Goal: Task Accomplishment & Management: Manage account settings

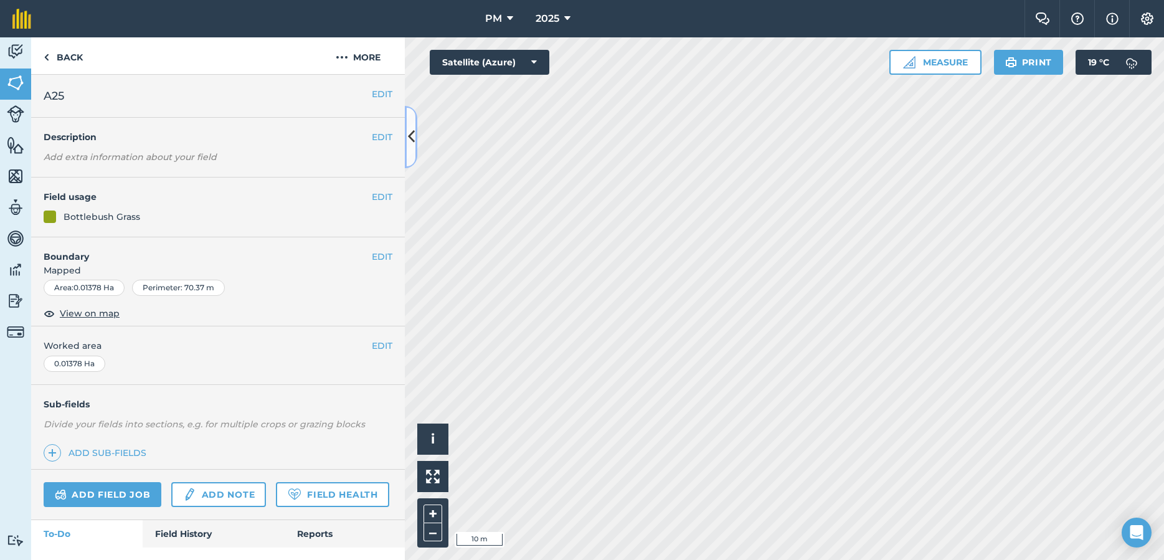
click at [407, 142] on button at bounding box center [411, 137] width 12 height 62
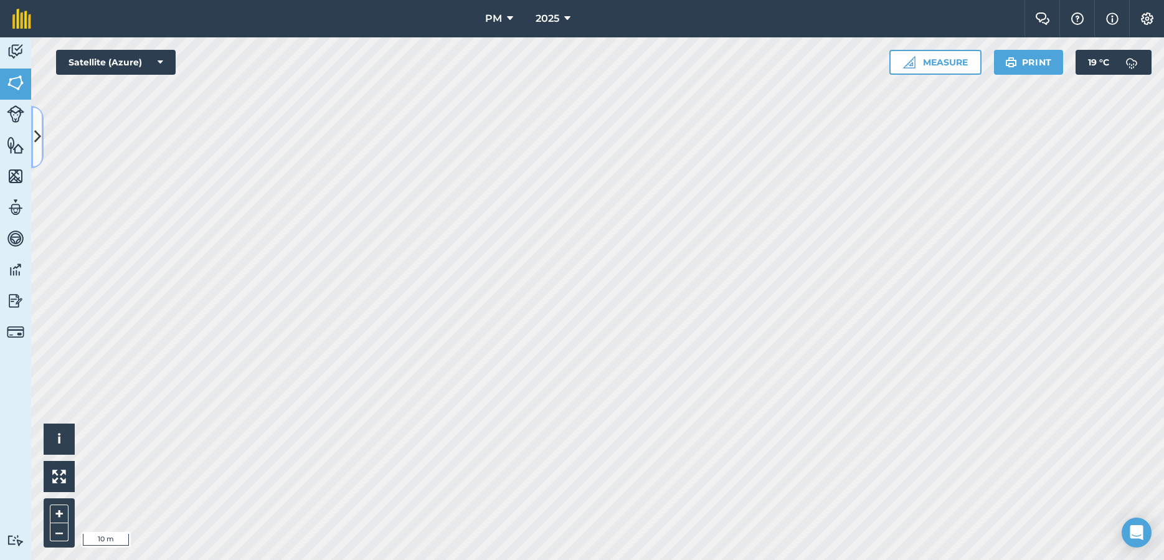
click at [40, 126] on button at bounding box center [37, 137] width 12 height 62
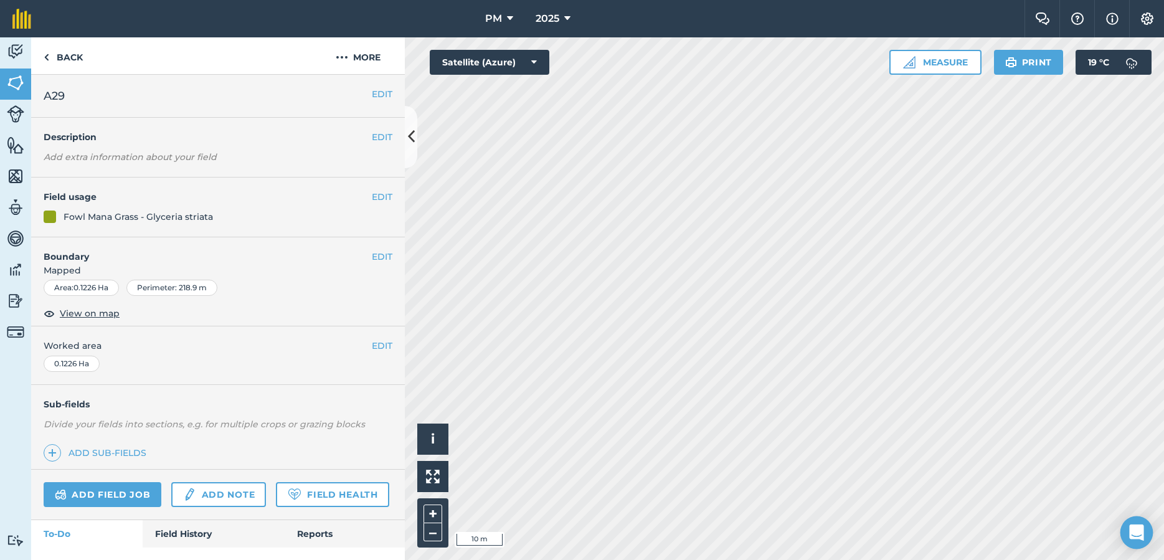
click at [1139, 546] on body "PM 2025 Farm Chat Help Info Settings PM - 2025 Reproduced with the permission o…" at bounding box center [582, 280] width 1164 height 560
click at [385, 96] on button "EDIT" at bounding box center [382, 94] width 21 height 14
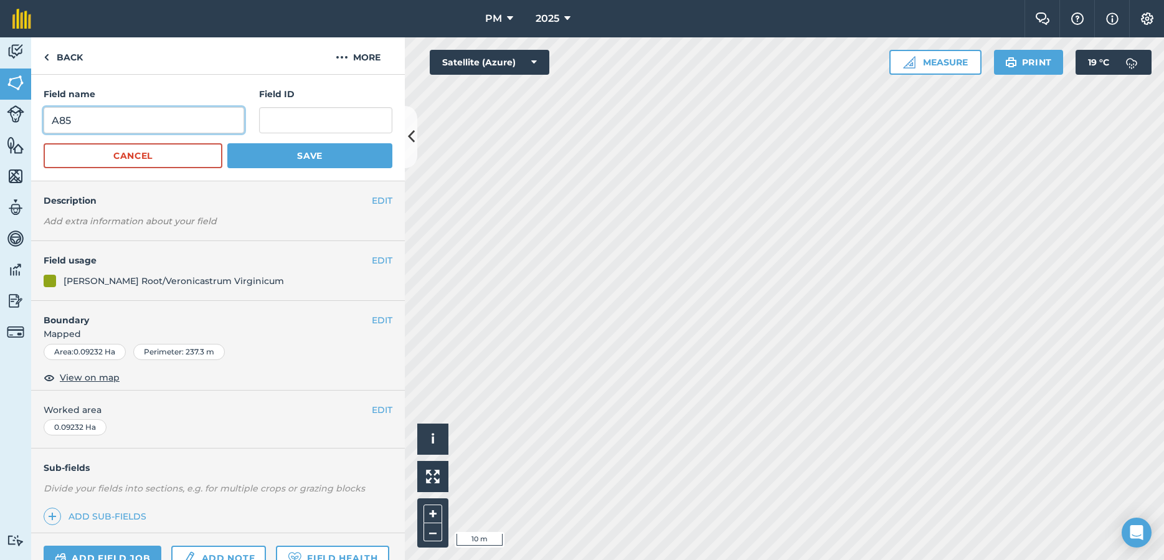
click at [121, 125] on input "A85" at bounding box center [144, 120] width 200 height 26
type input "A28"
click at [341, 164] on button "Save" at bounding box center [309, 155] width 165 height 25
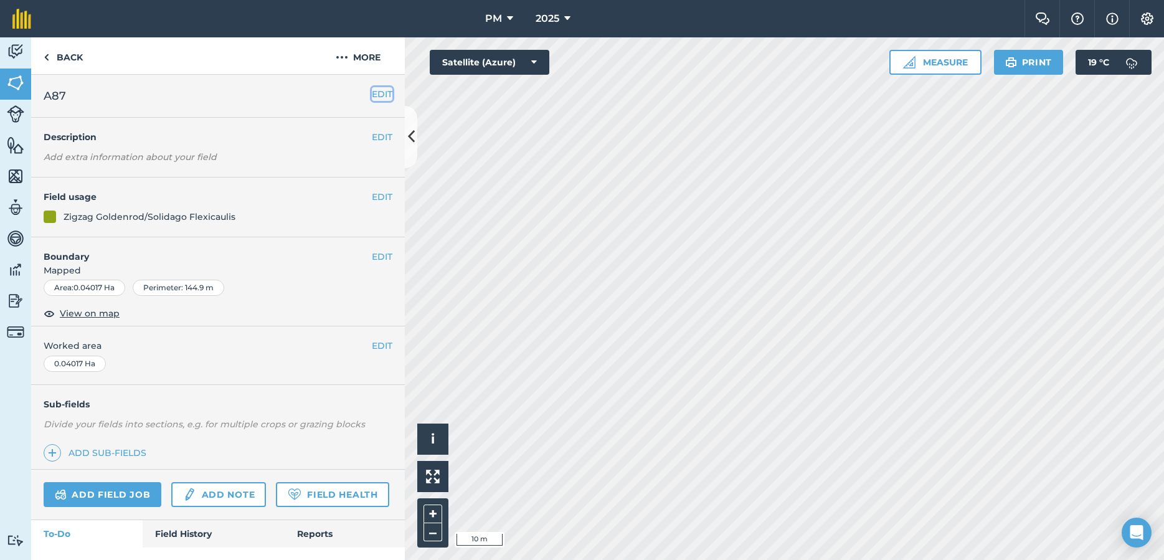
click at [377, 93] on button "EDIT" at bounding box center [382, 94] width 21 height 14
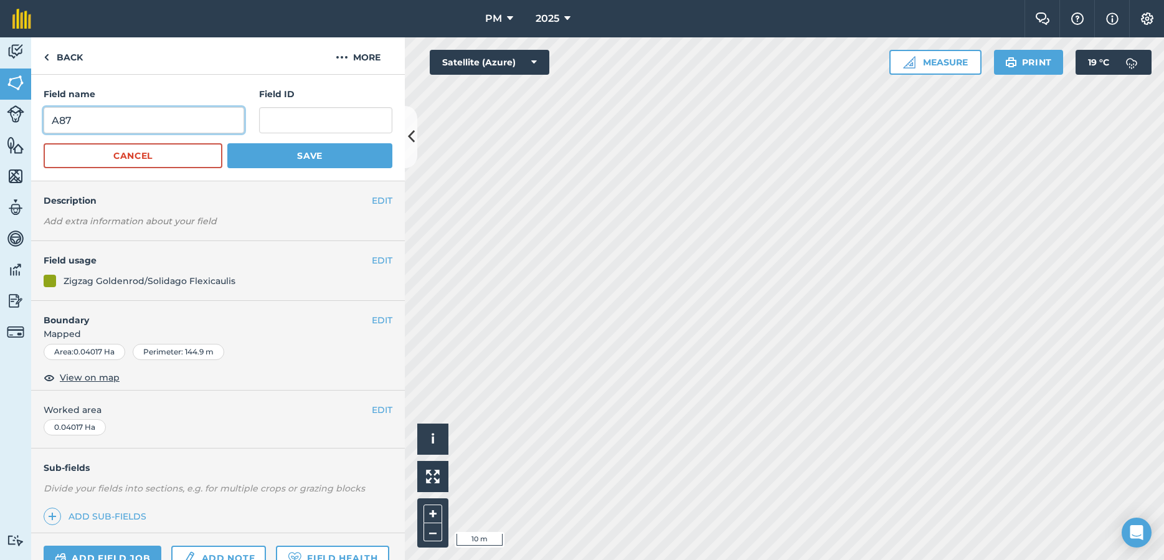
click at [220, 115] on input "A87" at bounding box center [144, 120] width 200 height 26
type input "A29"
click at [315, 158] on button "Save" at bounding box center [309, 155] width 165 height 25
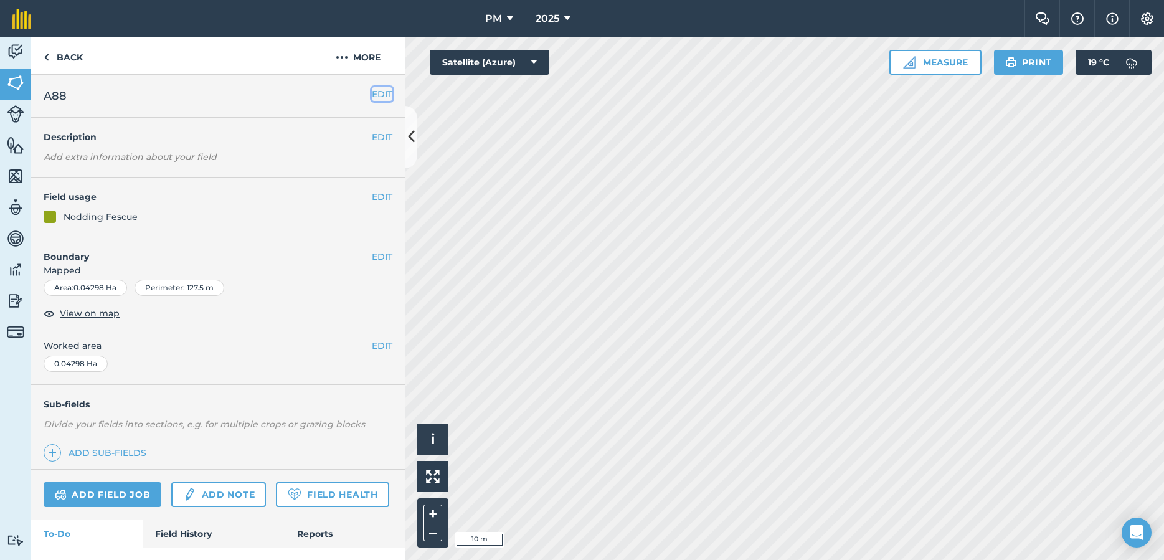
click at [379, 96] on button "EDIT" at bounding box center [382, 94] width 21 height 14
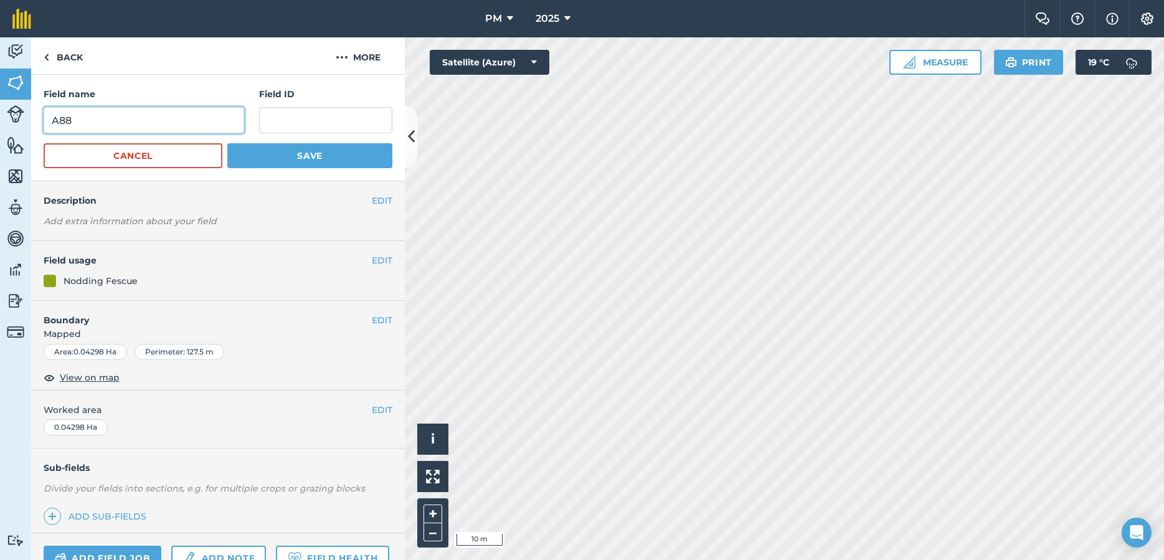
click at [165, 123] on input "A88" at bounding box center [144, 120] width 200 height 26
type input "A30"
click at [245, 160] on button "Save" at bounding box center [309, 155] width 165 height 25
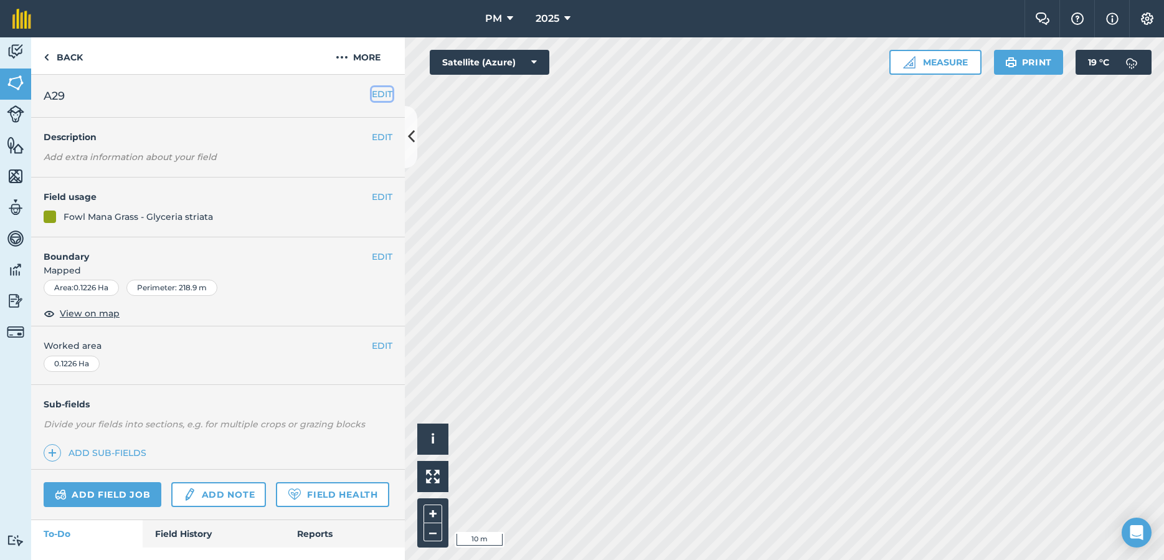
click at [380, 90] on button "EDIT" at bounding box center [382, 94] width 21 height 14
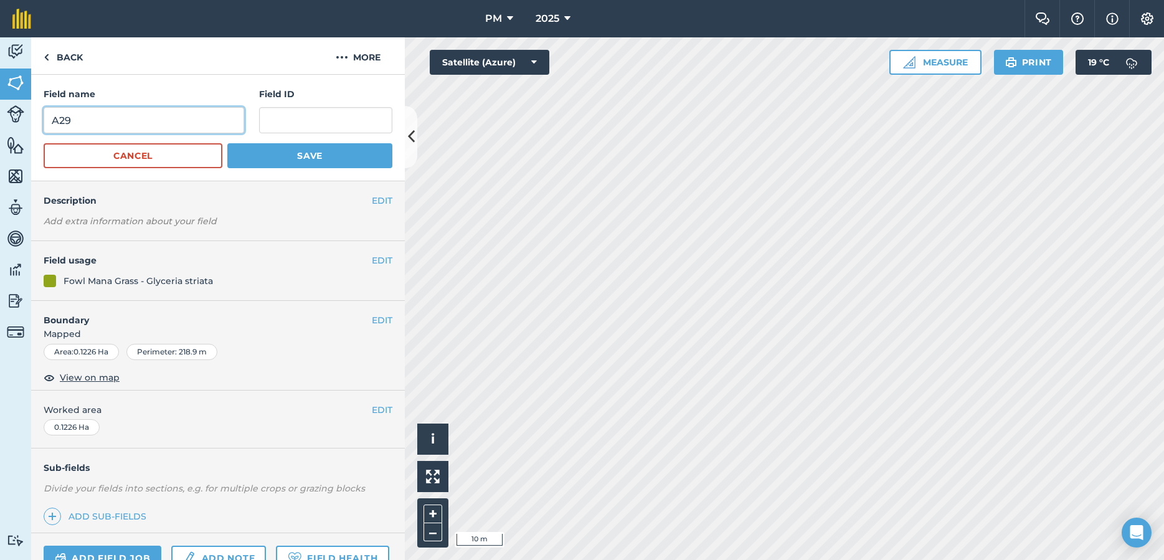
click at [159, 129] on input "A29" at bounding box center [144, 120] width 200 height 26
type input "A31"
click at [255, 158] on button "Save" at bounding box center [309, 155] width 165 height 25
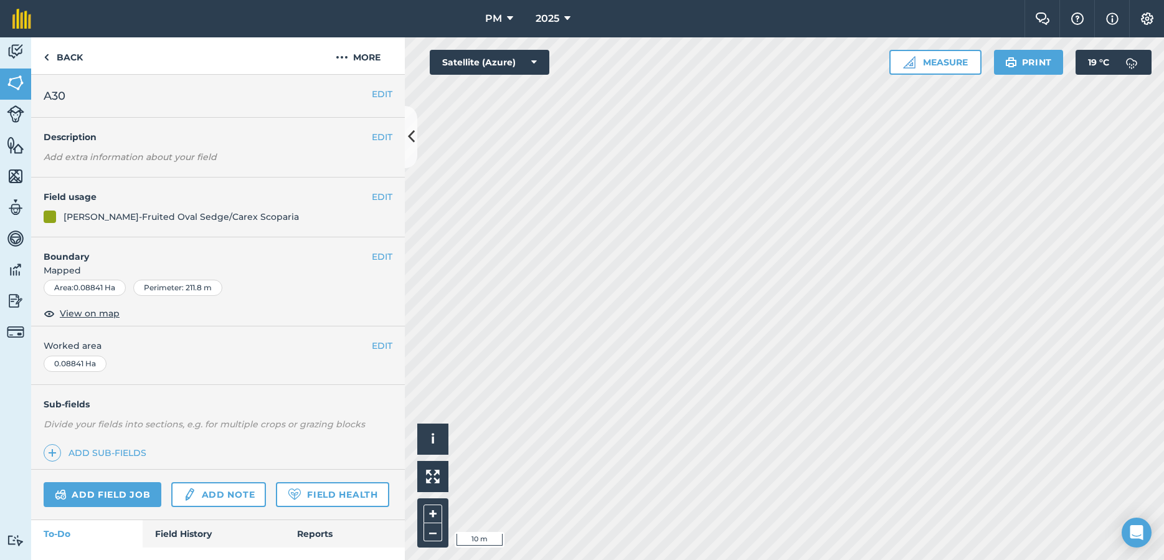
click at [82, 77] on div "EDIT A30" at bounding box center [218, 96] width 374 height 43
click at [79, 115] on div "EDIT A30" at bounding box center [218, 96] width 374 height 43
click at [373, 95] on button "EDIT" at bounding box center [382, 94] width 21 height 14
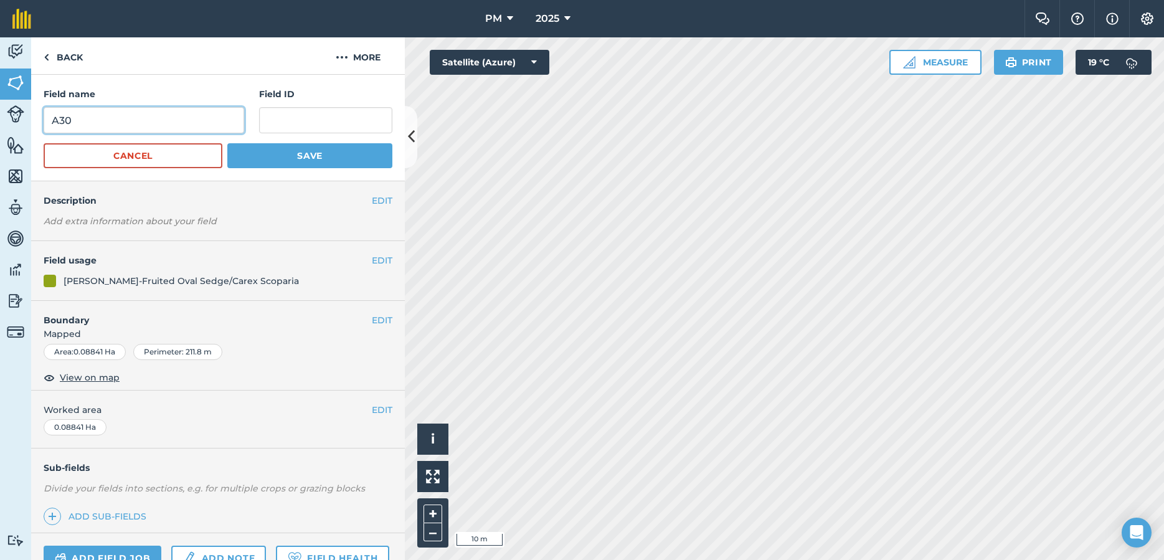
click at [185, 109] on input "A30" at bounding box center [144, 120] width 200 height 26
type input "A32"
click at [292, 154] on button "Save" at bounding box center [309, 155] width 165 height 25
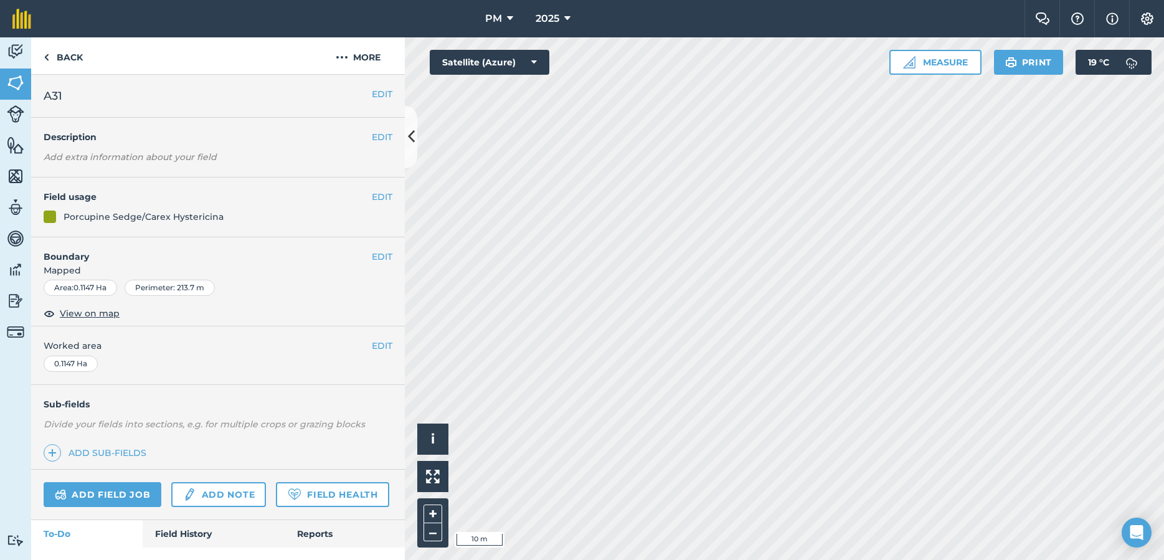
click at [96, 103] on h2 "A31" at bounding box center [208, 95] width 328 height 17
click at [384, 92] on button "EDIT" at bounding box center [382, 94] width 21 height 14
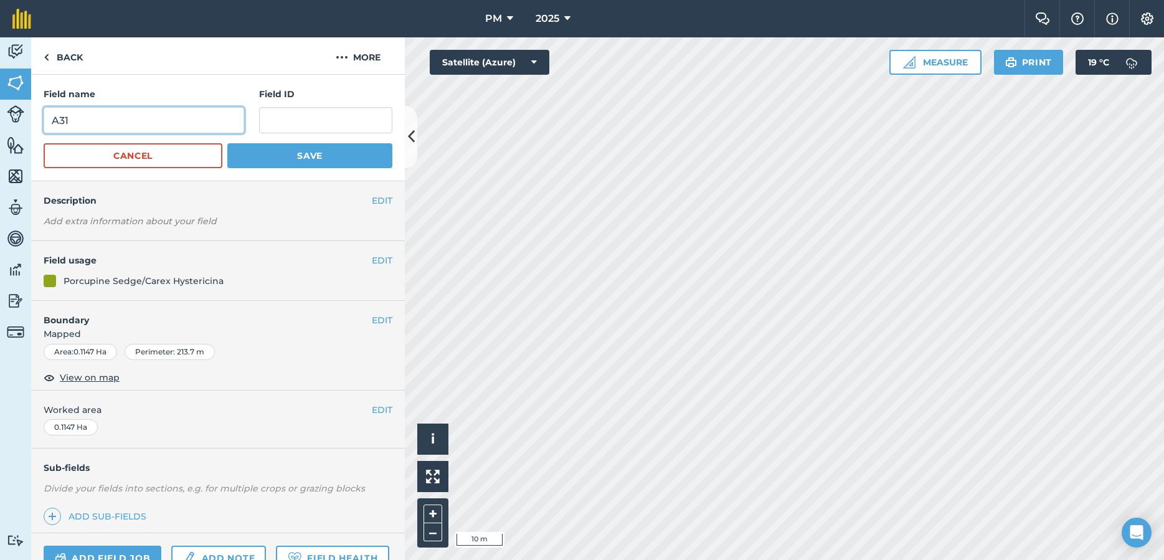
click at [142, 123] on input "A31" at bounding box center [144, 120] width 200 height 26
type input "A33"
click at [343, 153] on button "Save" at bounding box center [309, 155] width 165 height 25
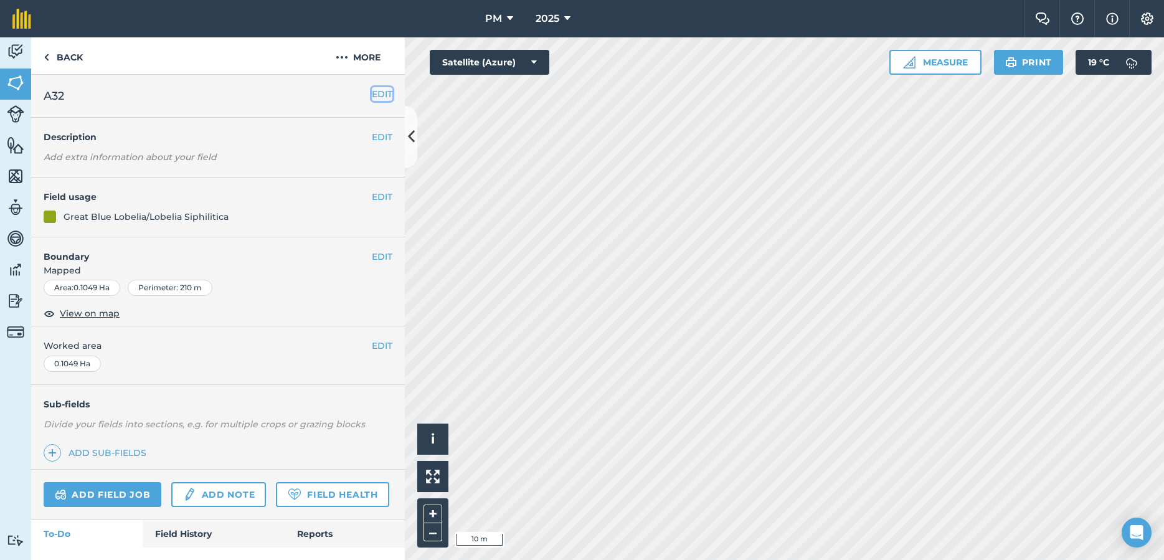
click at [376, 95] on button "EDIT" at bounding box center [382, 94] width 21 height 14
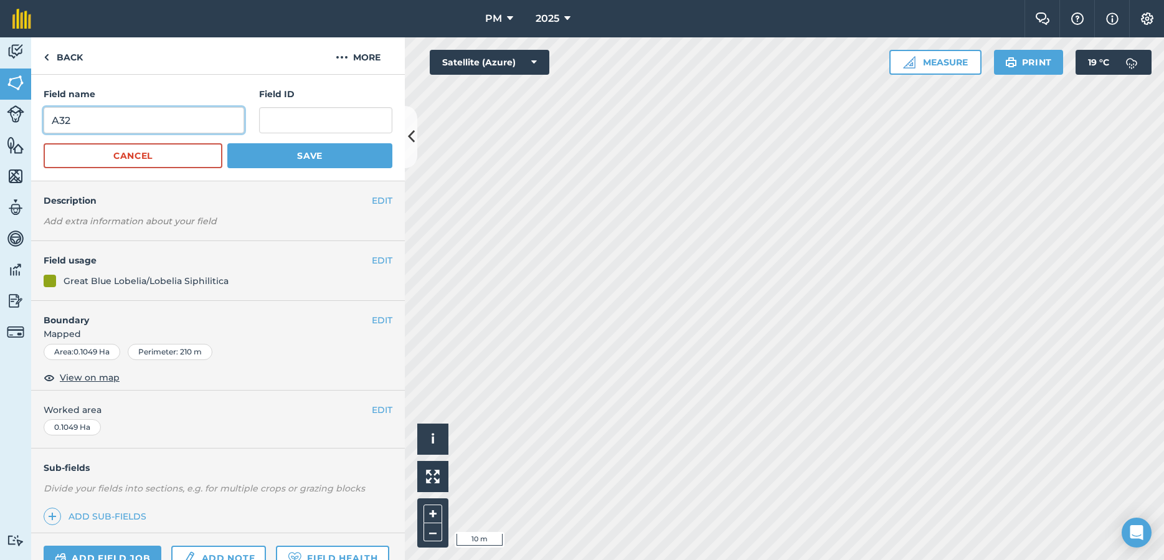
click at [134, 123] on input "A32" at bounding box center [144, 120] width 200 height 26
type input "A34"
click at [295, 158] on button "Save" at bounding box center [309, 155] width 165 height 25
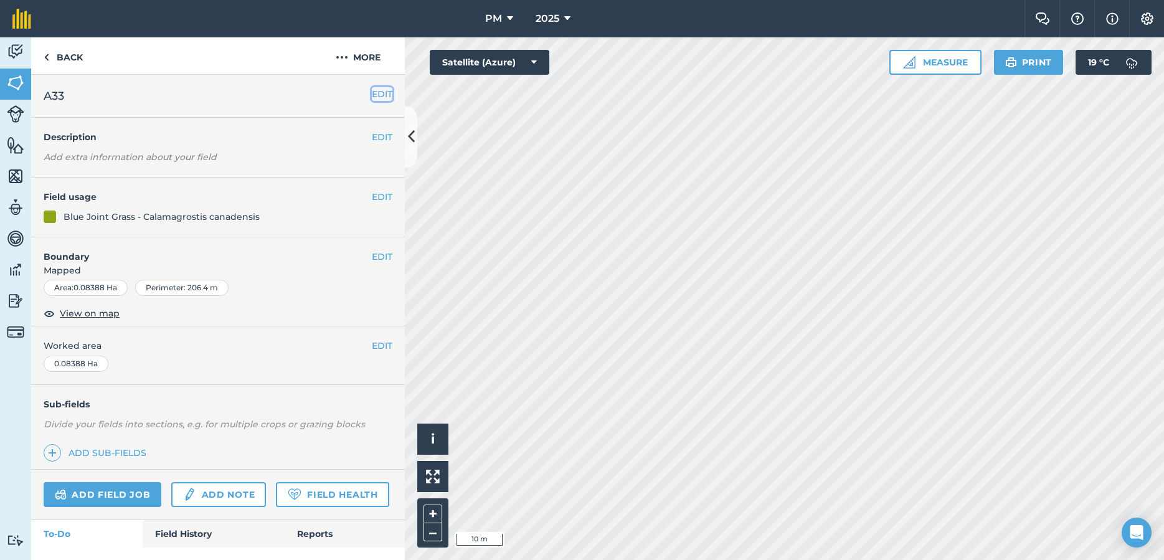
click at [378, 93] on button "EDIT" at bounding box center [382, 94] width 21 height 14
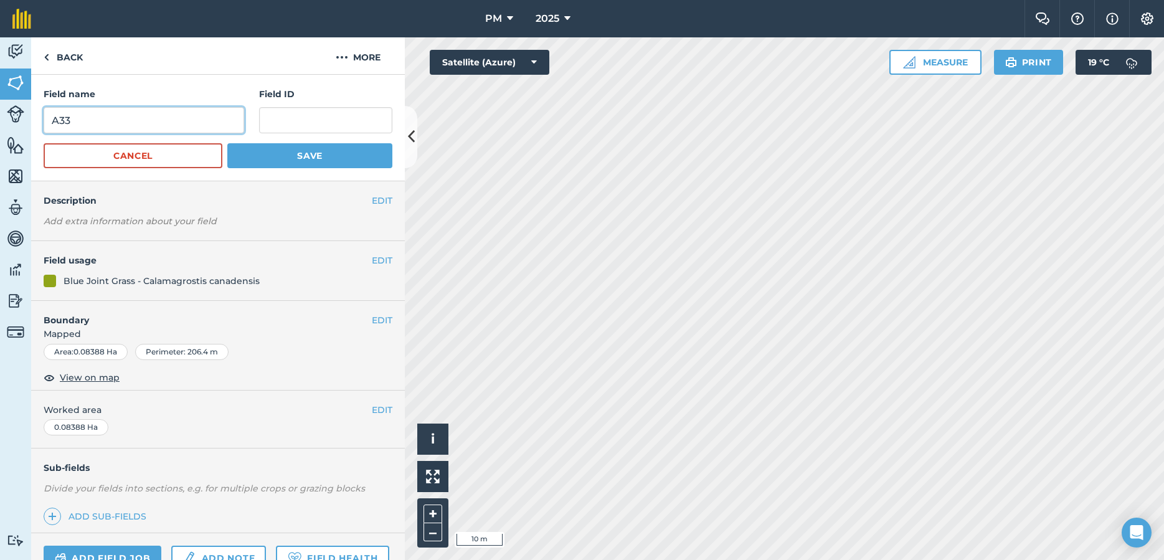
click at [242, 121] on input "A33" at bounding box center [144, 120] width 200 height 26
type input "A35"
click at [291, 158] on button "Save" at bounding box center [309, 155] width 165 height 25
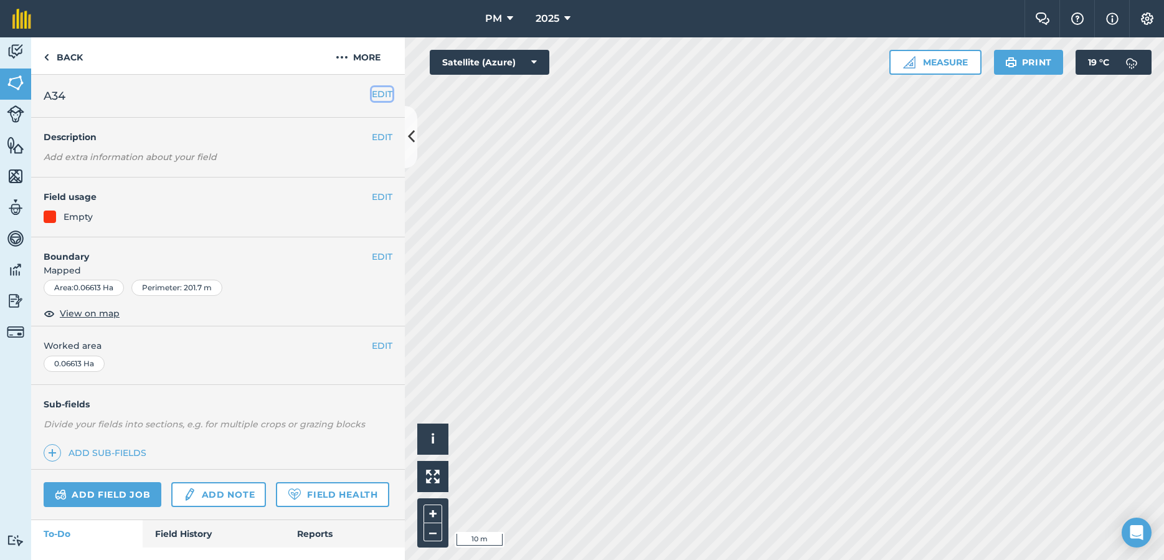
click at [379, 98] on button "EDIT" at bounding box center [382, 94] width 21 height 14
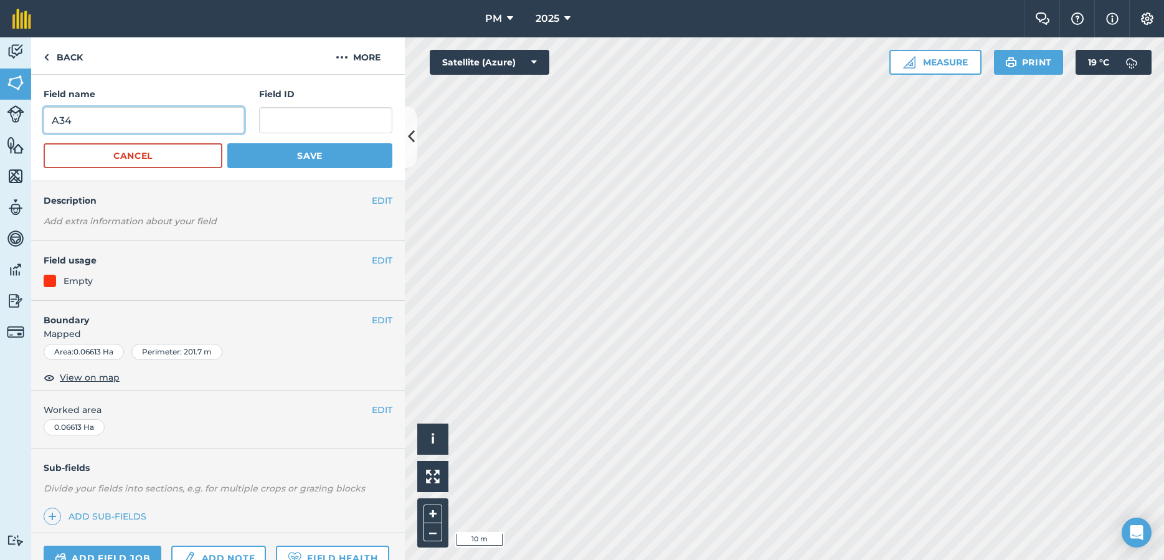
click at [178, 122] on input "A34" at bounding box center [144, 120] width 200 height 26
type input "A36"
click at [270, 157] on button "Save" at bounding box center [309, 155] width 165 height 25
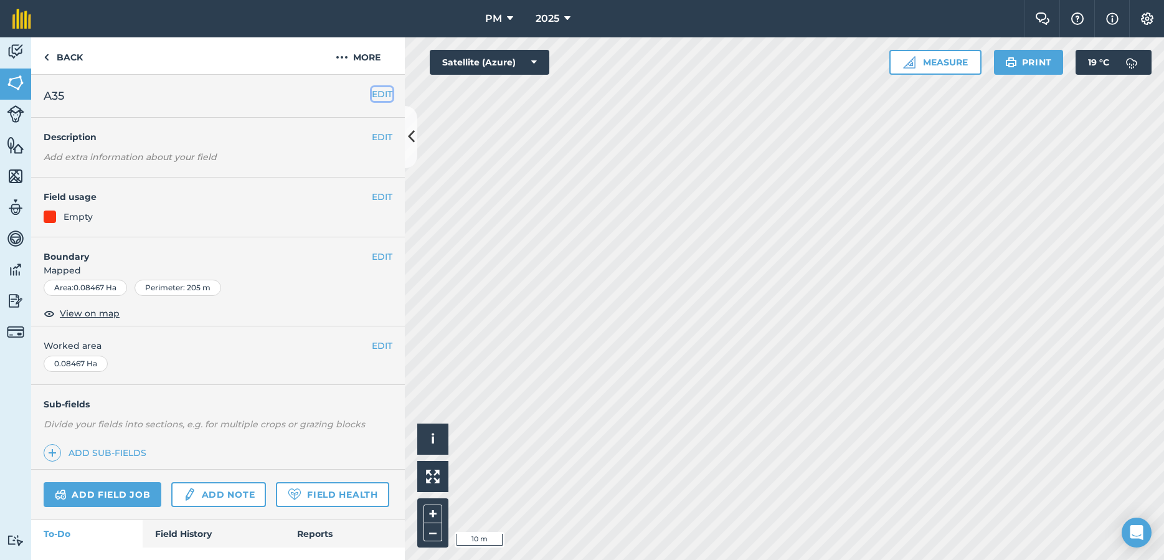
click at [380, 92] on button "EDIT" at bounding box center [382, 94] width 21 height 14
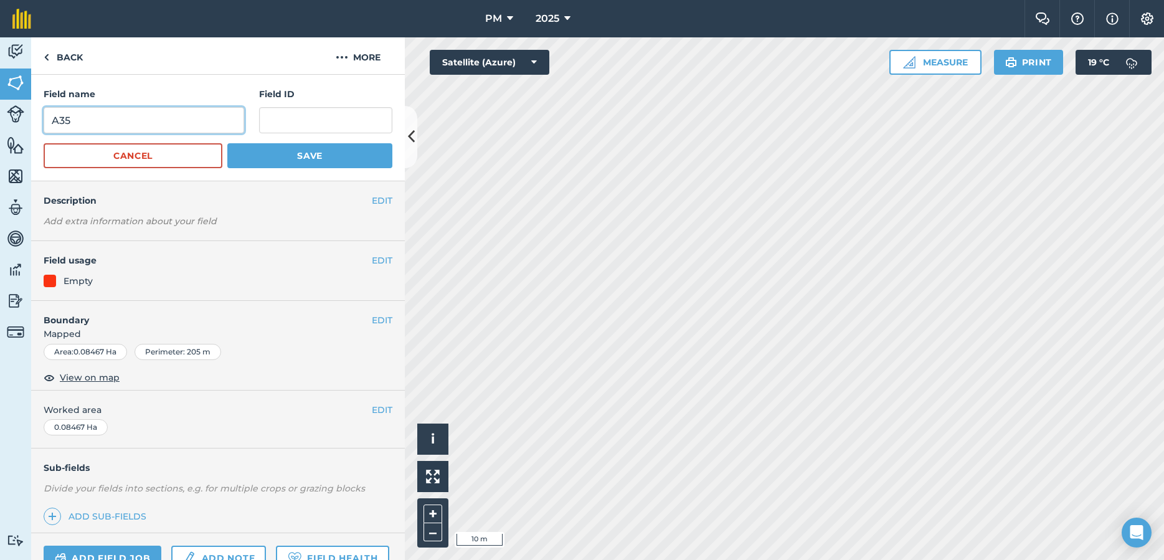
click at [159, 114] on input "A35" at bounding box center [144, 120] width 200 height 26
type input "A37"
click at [317, 159] on button "Save" at bounding box center [309, 155] width 165 height 25
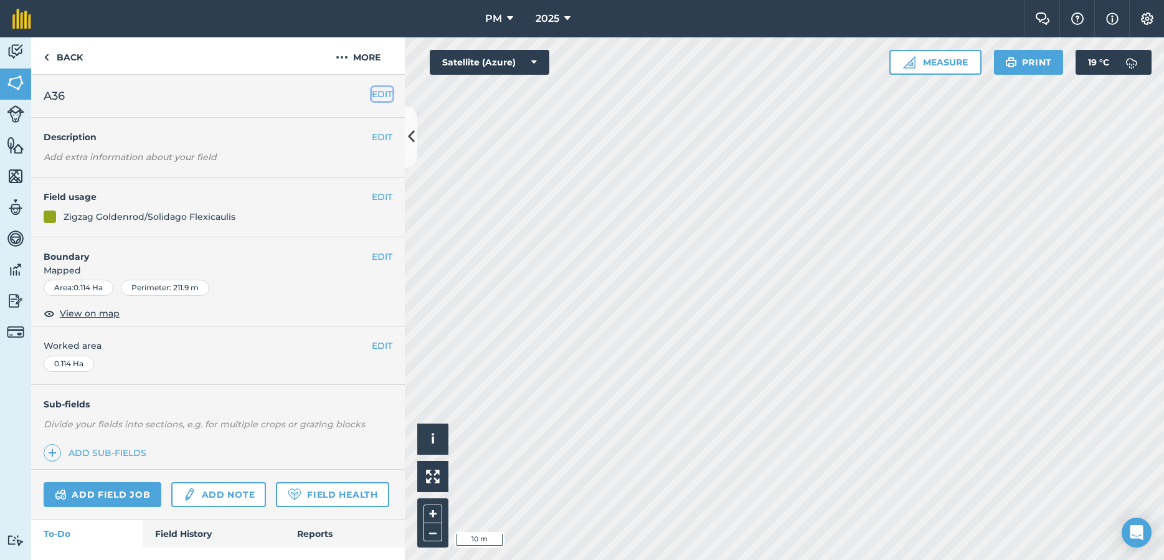
click at [379, 90] on button "EDIT" at bounding box center [382, 94] width 21 height 14
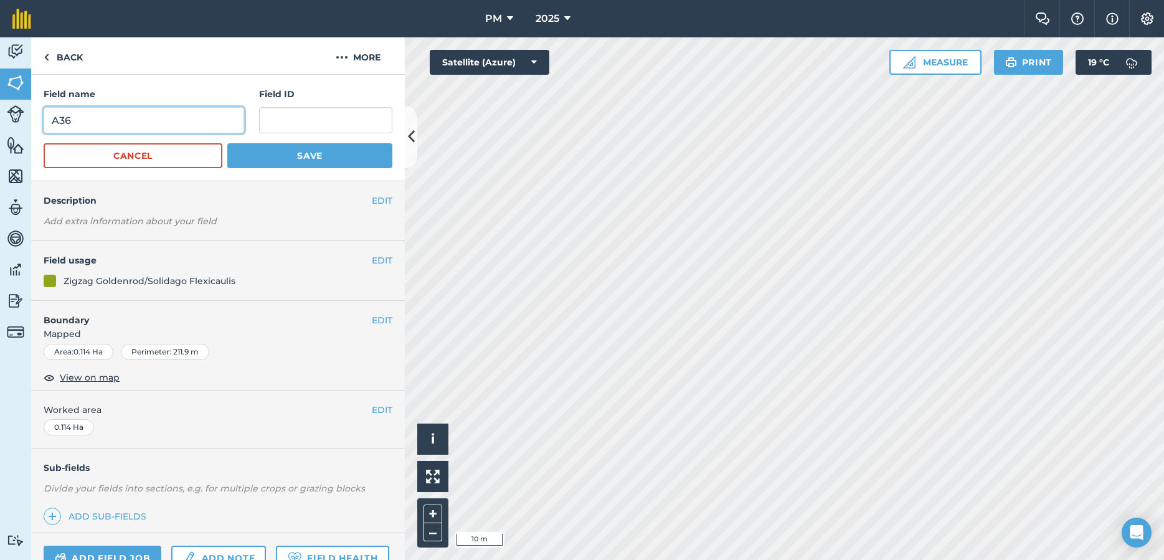
click at [165, 131] on input "A36" at bounding box center [144, 120] width 200 height 26
type input "A38"
click at [287, 150] on button "Save" at bounding box center [309, 155] width 165 height 25
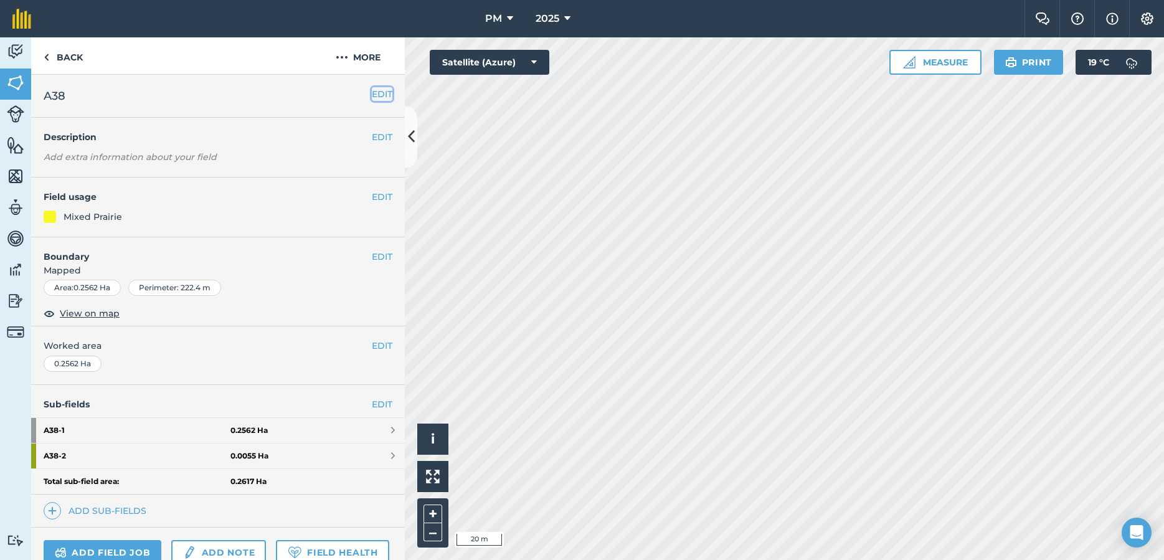
click at [380, 95] on button "EDIT" at bounding box center [382, 94] width 21 height 14
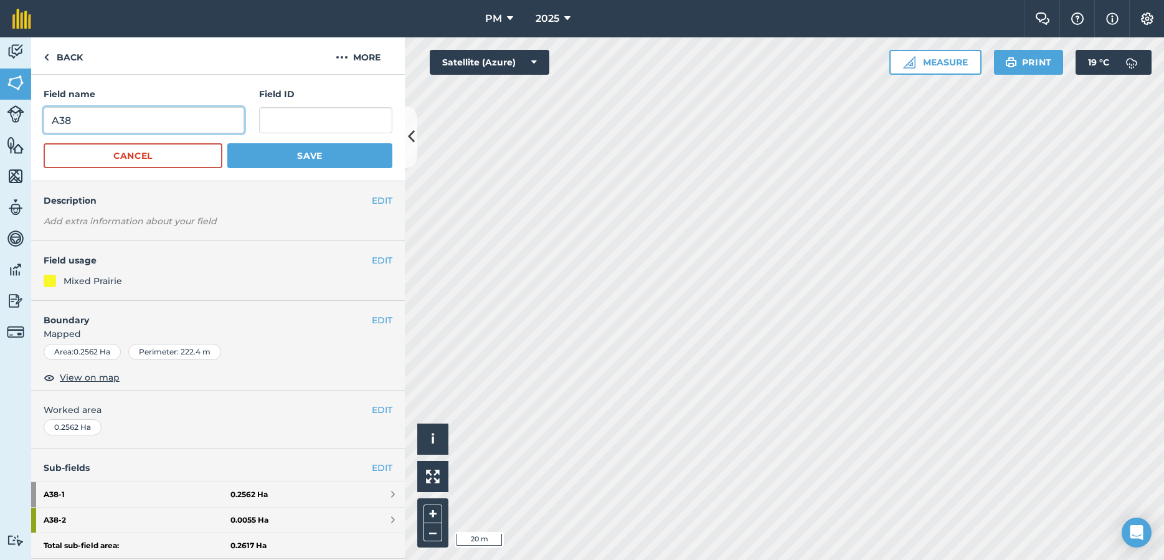
click at [169, 127] on input "A38" at bounding box center [144, 120] width 200 height 26
type input "A39"
click at [330, 155] on button "Save" at bounding box center [309, 155] width 165 height 25
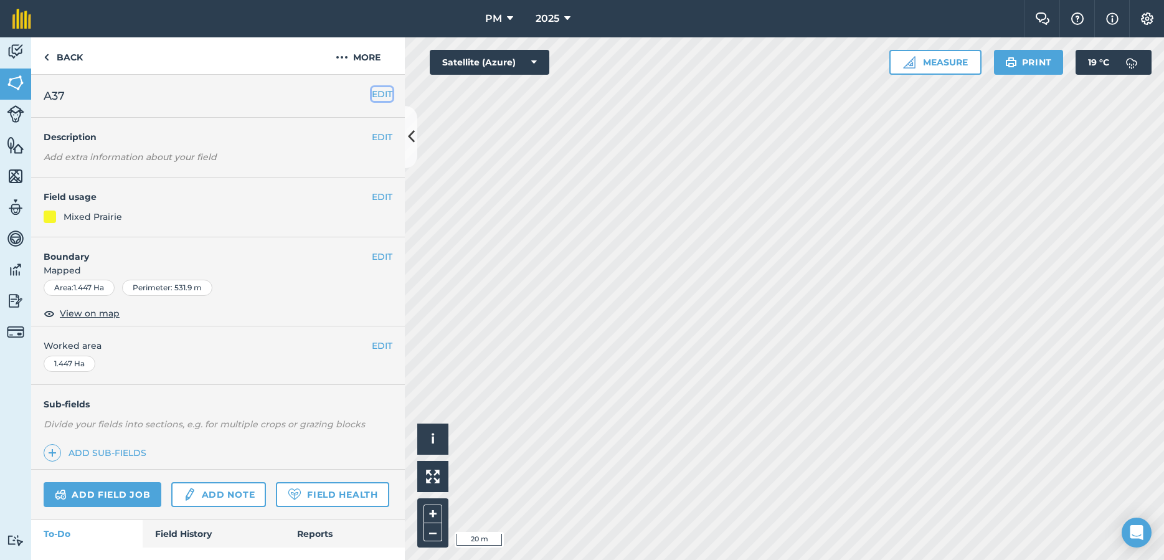
click at [383, 94] on button "EDIT" at bounding box center [382, 94] width 21 height 14
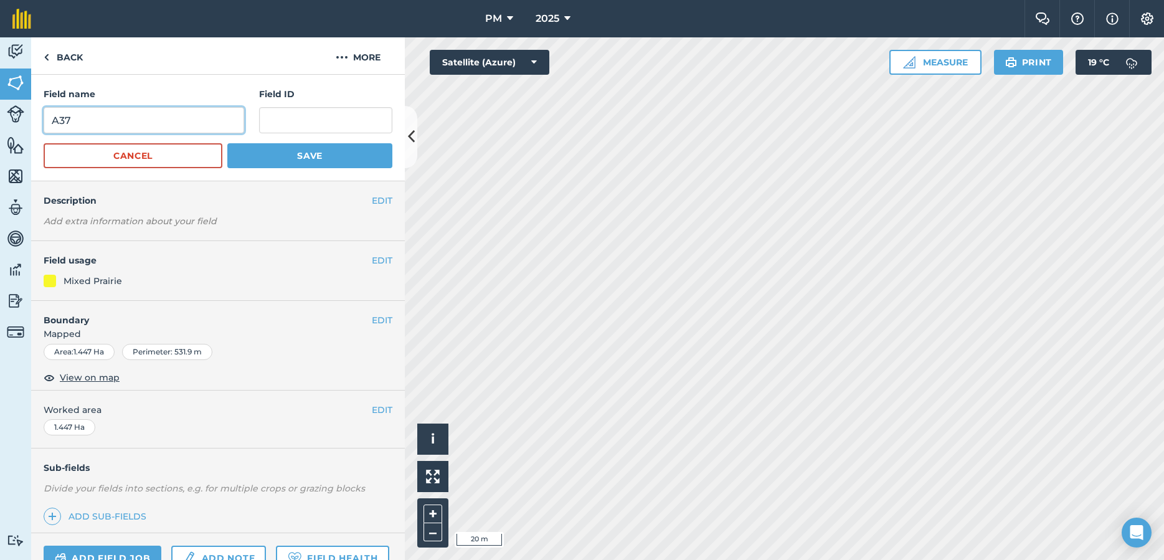
click at [148, 120] on input "A37" at bounding box center [144, 120] width 200 height 26
type input "A39"
click at [271, 149] on button "Save" at bounding box center [309, 155] width 165 height 25
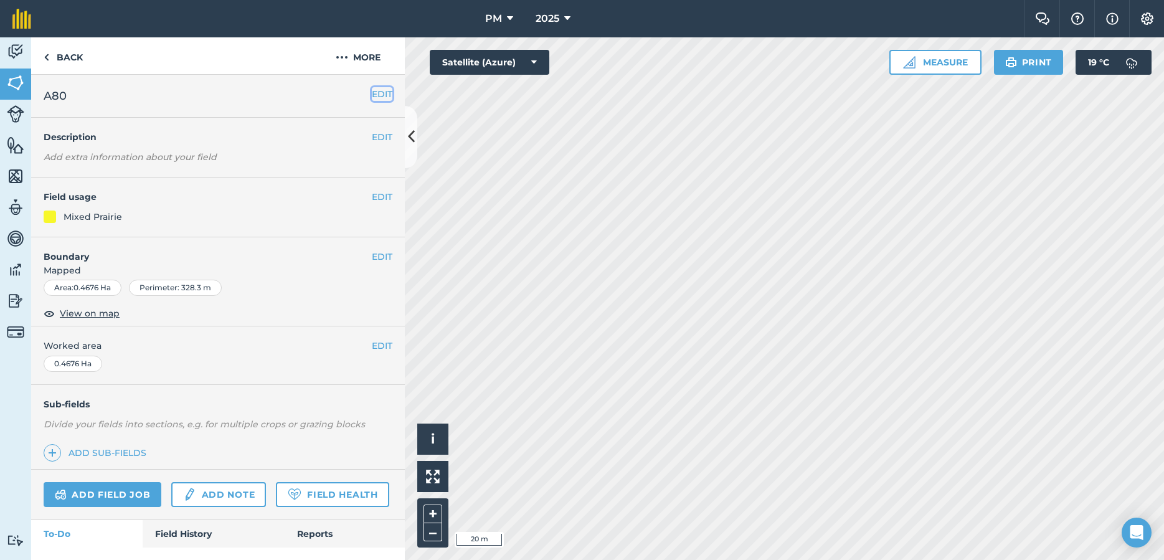
click at [380, 96] on button "EDIT" at bounding box center [382, 94] width 21 height 14
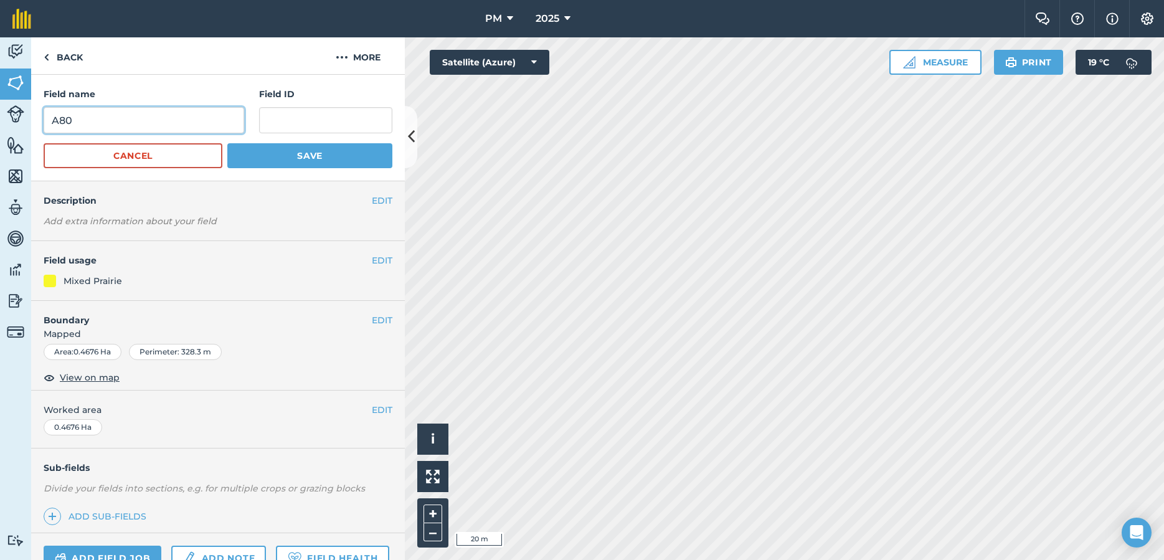
click at [162, 128] on input "A80" at bounding box center [144, 120] width 200 height 26
type input "A39"
click at [294, 159] on button "Save" at bounding box center [309, 155] width 165 height 25
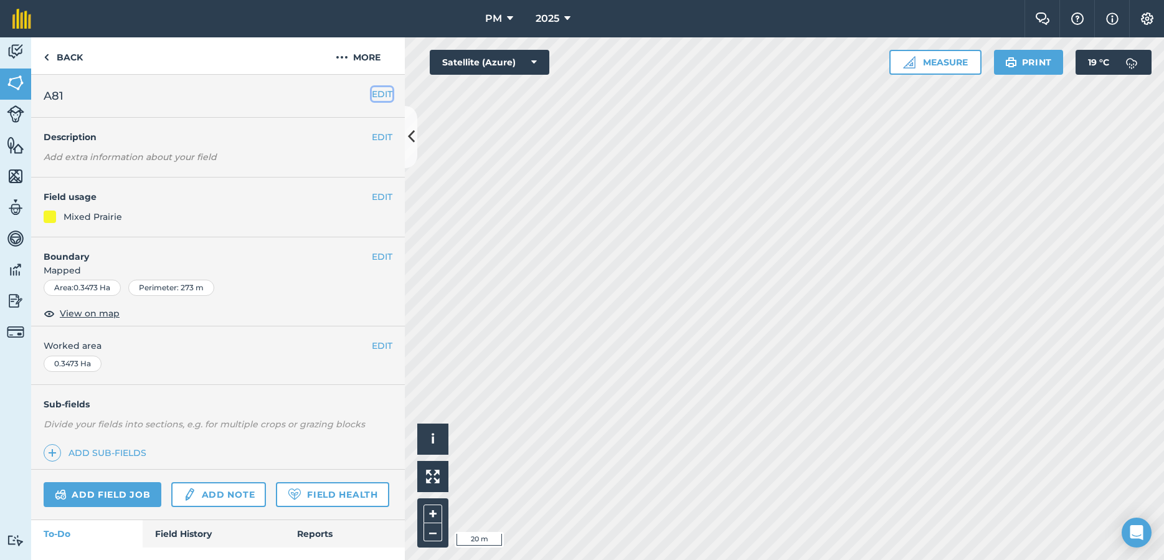
click at [380, 90] on button "EDIT" at bounding box center [382, 94] width 21 height 14
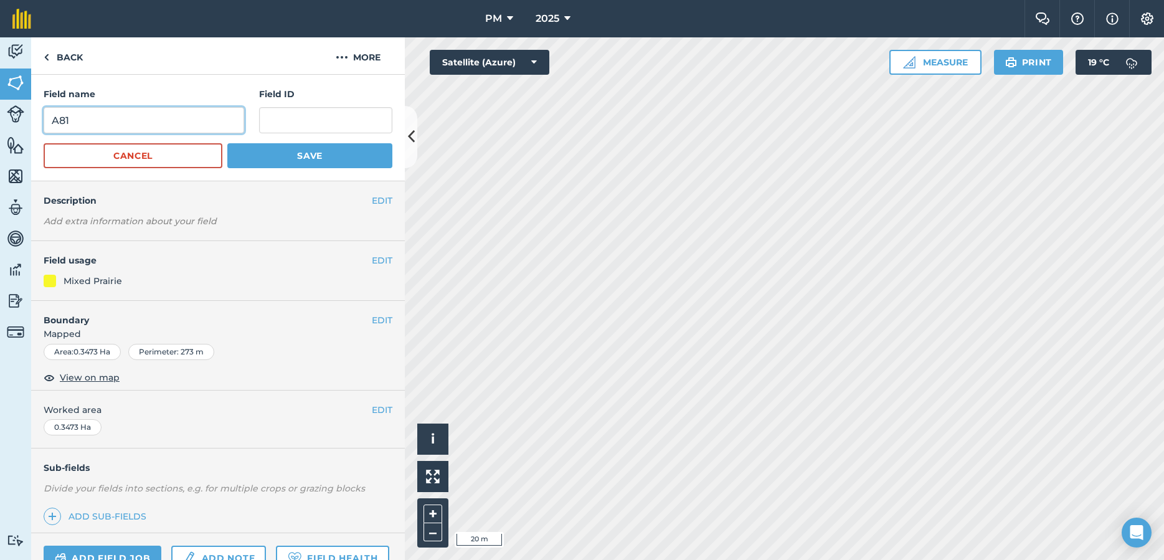
click at [195, 113] on input "A81" at bounding box center [144, 120] width 200 height 26
type input "A39"
click at [287, 154] on button "Save" at bounding box center [309, 155] width 165 height 25
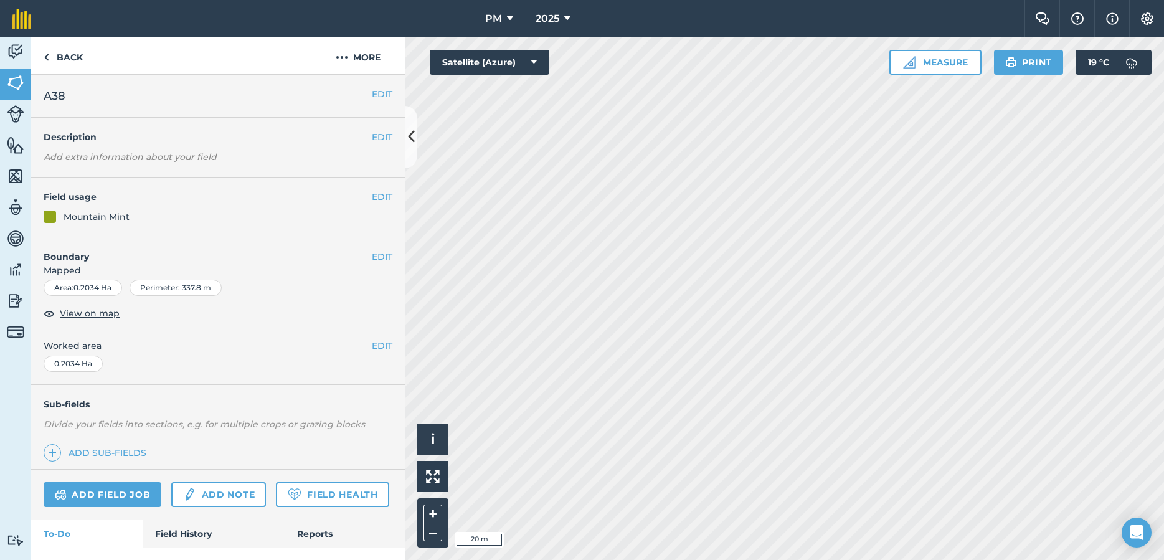
click at [143, 92] on h2 "A38" at bounding box center [208, 95] width 328 height 17
click at [388, 98] on button "EDIT" at bounding box center [382, 94] width 21 height 14
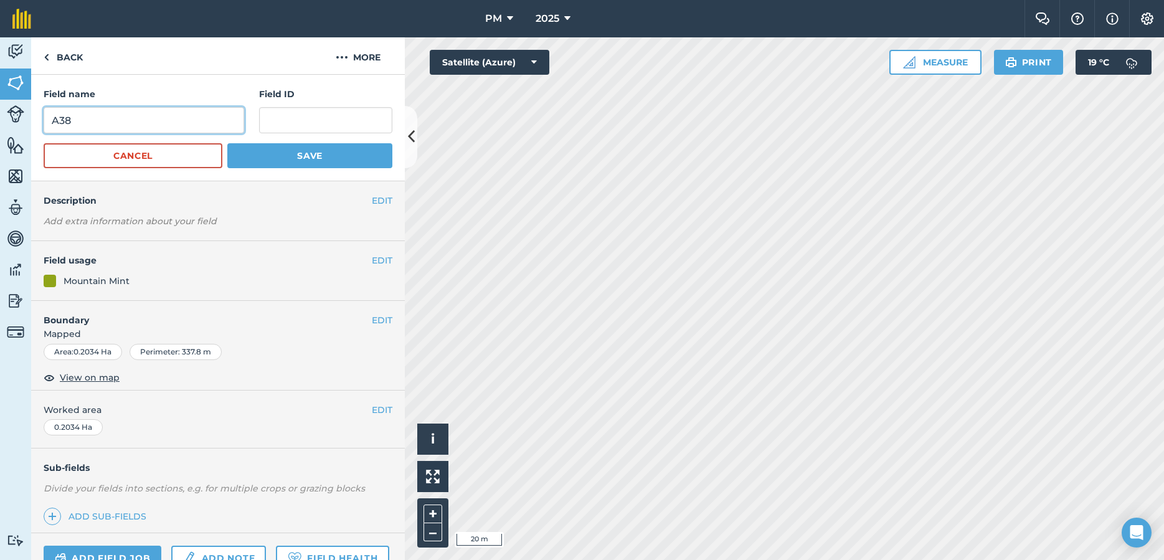
click at [127, 123] on input "A38" at bounding box center [144, 120] width 200 height 26
type input "A40"
click at [276, 165] on button "Save" at bounding box center [309, 155] width 165 height 25
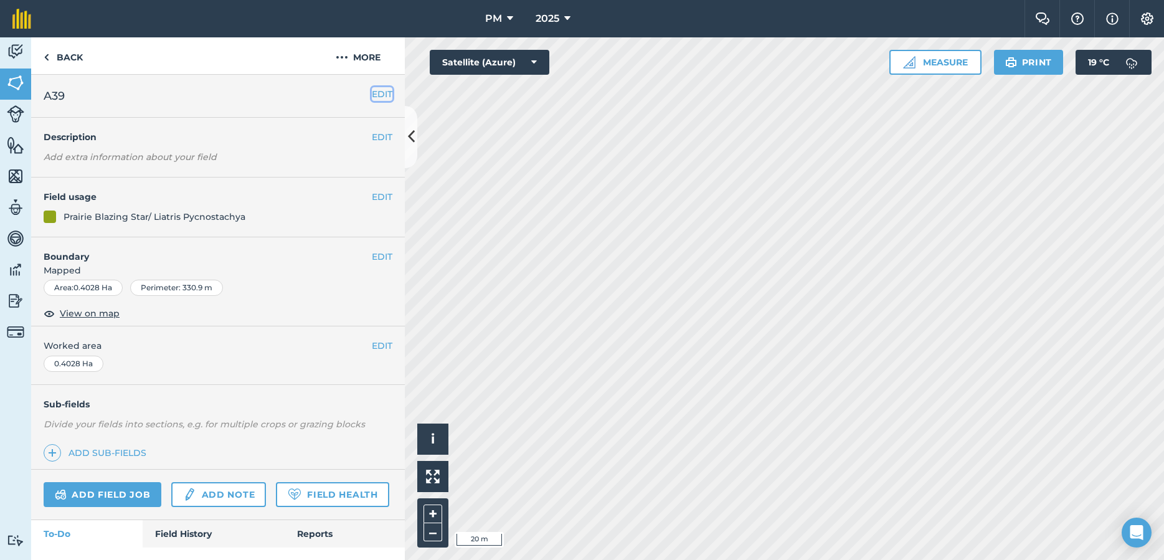
click at [376, 96] on button "EDIT" at bounding box center [382, 94] width 21 height 14
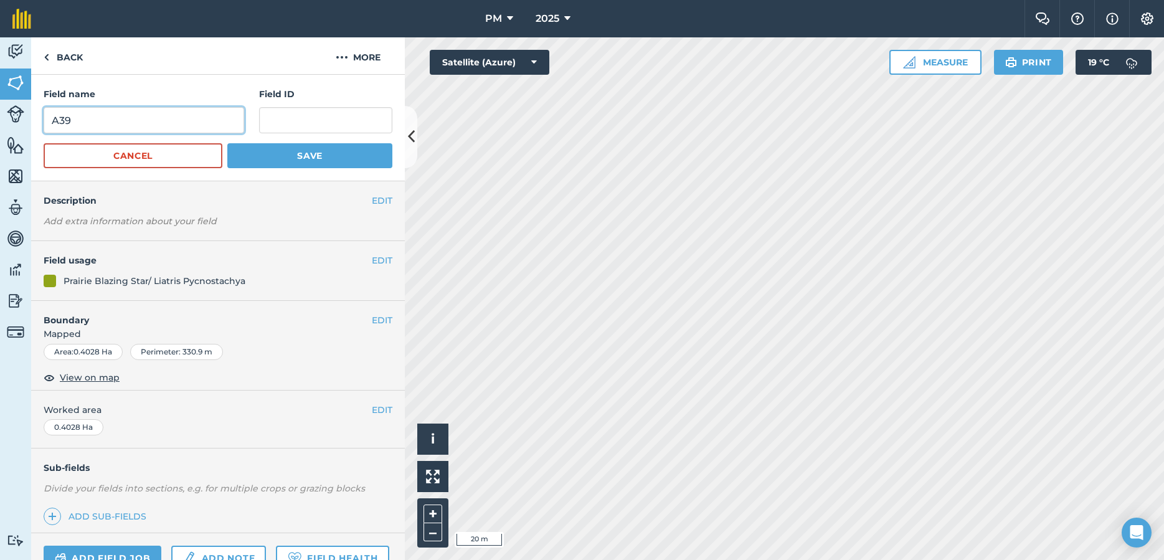
click at [116, 125] on input "A39" at bounding box center [144, 120] width 200 height 26
type input "A41"
click at [249, 161] on button "Save" at bounding box center [309, 155] width 165 height 25
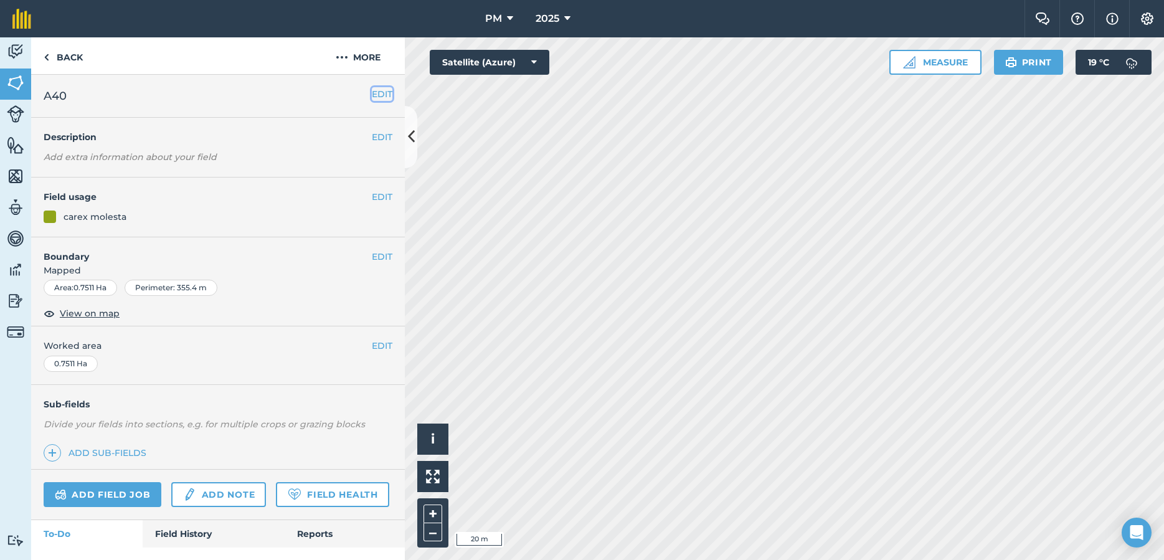
click at [387, 100] on button "EDIT" at bounding box center [382, 94] width 21 height 14
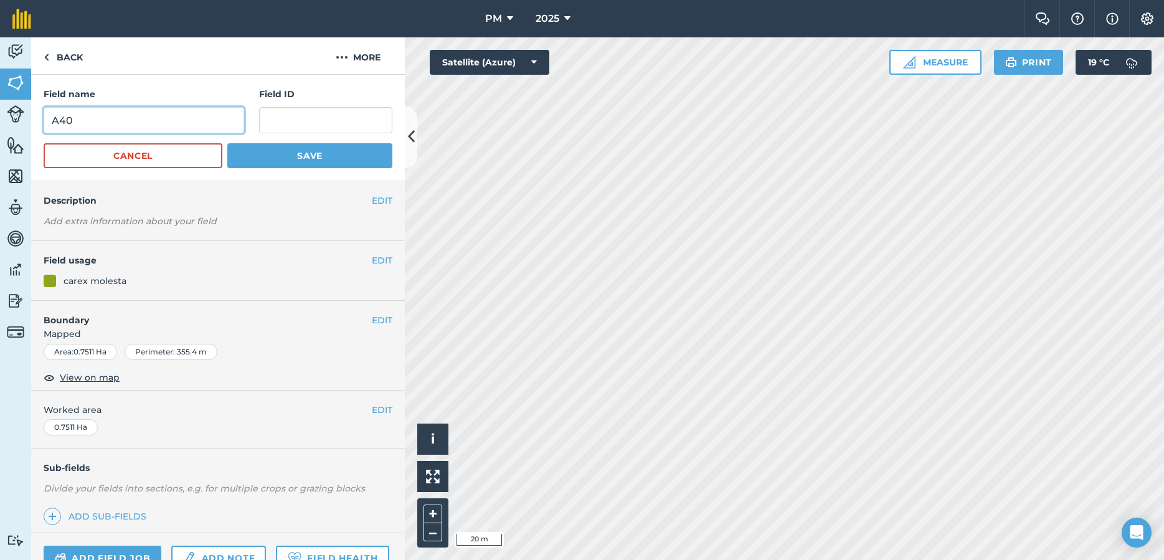
click at [136, 114] on input "A40" at bounding box center [144, 120] width 200 height 26
type input "A42"
click at [293, 158] on button "Save" at bounding box center [309, 155] width 165 height 25
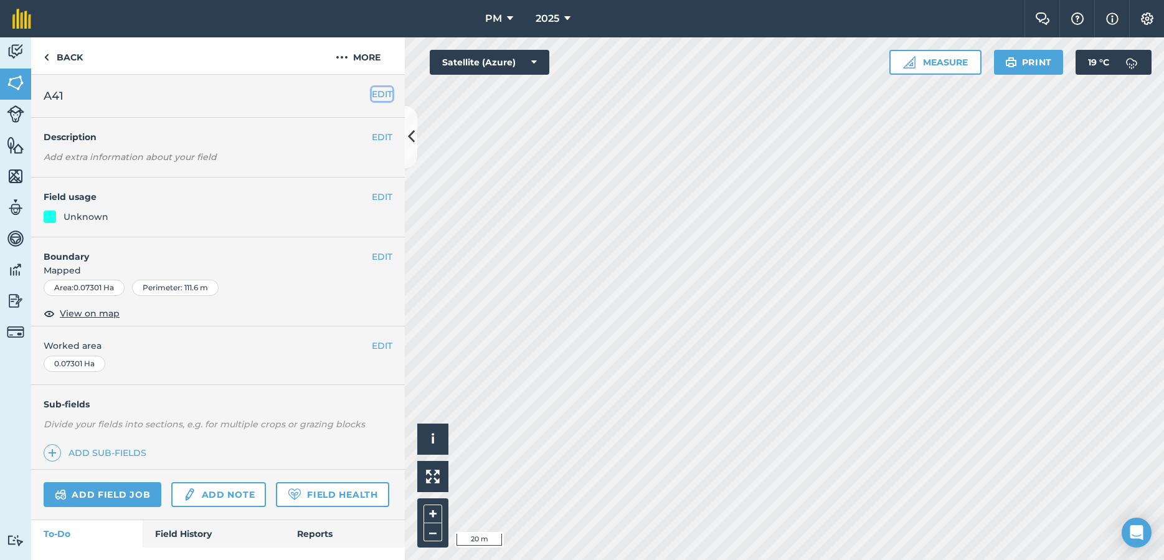
click at [388, 99] on button "EDIT" at bounding box center [382, 94] width 21 height 14
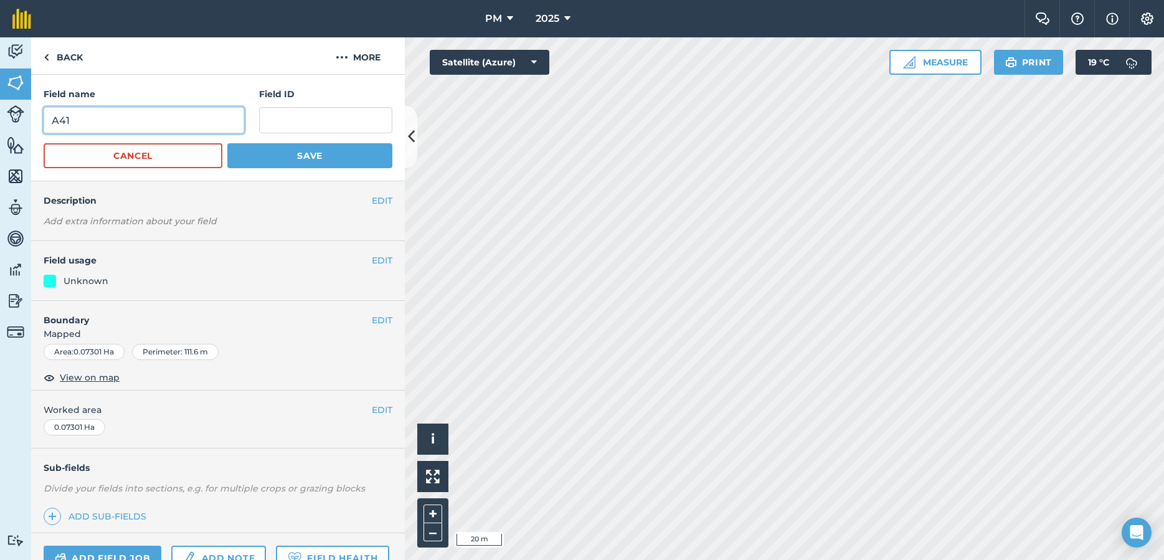
click at [148, 133] on input "A41" at bounding box center [144, 120] width 200 height 26
type input "A43"
click at [321, 159] on button "Save" at bounding box center [309, 155] width 165 height 25
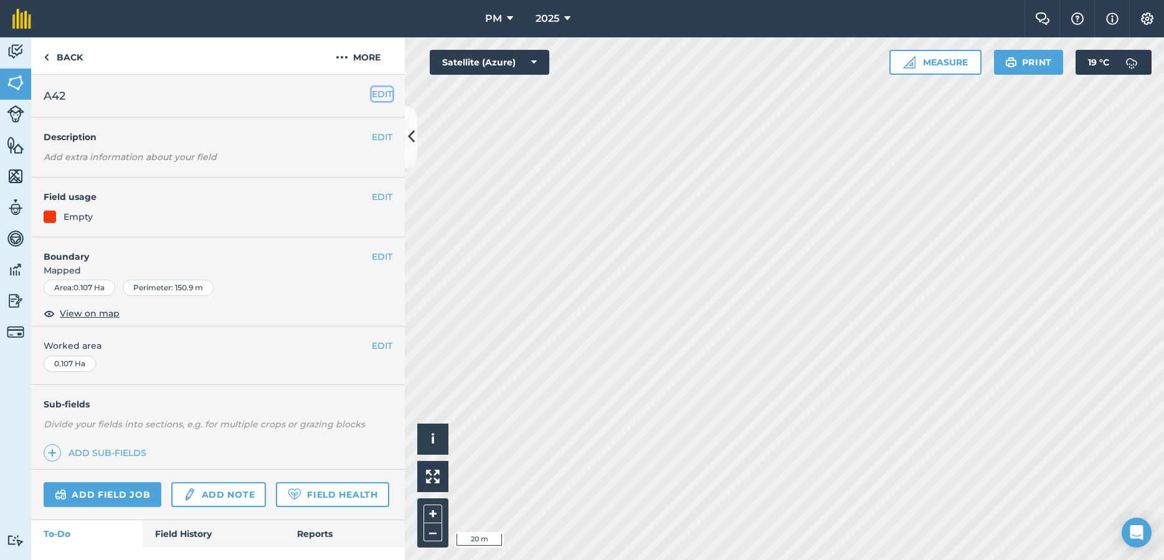
click at [374, 88] on button "EDIT" at bounding box center [382, 94] width 21 height 14
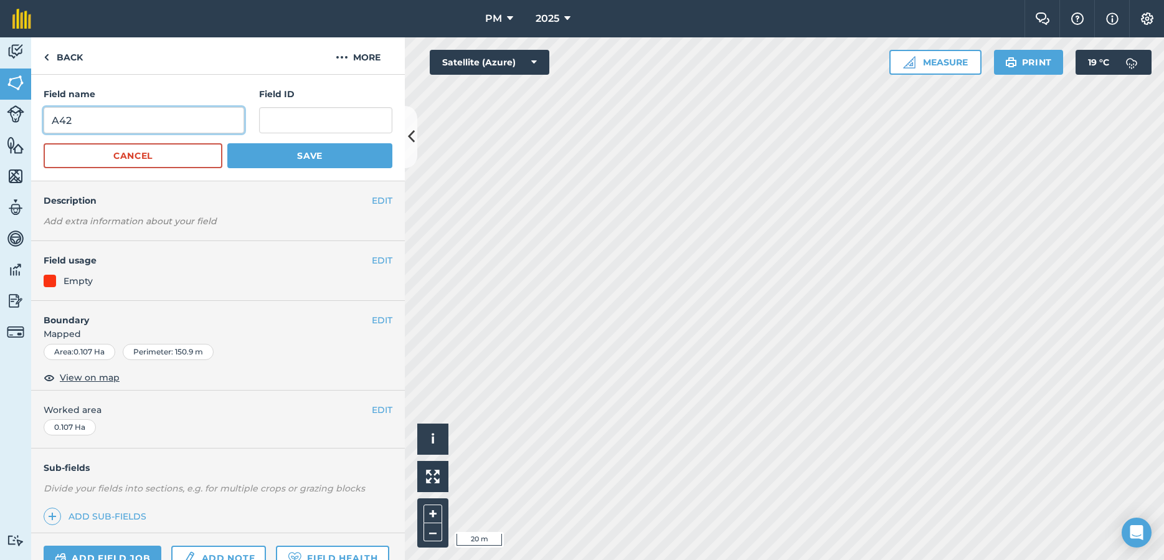
click at [177, 118] on input "A42" at bounding box center [144, 120] width 200 height 26
type input "A44"
click at [311, 162] on button "Save" at bounding box center [309, 155] width 165 height 25
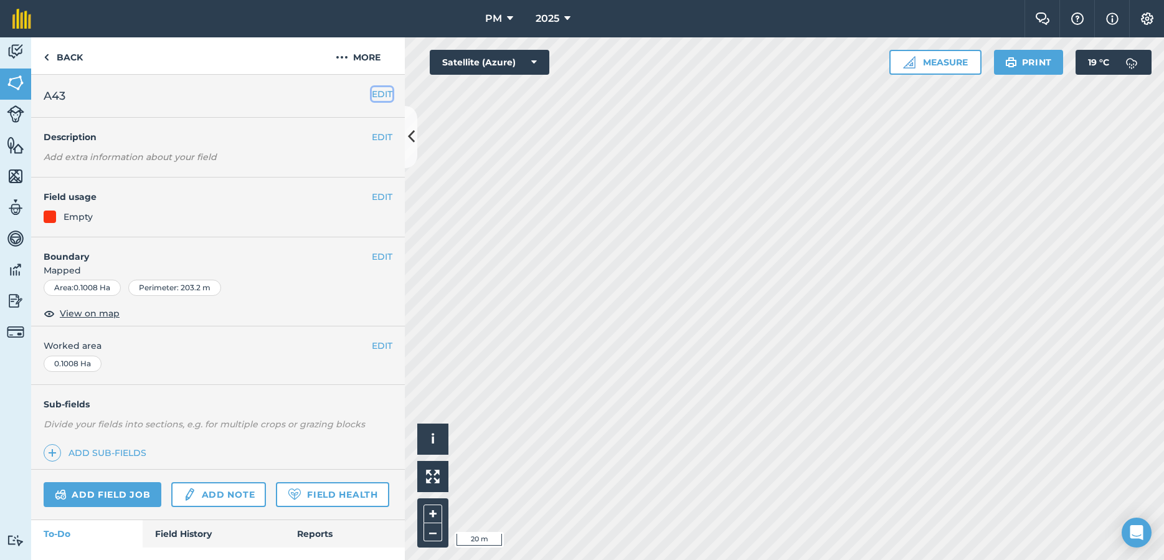
click at [385, 90] on button "EDIT" at bounding box center [382, 94] width 21 height 14
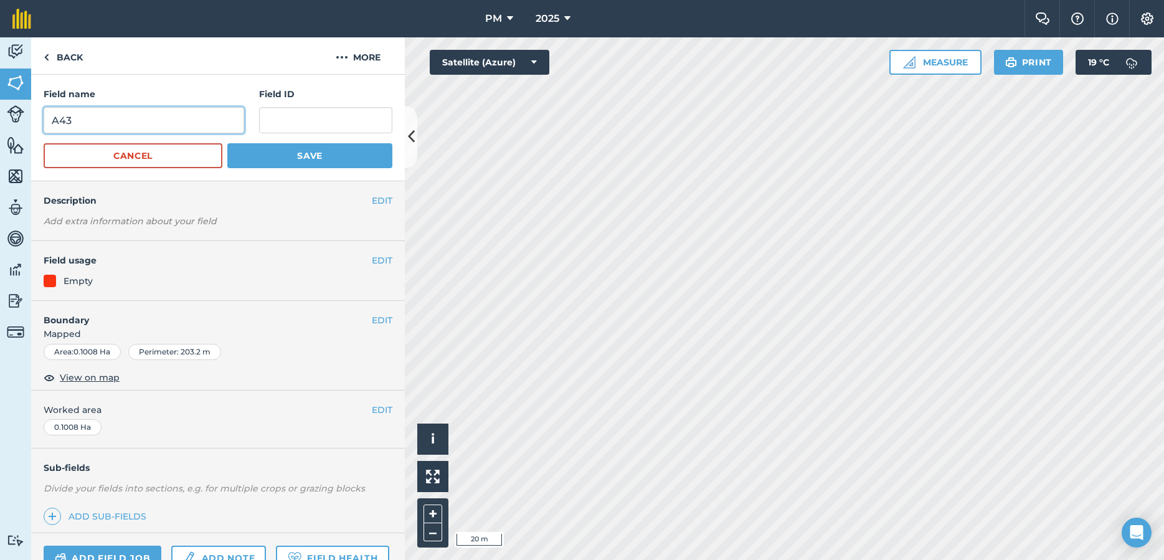
click at [159, 111] on input "A43" at bounding box center [144, 120] width 200 height 26
type input "A45"
click at [294, 164] on button "Save" at bounding box center [309, 155] width 165 height 25
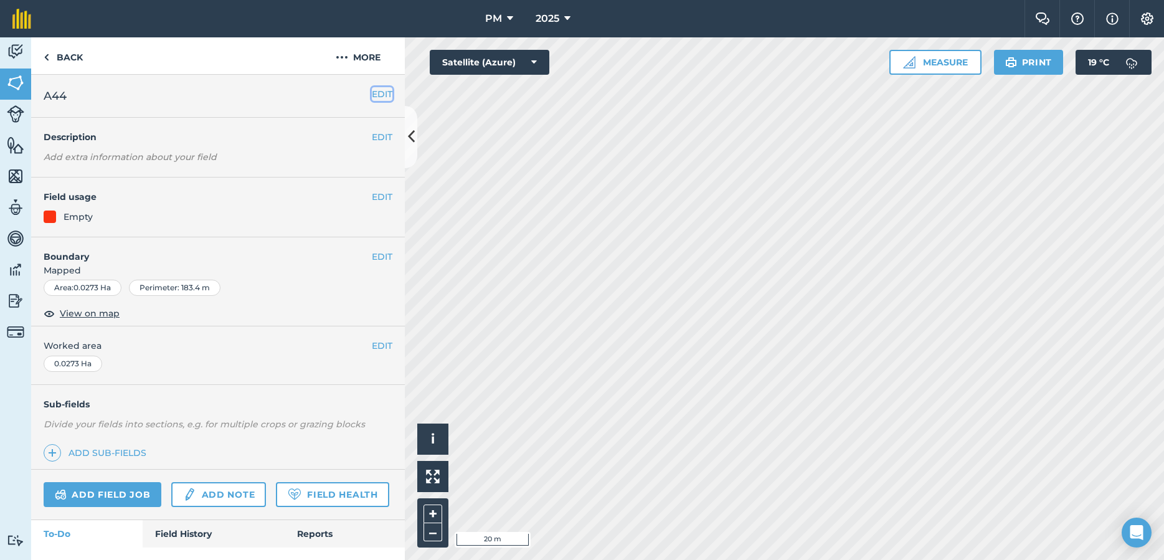
click at [380, 93] on button "EDIT" at bounding box center [382, 94] width 21 height 14
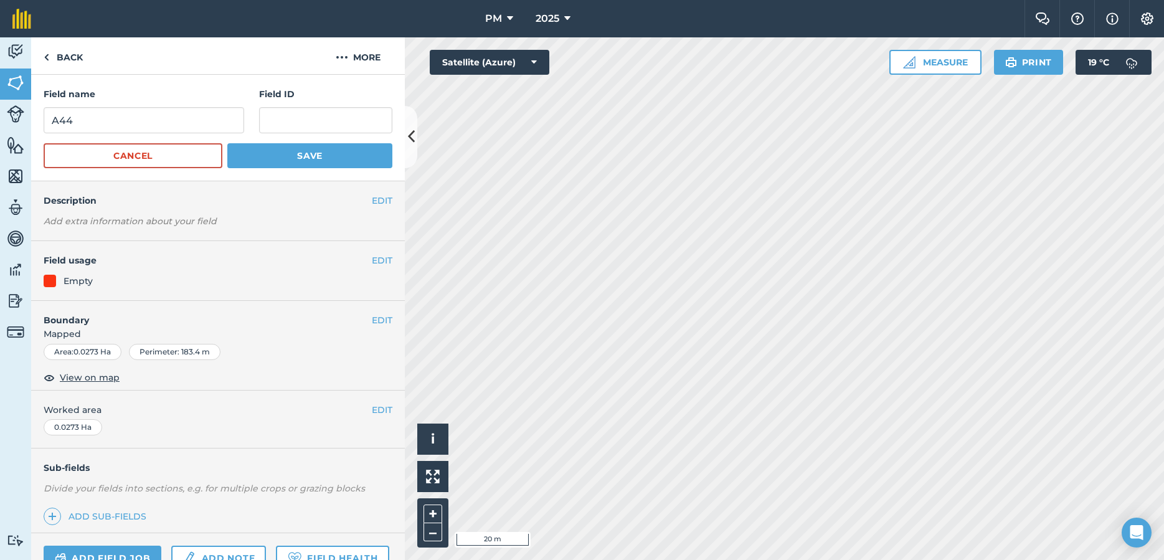
click at [138, 106] on div "Field name A44" at bounding box center [144, 110] width 200 height 46
click at [126, 125] on input "A44" at bounding box center [144, 120] width 200 height 26
type input "A46"
click at [263, 162] on button "Save" at bounding box center [309, 155] width 165 height 25
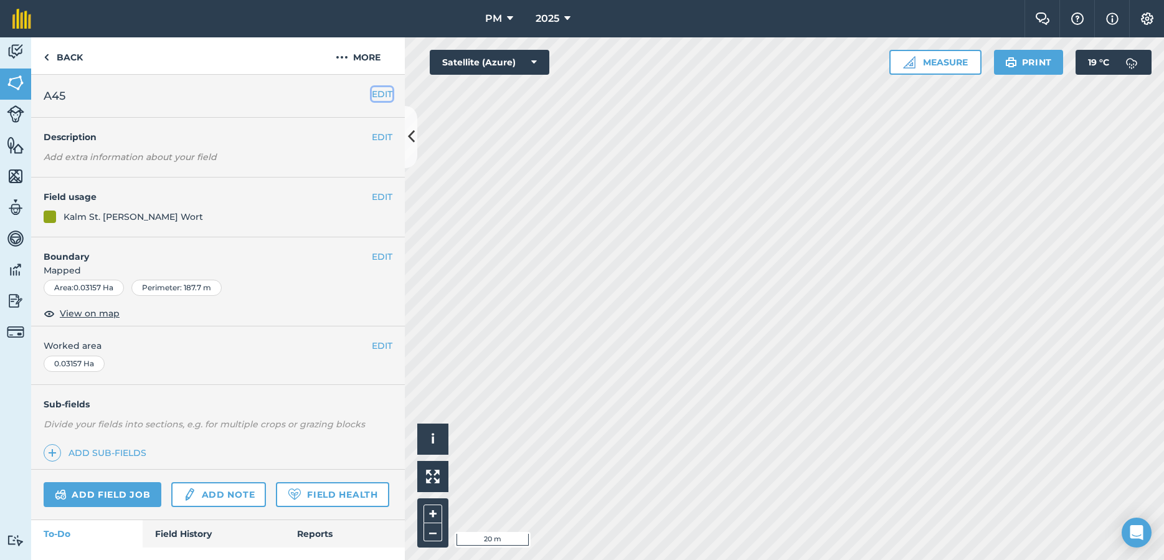
click at [384, 97] on button "EDIT" at bounding box center [382, 94] width 21 height 14
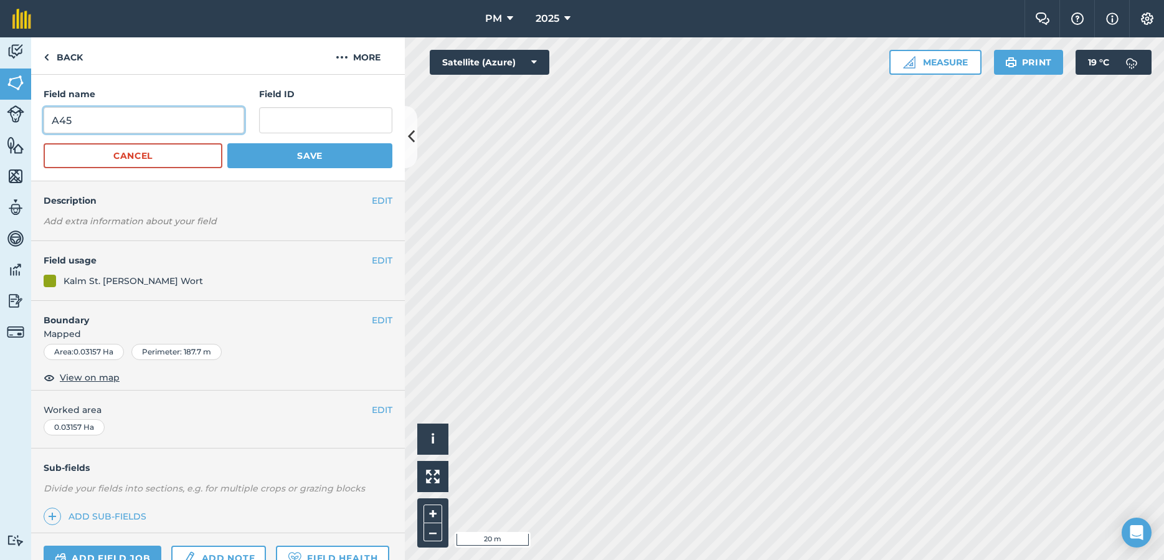
click at [123, 110] on input "A45" at bounding box center [144, 120] width 200 height 26
type input "A47"
click at [265, 161] on button "Save" at bounding box center [309, 155] width 165 height 25
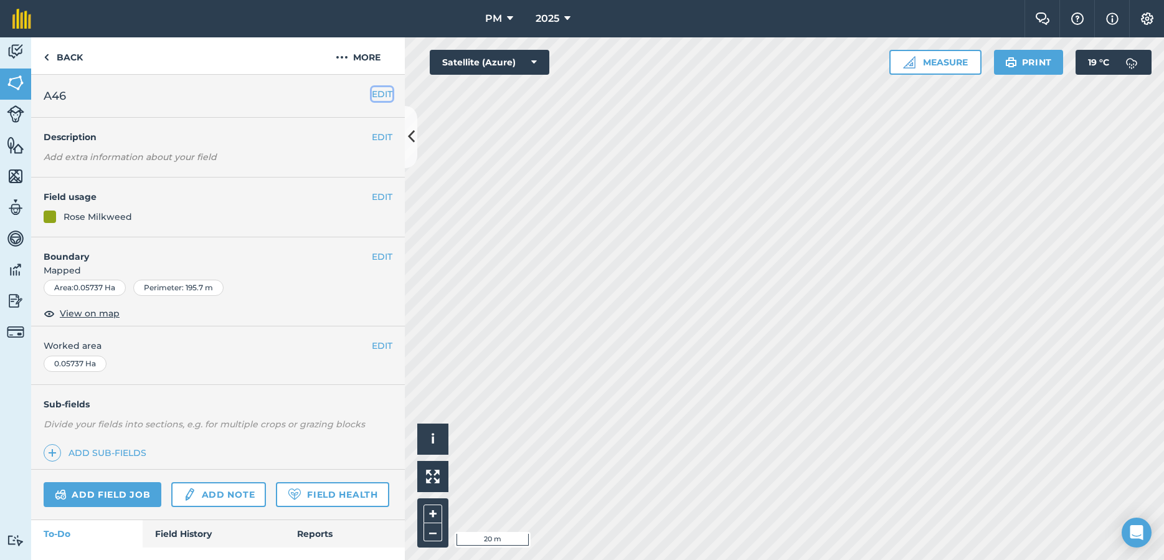
click at [379, 96] on button "EDIT" at bounding box center [382, 94] width 21 height 14
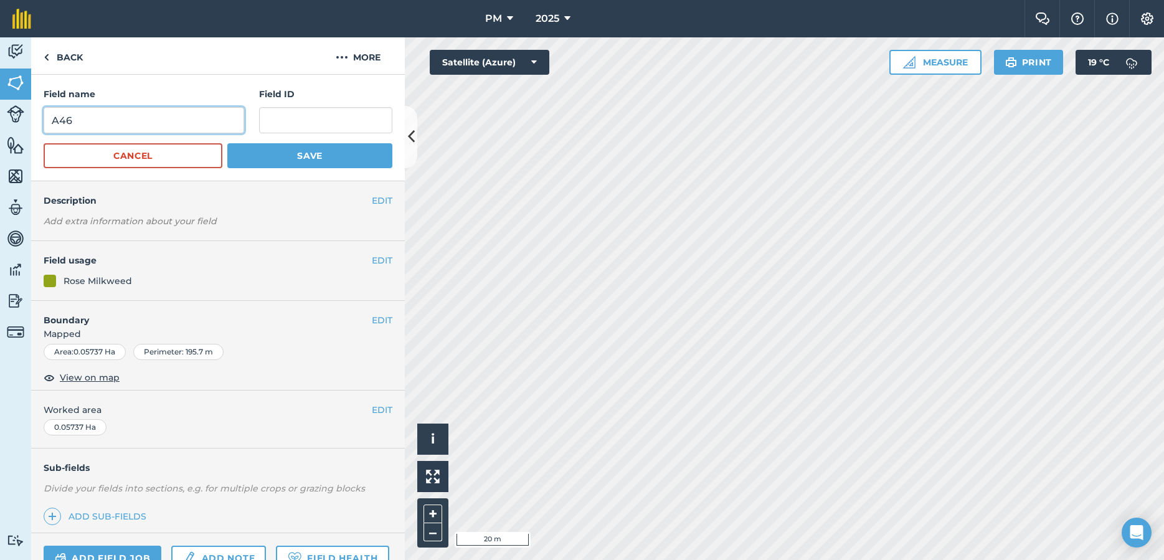
click at [126, 126] on input "A46" at bounding box center [144, 120] width 200 height 26
type input "A48"
click at [266, 147] on button "Save" at bounding box center [309, 155] width 165 height 25
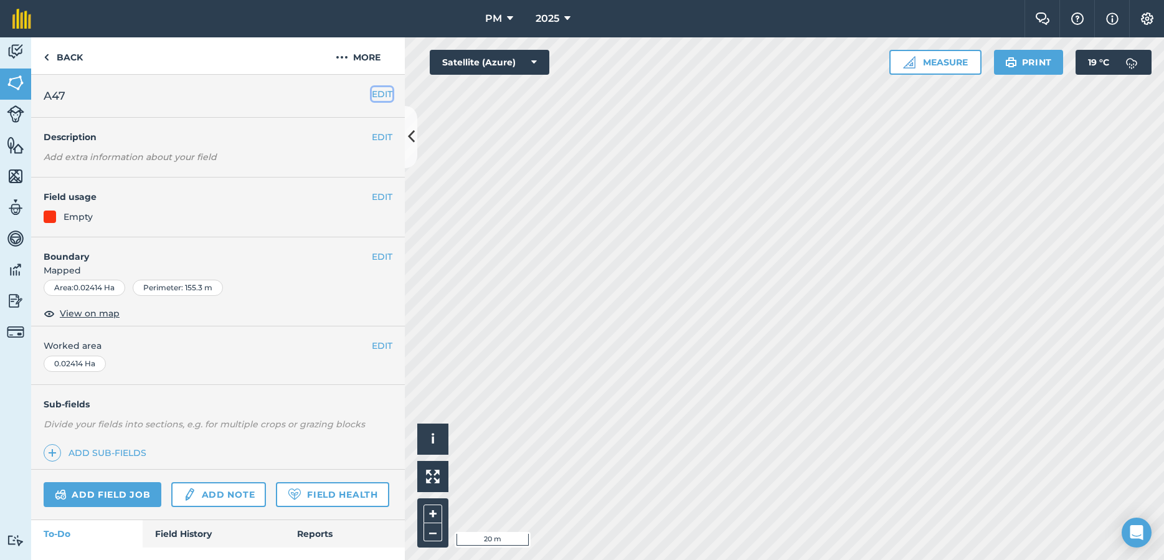
click at [379, 92] on button "EDIT" at bounding box center [382, 94] width 21 height 14
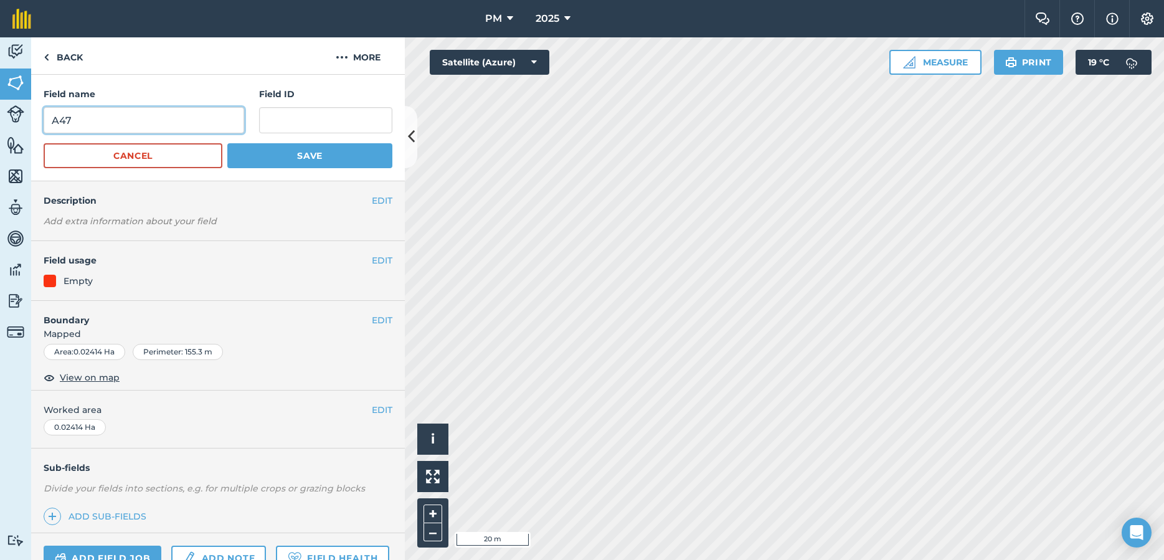
click at [77, 122] on input "A47" at bounding box center [144, 120] width 200 height 26
type input "A49"
click at [306, 151] on button "Save" at bounding box center [309, 155] width 165 height 25
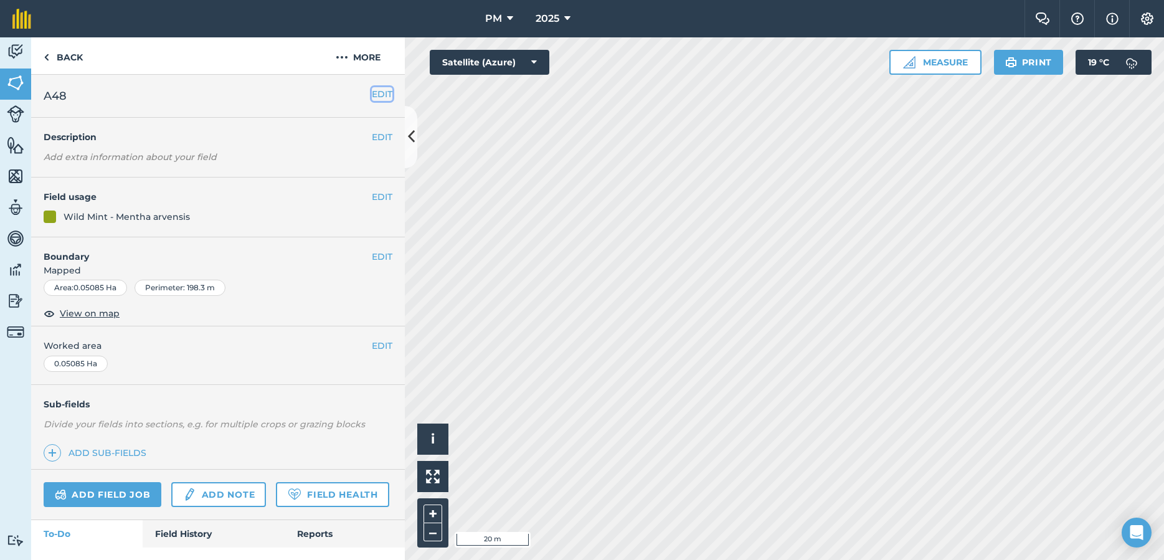
click at [388, 95] on button "EDIT" at bounding box center [382, 94] width 21 height 14
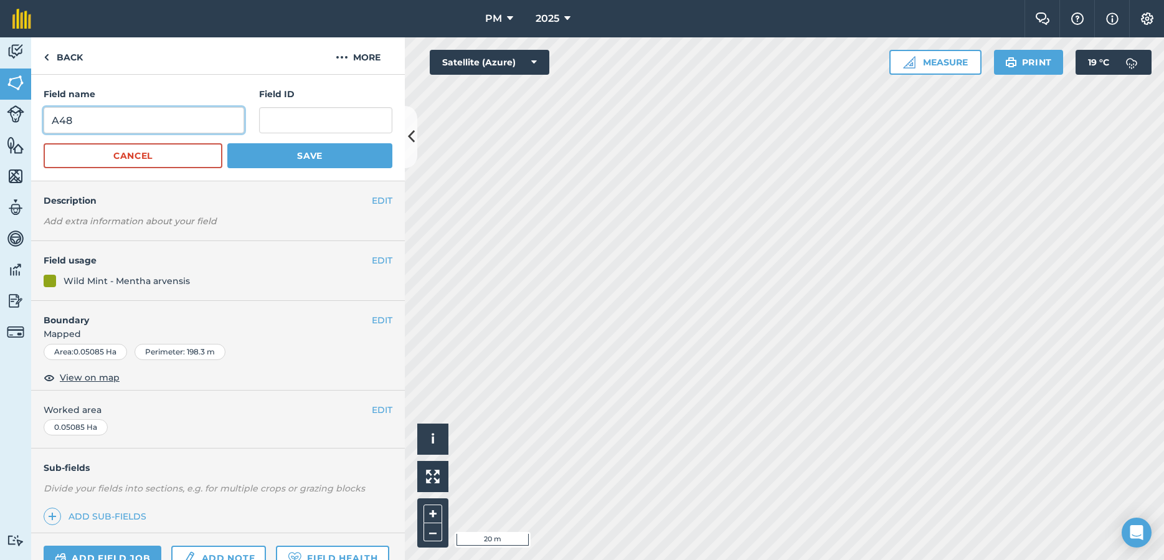
click at [152, 125] on input "A48" at bounding box center [144, 120] width 200 height 26
type input "A50"
click at [345, 156] on button "Save" at bounding box center [309, 155] width 165 height 25
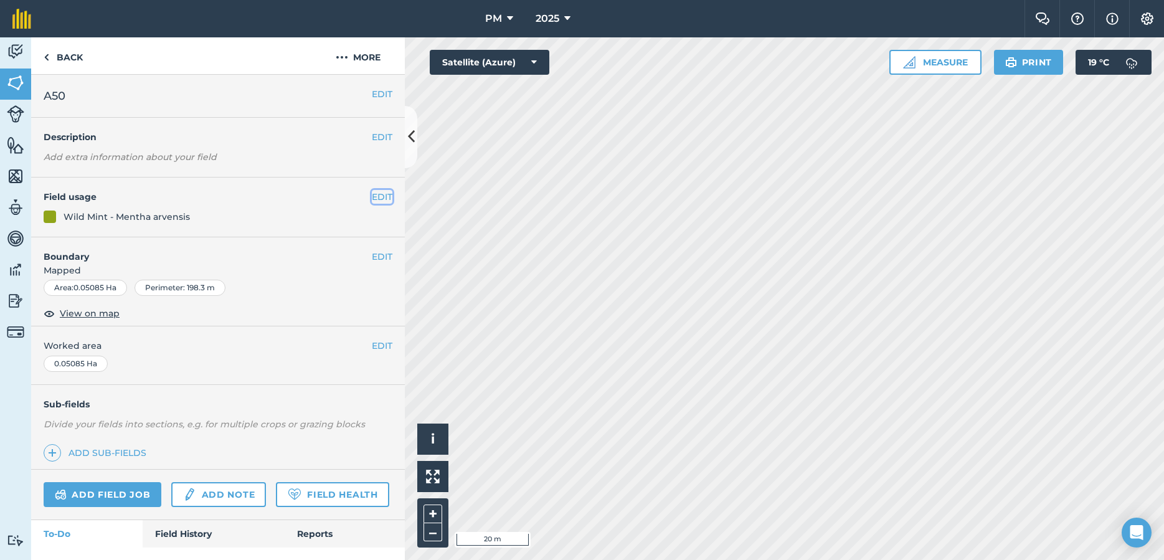
click at [385, 199] on button "EDIT" at bounding box center [382, 197] width 21 height 14
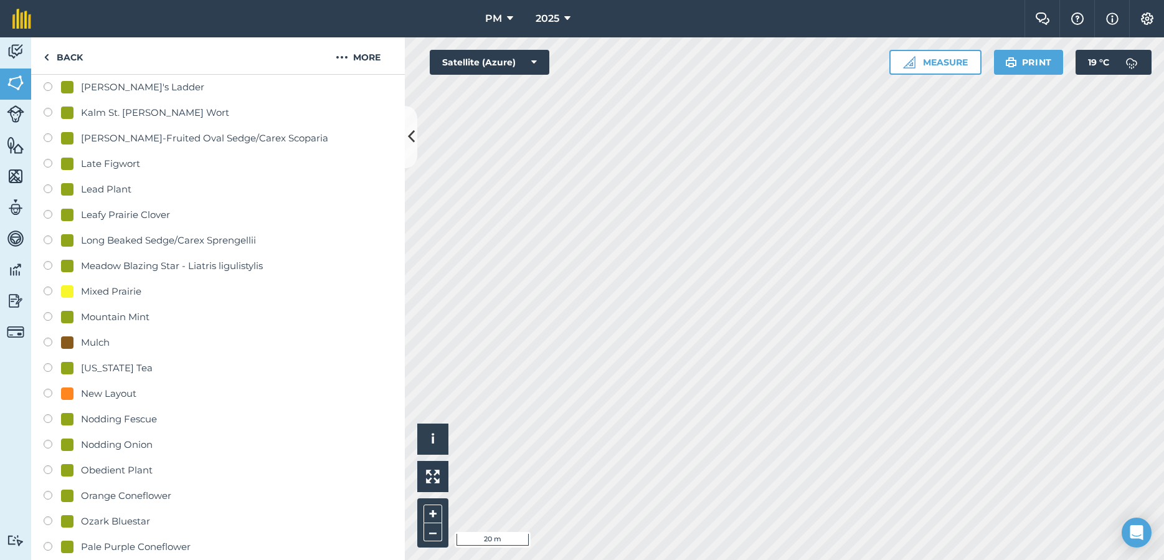
scroll to position [1076, 0]
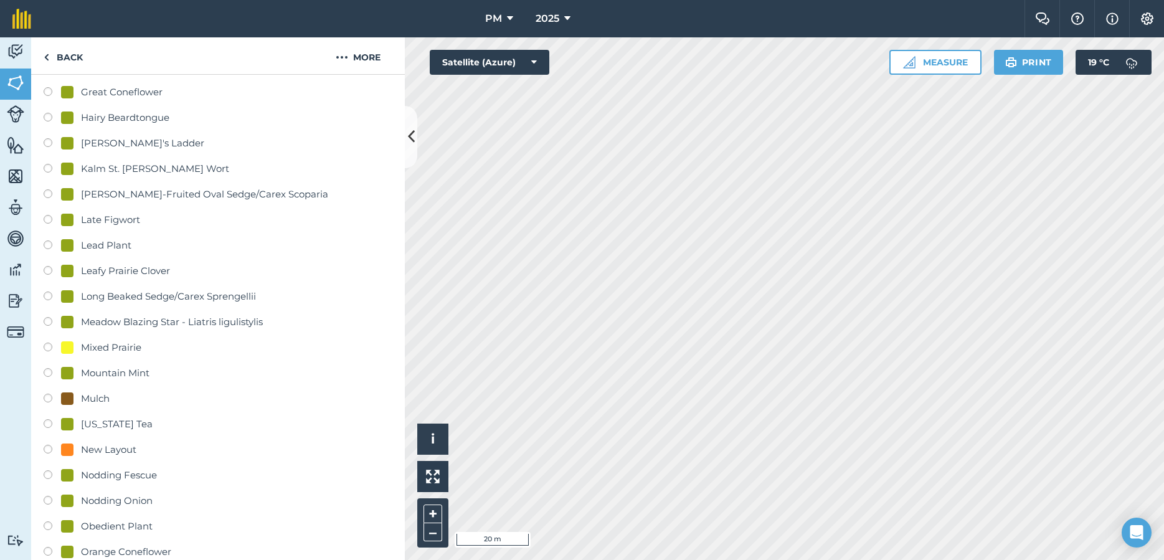
click at [52, 370] on label at bounding box center [52, 374] width 17 height 12
radio input "true"
radio input "false"
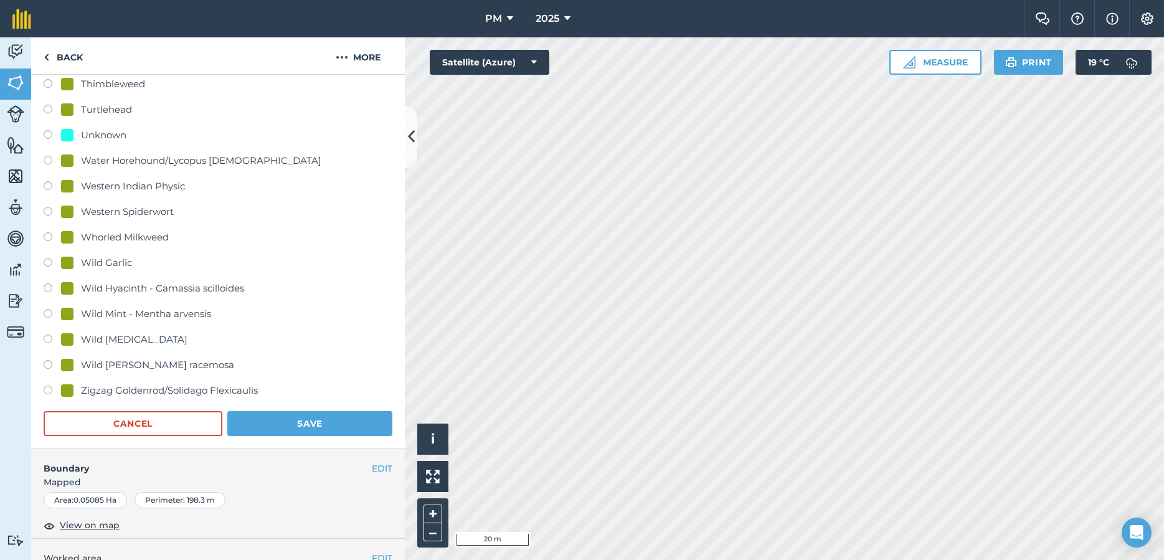
scroll to position [2725, 0]
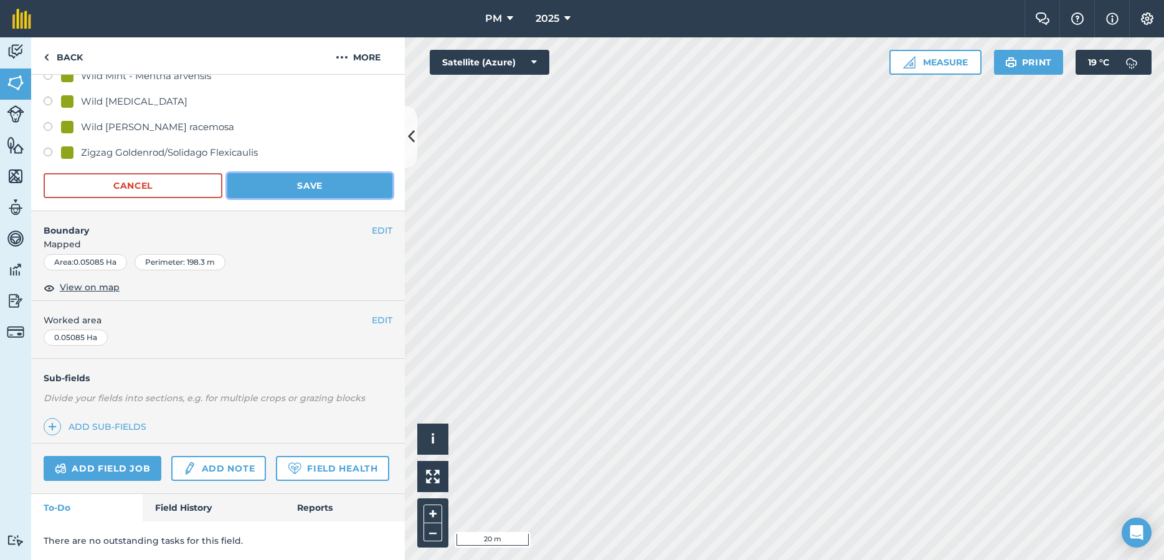
click at [316, 182] on button "Save" at bounding box center [309, 185] width 165 height 25
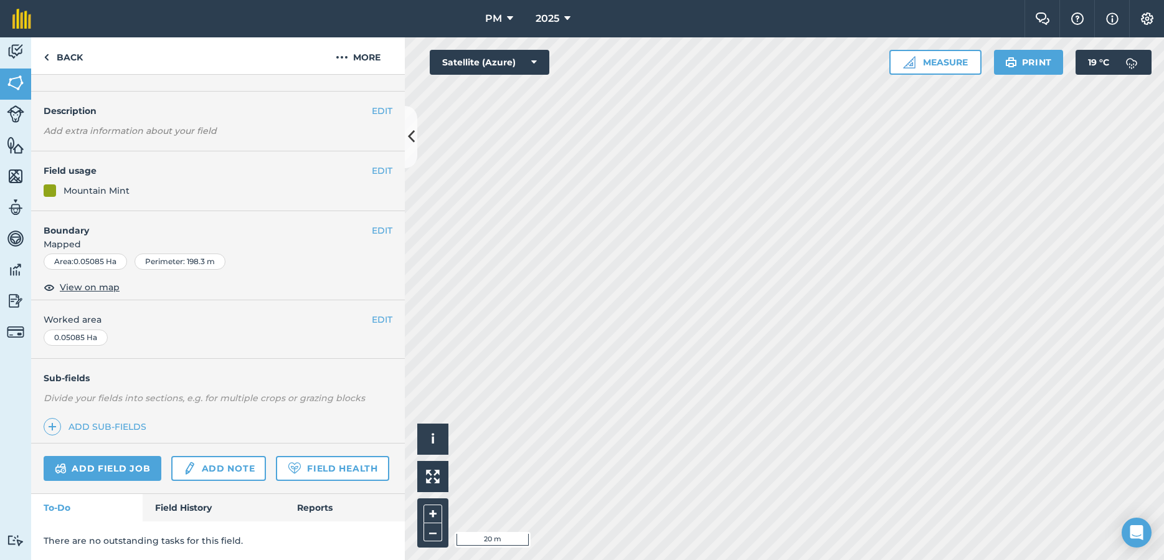
scroll to position [0, 0]
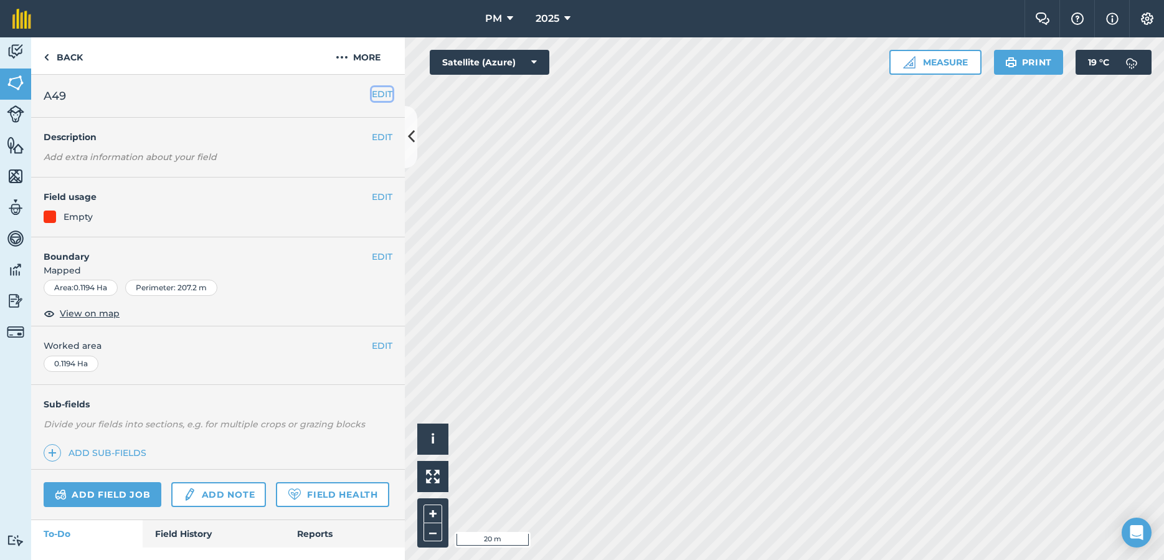
click at [386, 96] on button "EDIT" at bounding box center [382, 94] width 21 height 14
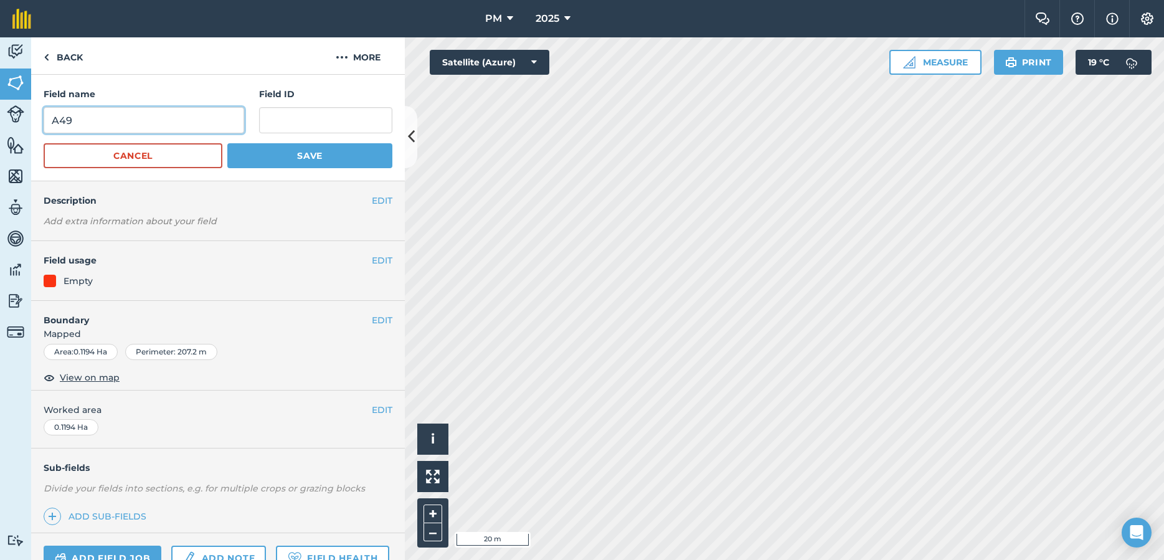
click at [149, 114] on input "A49" at bounding box center [144, 120] width 200 height 26
type input "A51"
click at [313, 158] on button "Save" at bounding box center [309, 155] width 165 height 25
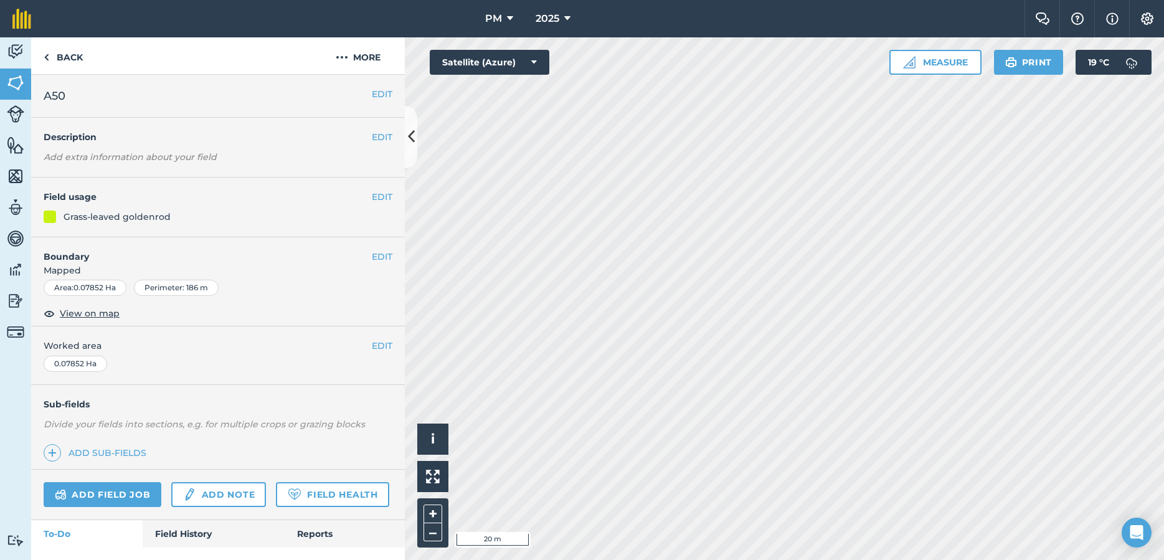
click at [135, 93] on h2 "A50" at bounding box center [208, 95] width 328 height 17
click at [377, 88] on button "EDIT" at bounding box center [382, 94] width 21 height 14
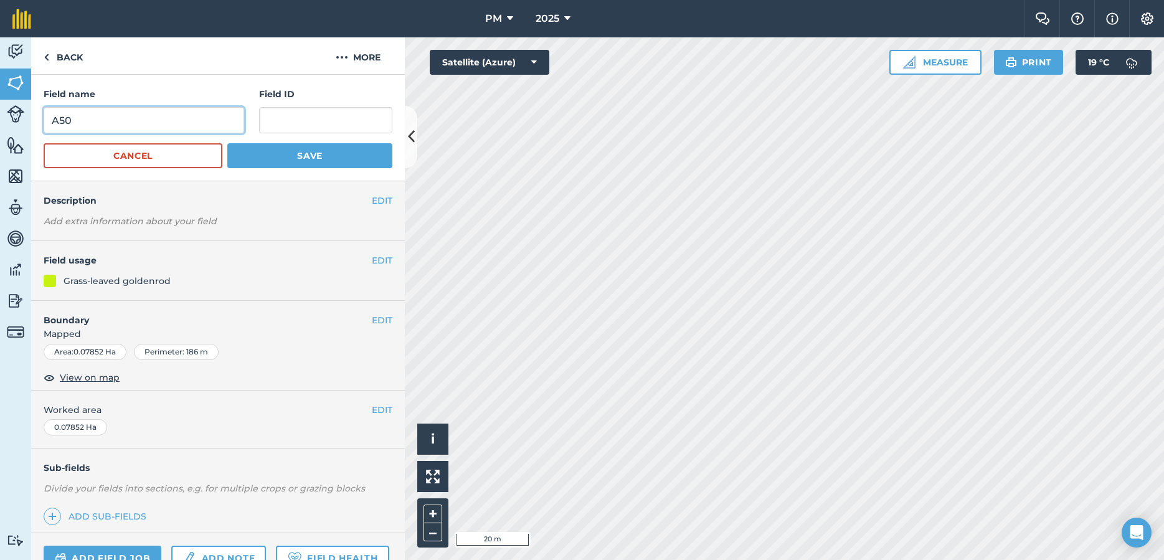
click at [146, 118] on input "A50" at bounding box center [144, 120] width 200 height 26
type input "A52"
click at [273, 158] on button "Save" at bounding box center [309, 155] width 165 height 25
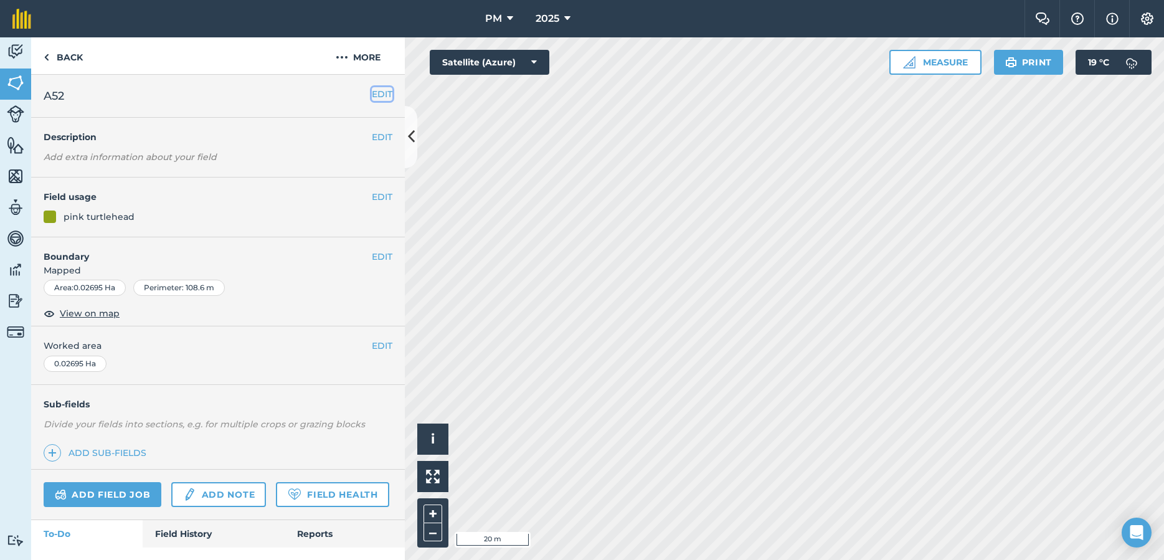
click at [379, 96] on button "EDIT" at bounding box center [382, 94] width 21 height 14
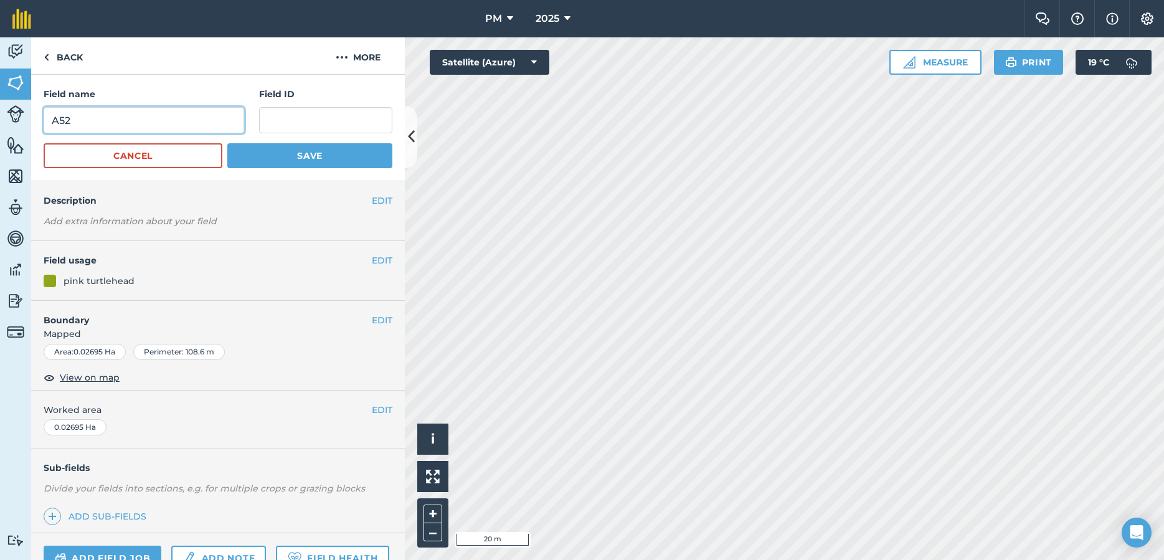
click at [184, 123] on input "A52" at bounding box center [144, 120] width 200 height 26
type input "A53"
click at [301, 159] on button "Save" at bounding box center [309, 155] width 165 height 25
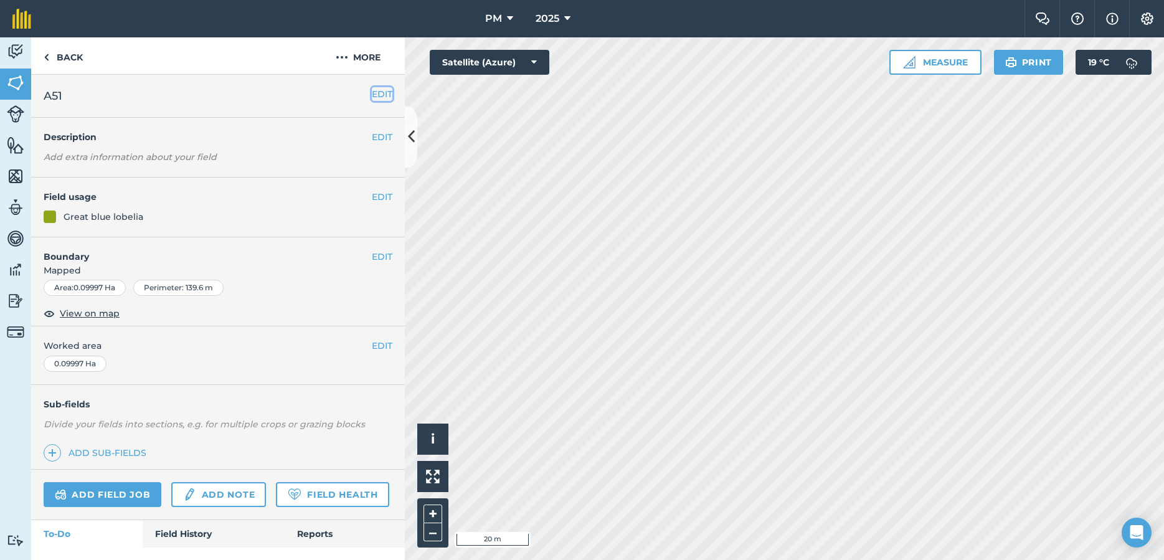
click at [384, 96] on button "EDIT" at bounding box center [382, 94] width 21 height 14
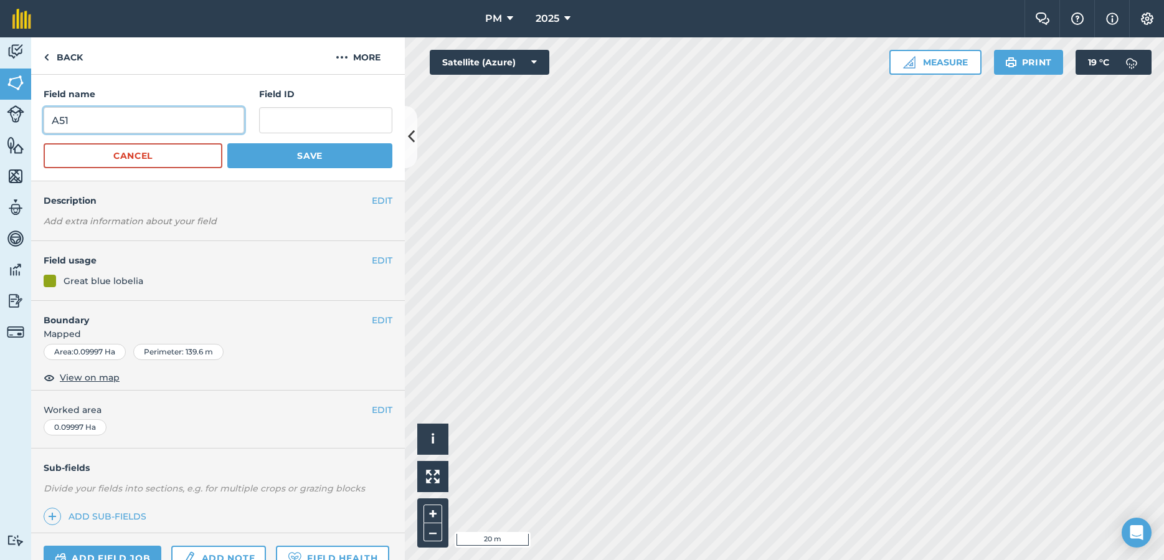
click at [123, 125] on input "A51" at bounding box center [144, 120] width 200 height 26
type input "A54"
click at [247, 153] on button "Save" at bounding box center [309, 155] width 165 height 25
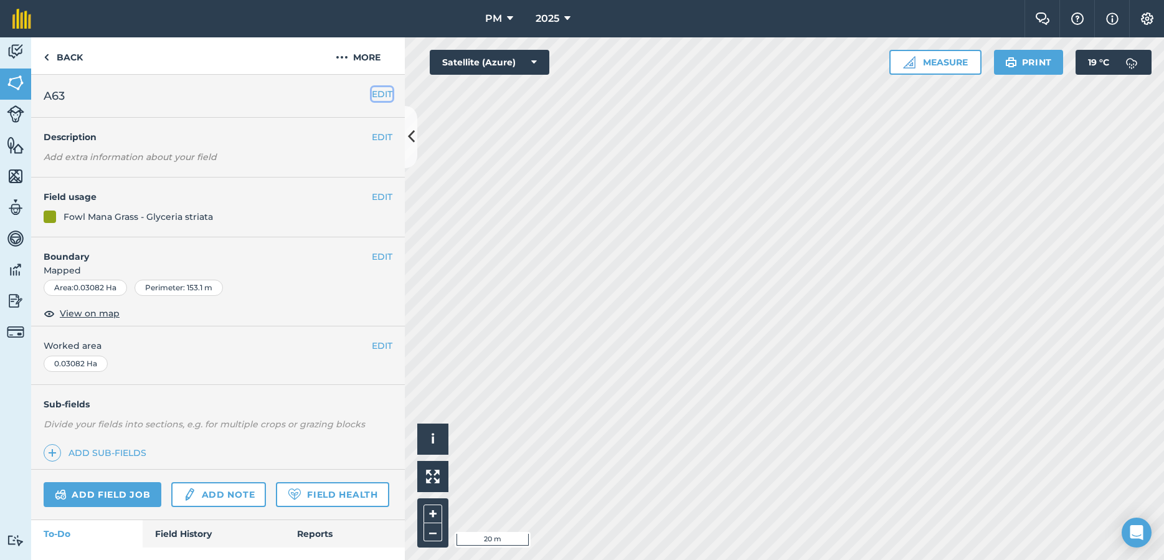
click at [372, 90] on button "EDIT" at bounding box center [382, 94] width 21 height 14
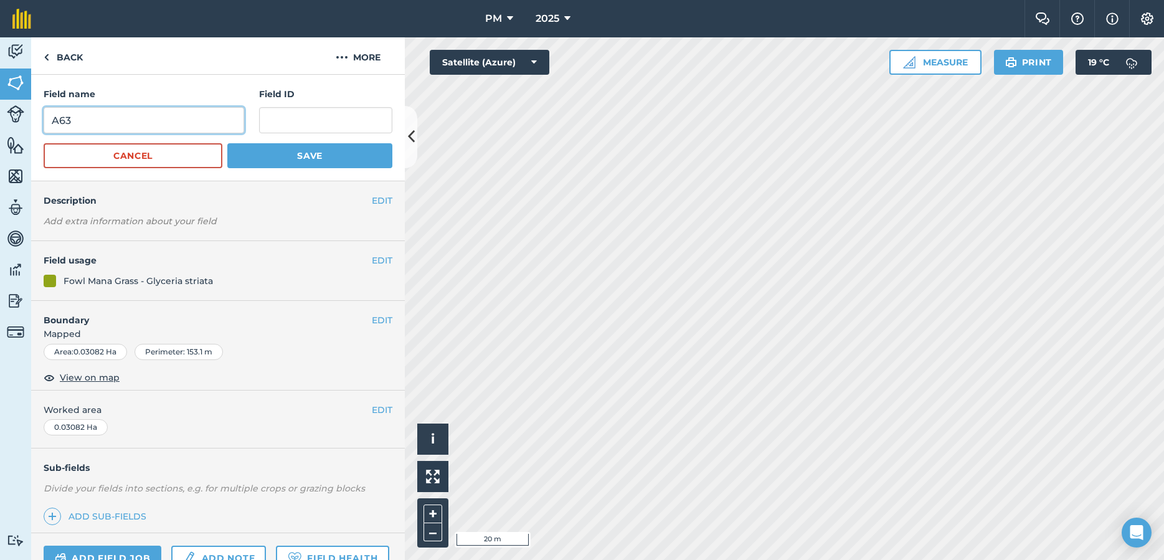
click at [181, 119] on input "A63" at bounding box center [144, 120] width 200 height 26
type input "A55"
click at [316, 163] on button "Save" at bounding box center [309, 155] width 165 height 25
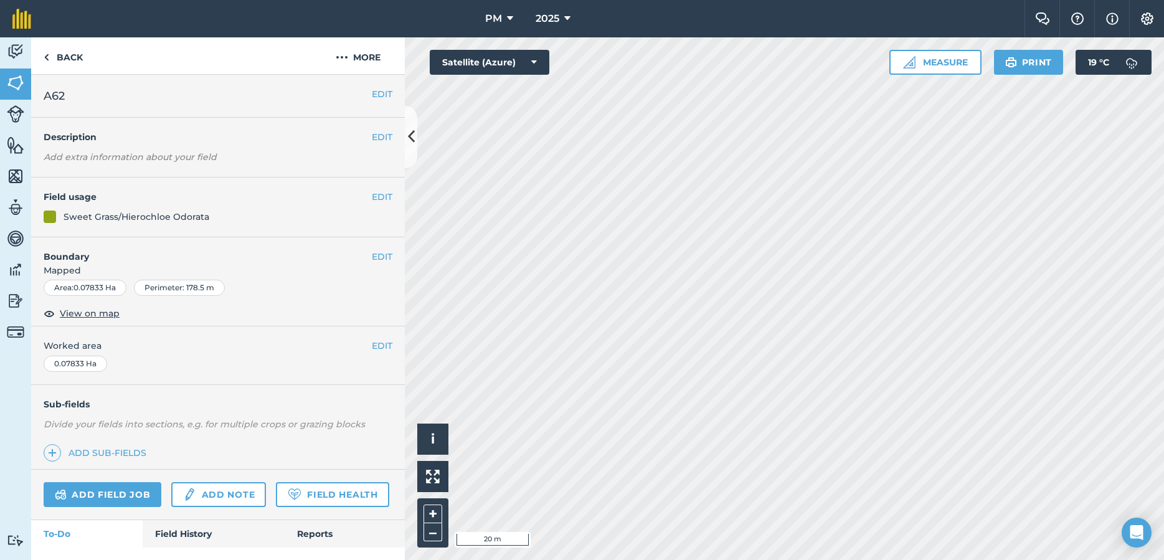
click at [387, 103] on div "EDIT A62" at bounding box center [218, 96] width 374 height 43
click at [387, 95] on button "EDIT" at bounding box center [382, 94] width 21 height 14
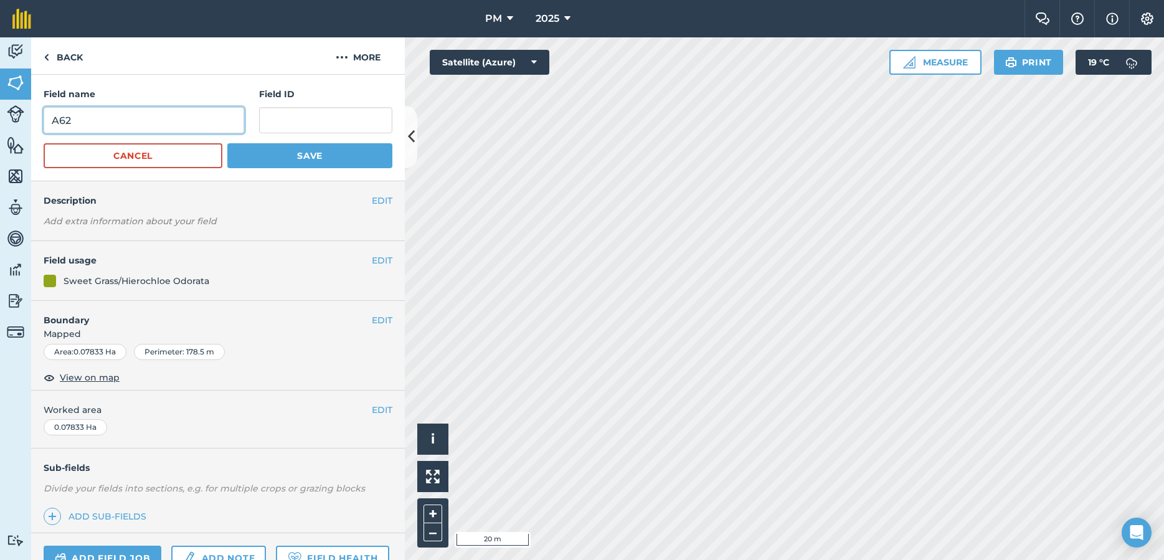
click at [190, 128] on input "A62" at bounding box center [144, 120] width 200 height 26
type input "A56"
click at [292, 148] on button "Save" at bounding box center [309, 155] width 165 height 25
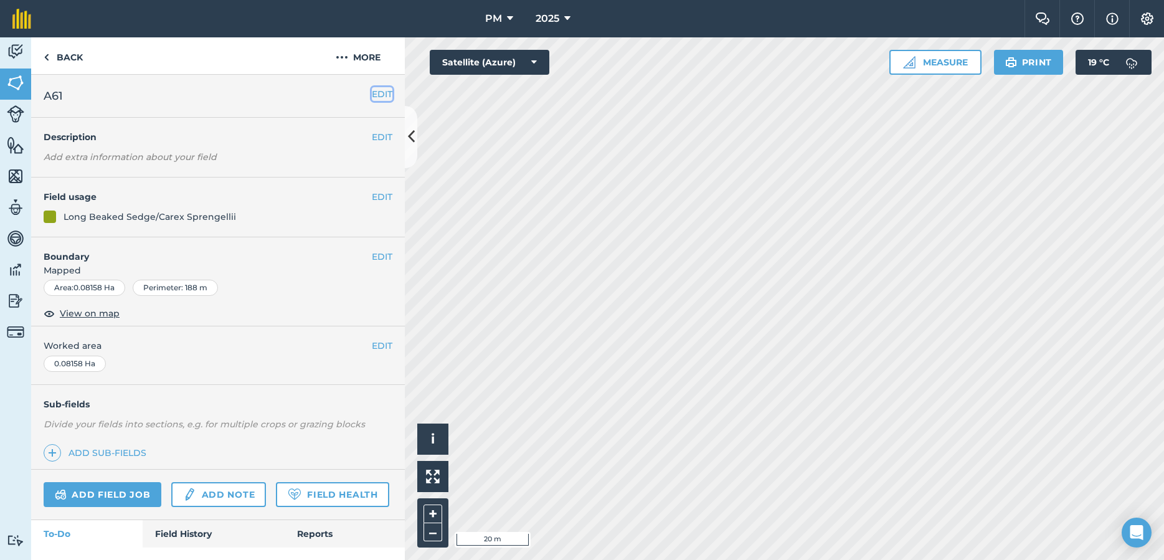
click at [379, 88] on button "EDIT" at bounding box center [382, 94] width 21 height 14
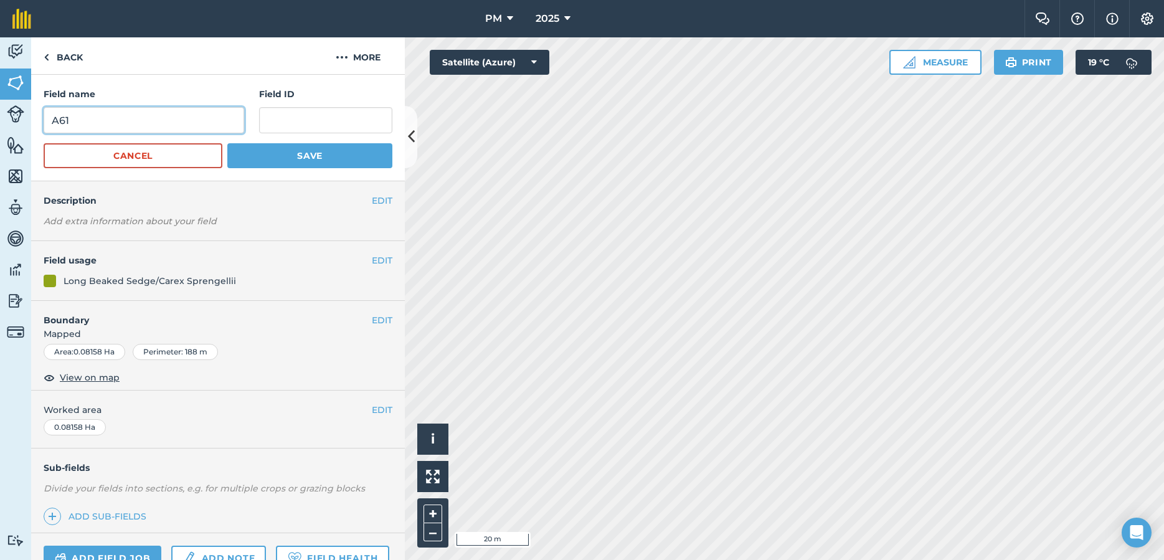
click at [192, 123] on input "A61" at bounding box center [144, 120] width 200 height 26
type input "A57"
click at [289, 151] on button "Save" at bounding box center [309, 155] width 165 height 25
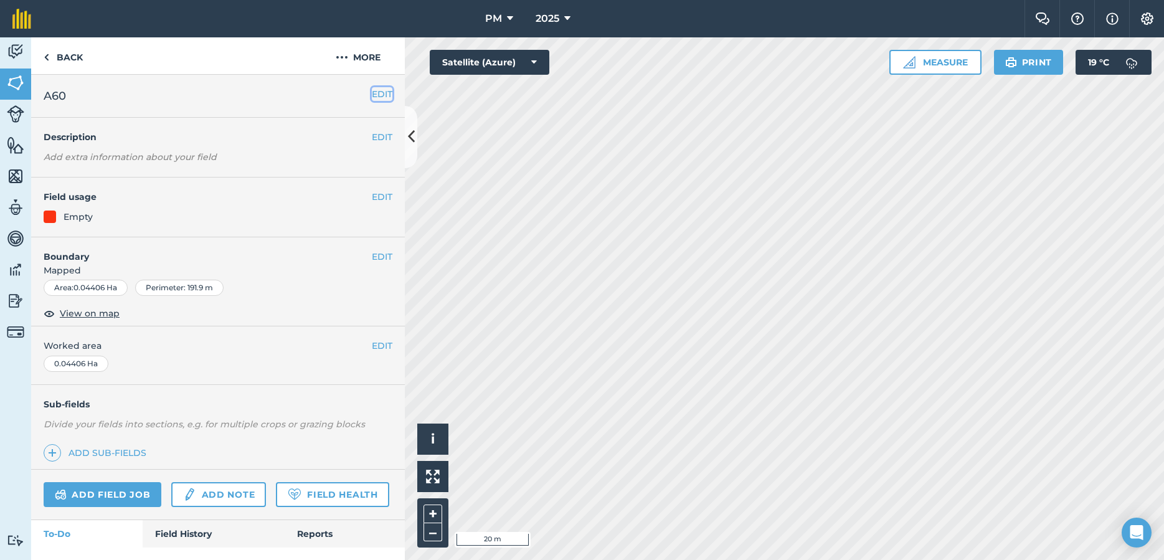
click at [380, 92] on button "EDIT" at bounding box center [382, 94] width 21 height 14
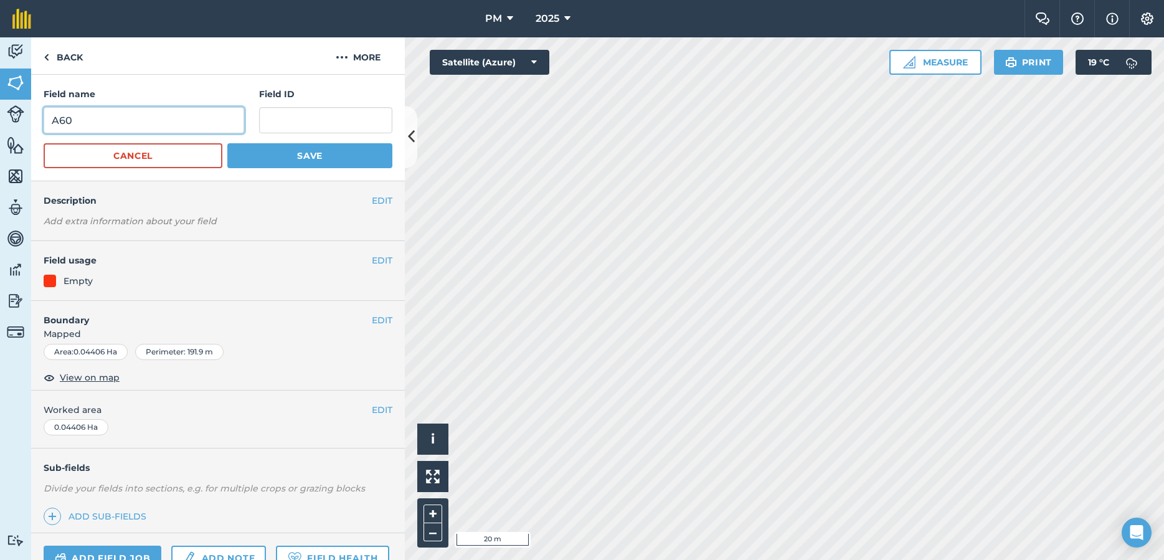
click at [178, 115] on input "A60" at bounding box center [144, 120] width 200 height 26
type input "A58"
click at [316, 162] on button "Save" at bounding box center [309, 155] width 165 height 25
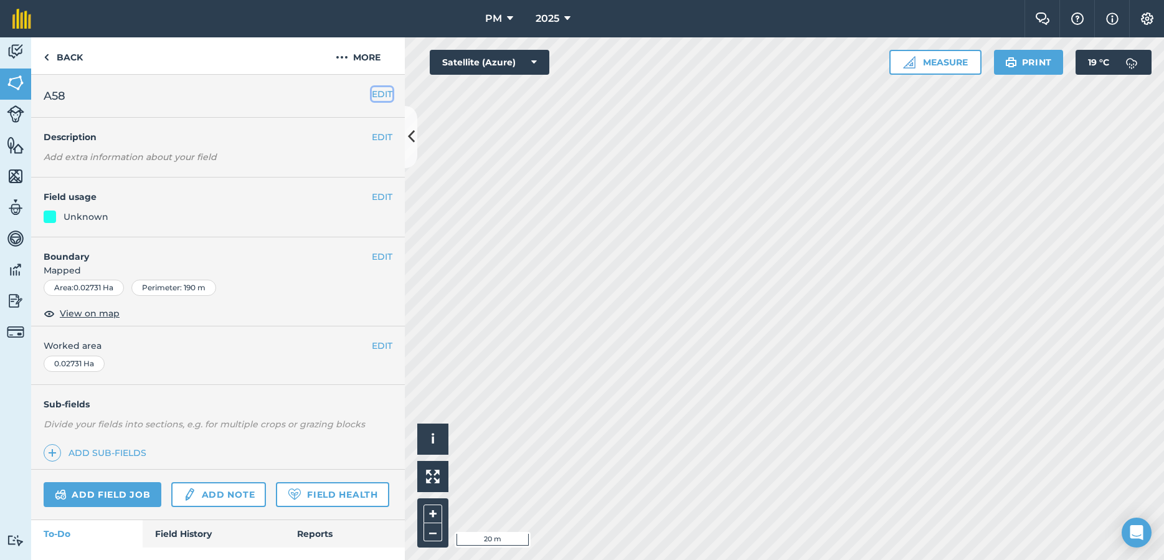
click at [386, 93] on button "EDIT" at bounding box center [382, 94] width 21 height 14
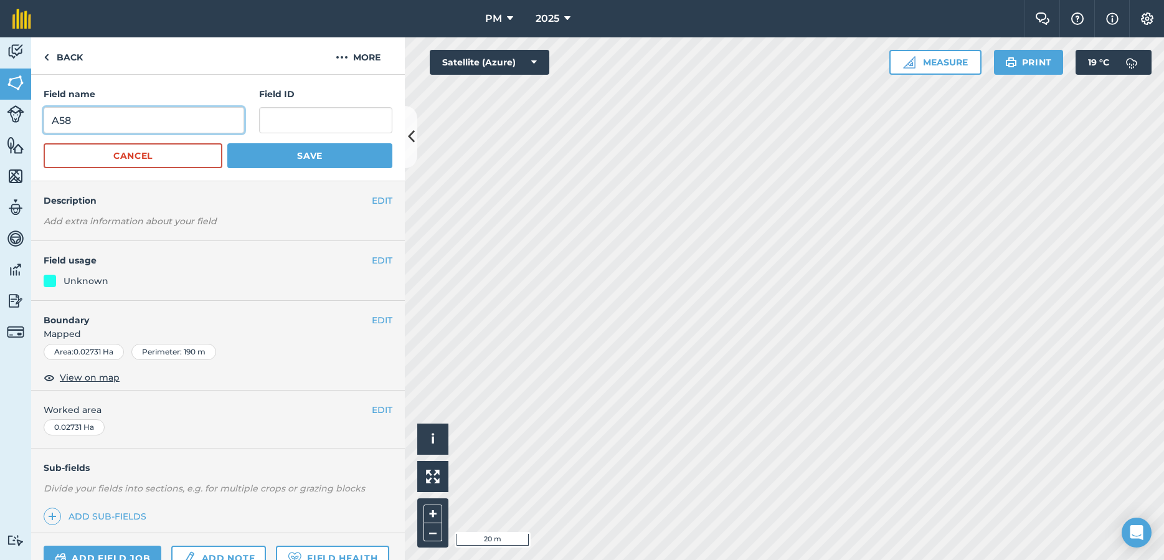
click at [126, 127] on input "A58" at bounding box center [144, 120] width 200 height 26
type input "A60"
click at [273, 156] on button "Save" at bounding box center [309, 155] width 165 height 25
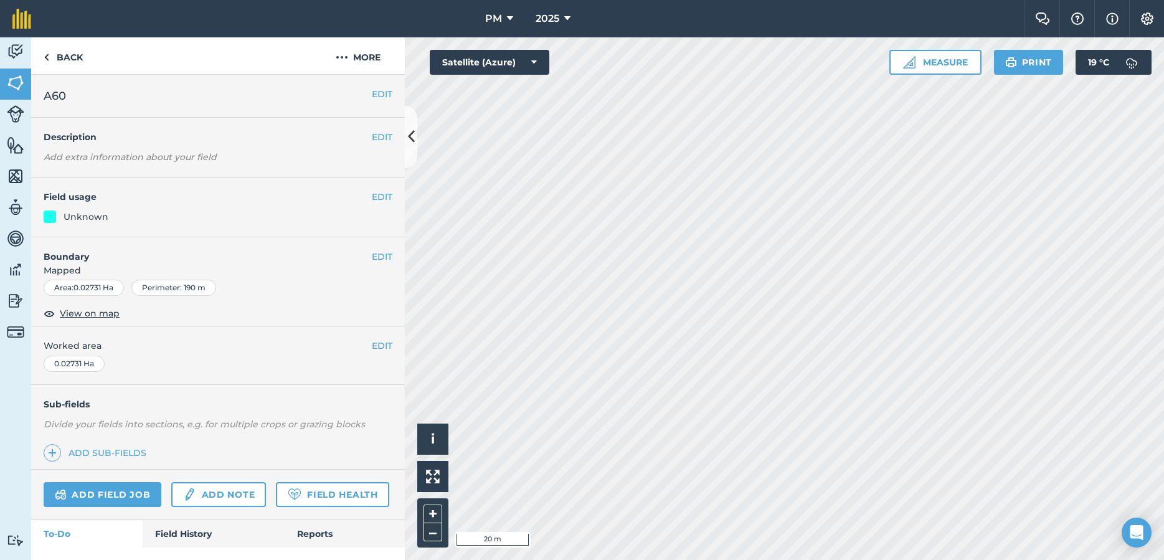
click at [369, 195] on h4 "Field usage" at bounding box center [208, 197] width 328 height 14
click at [372, 195] on button "EDIT" at bounding box center [382, 197] width 21 height 14
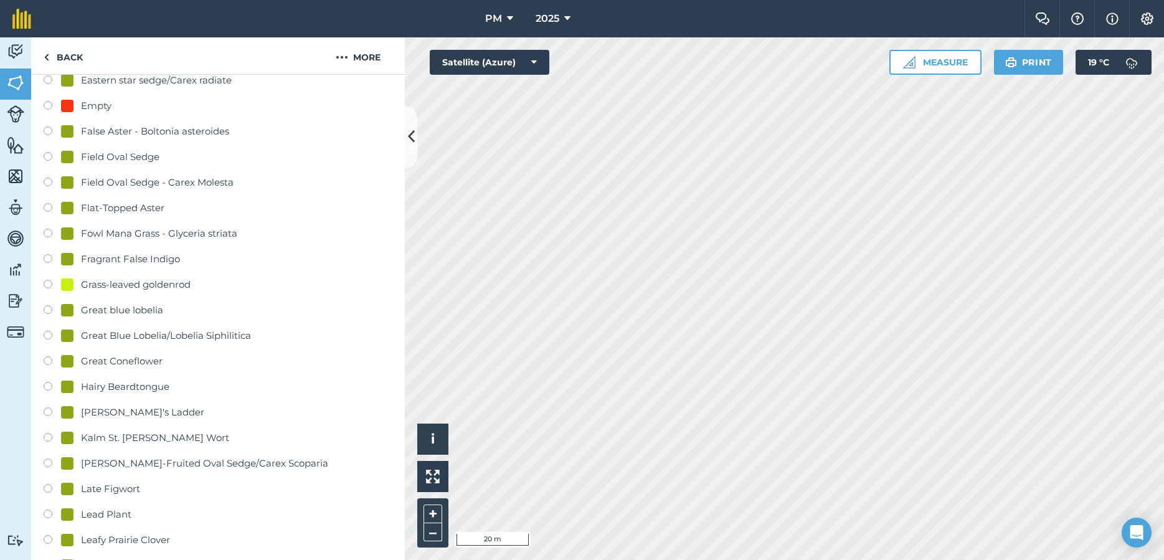
scroll to position [672, 0]
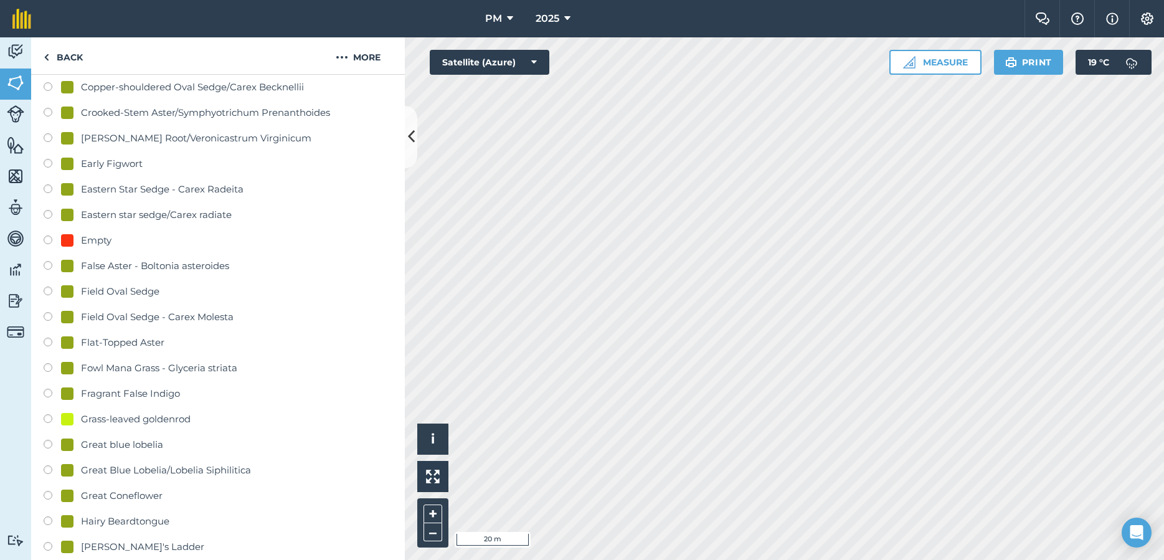
click at [52, 235] on div "Empty" at bounding box center [218, 242] width 349 height 18
click at [49, 239] on label at bounding box center [52, 241] width 17 height 12
radio input "true"
radio input "false"
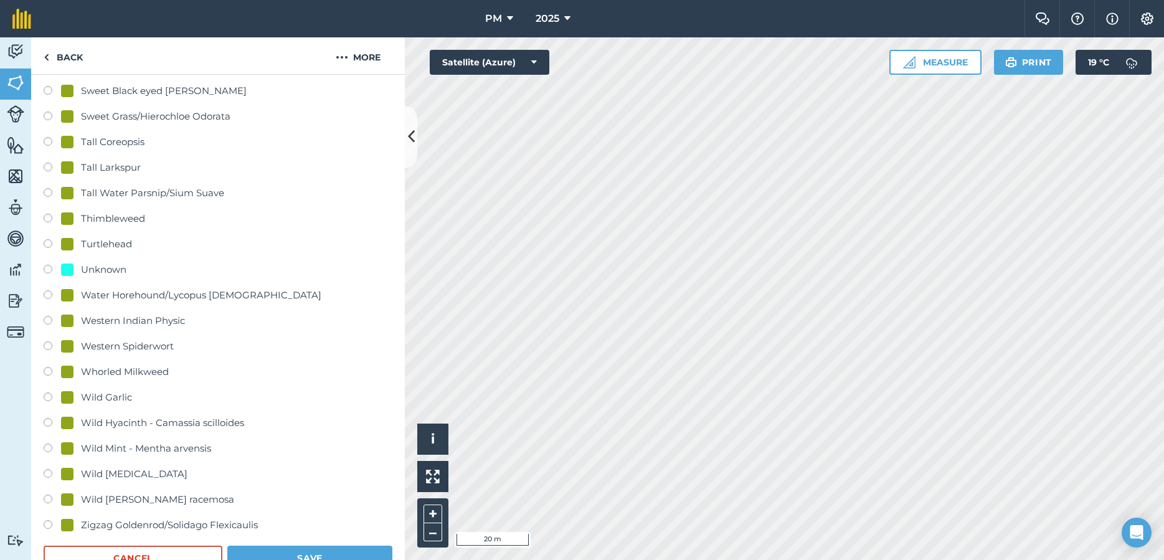
scroll to position [2689, 0]
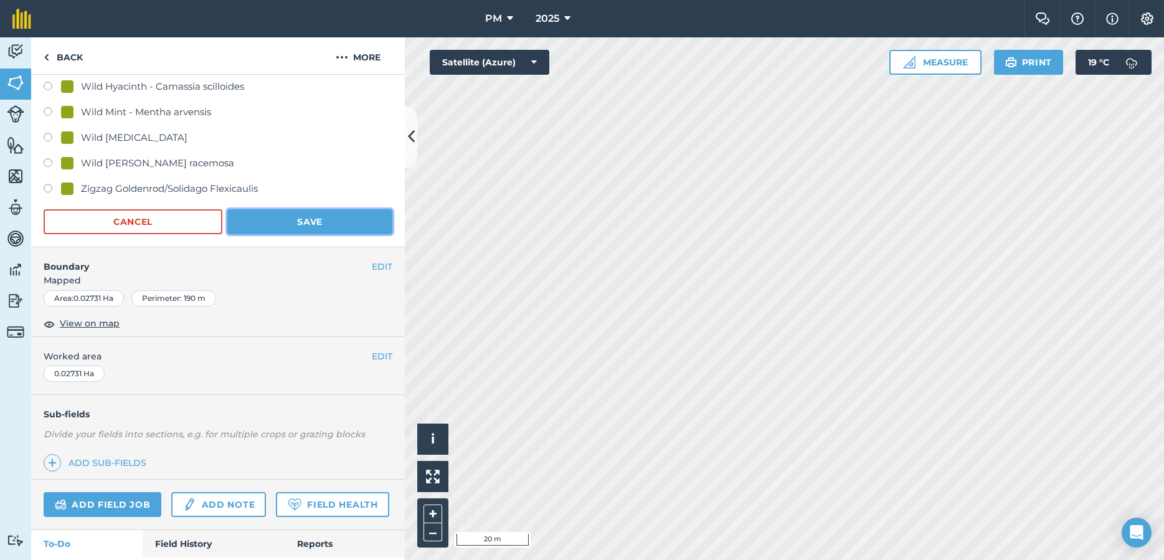
click at [323, 225] on button "Save" at bounding box center [309, 221] width 165 height 25
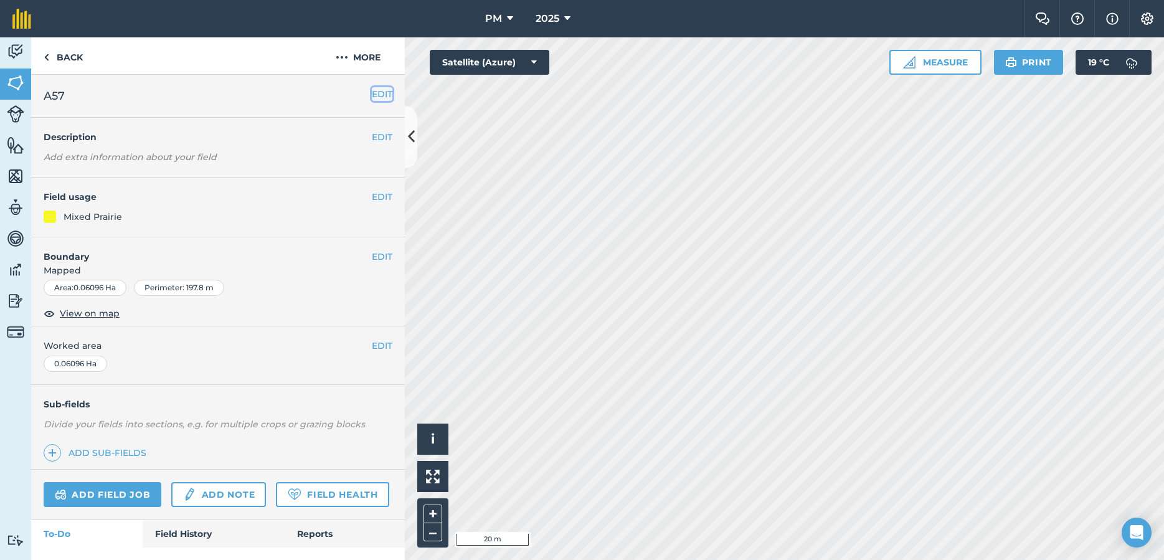
click at [386, 100] on button "EDIT" at bounding box center [382, 94] width 21 height 14
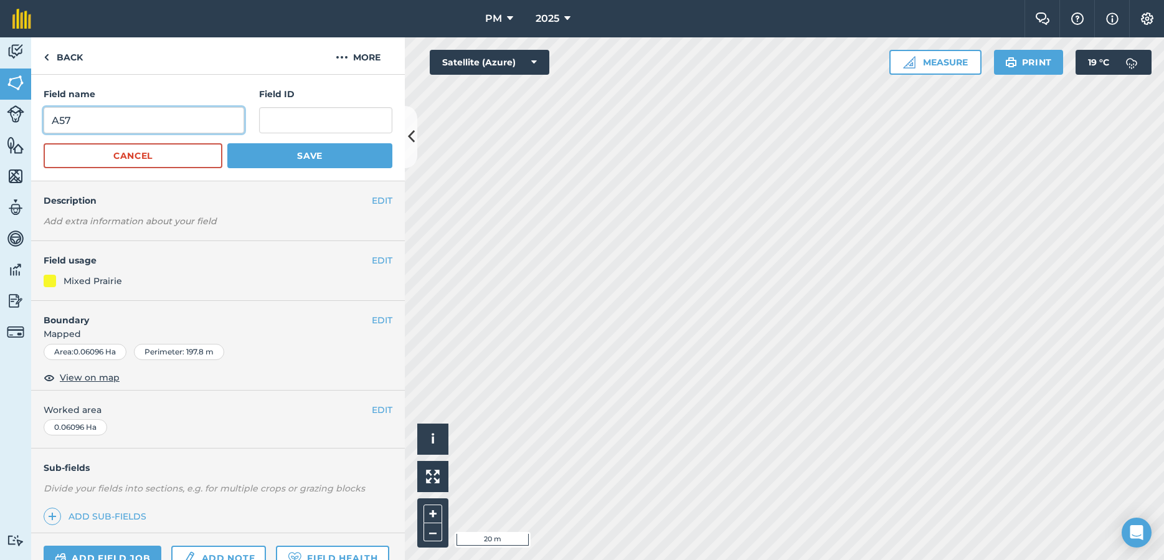
click at [215, 115] on input "A57" at bounding box center [144, 120] width 200 height 26
type input "A61"
click at [310, 161] on button "Save" at bounding box center [309, 155] width 165 height 25
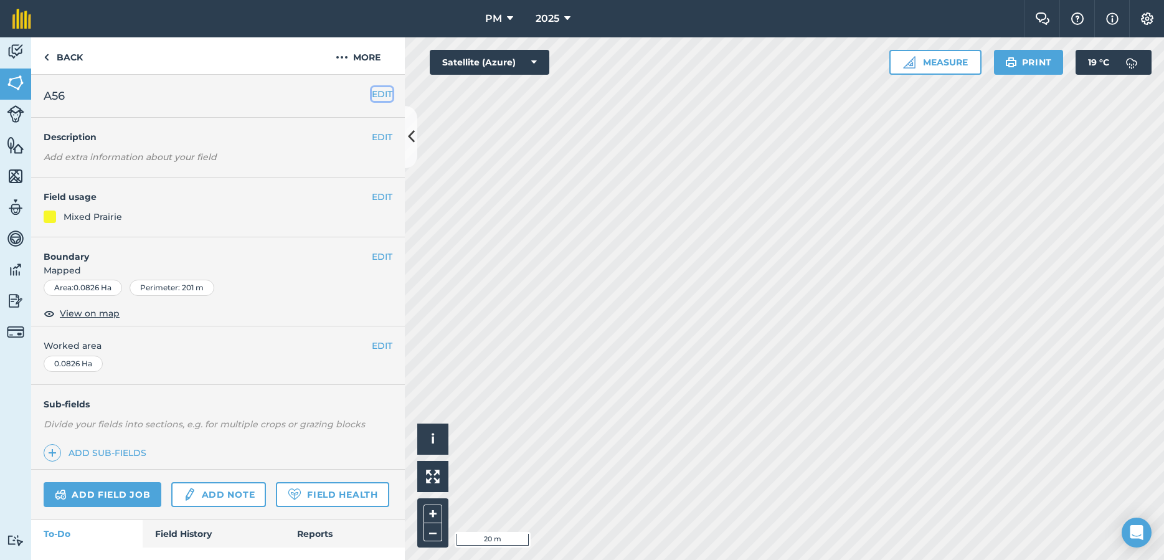
click at [383, 96] on button "EDIT" at bounding box center [382, 94] width 21 height 14
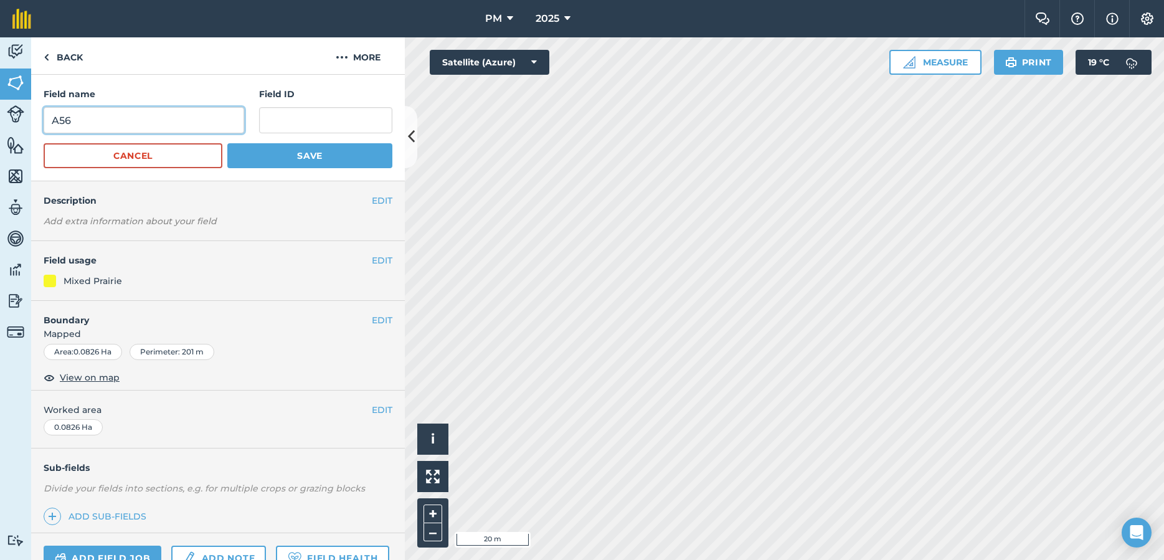
click at [154, 122] on input "A56" at bounding box center [144, 120] width 200 height 26
type input "A62"
click at [285, 161] on button "Save" at bounding box center [309, 155] width 165 height 25
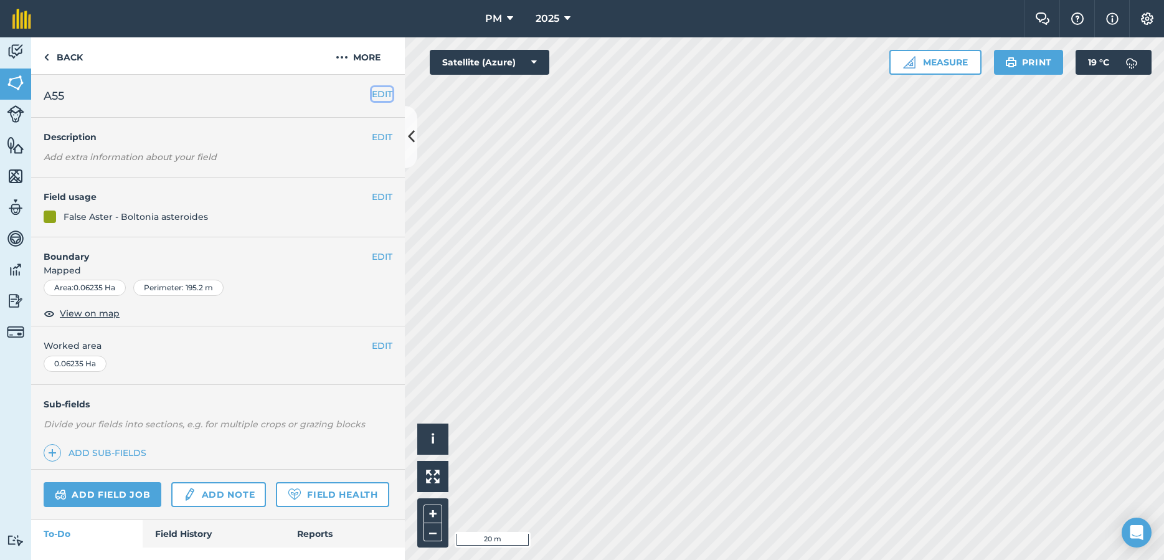
click at [385, 101] on button "EDIT" at bounding box center [382, 94] width 21 height 14
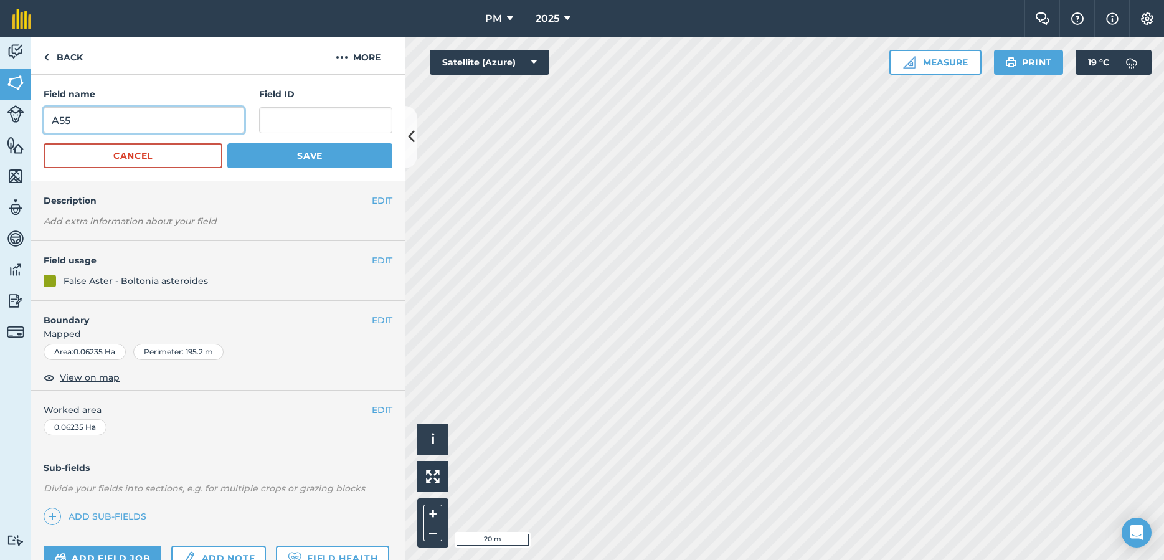
click at [111, 122] on input "A55" at bounding box center [144, 120] width 200 height 26
type input "A63"
click at [265, 161] on button "Save" at bounding box center [309, 155] width 165 height 25
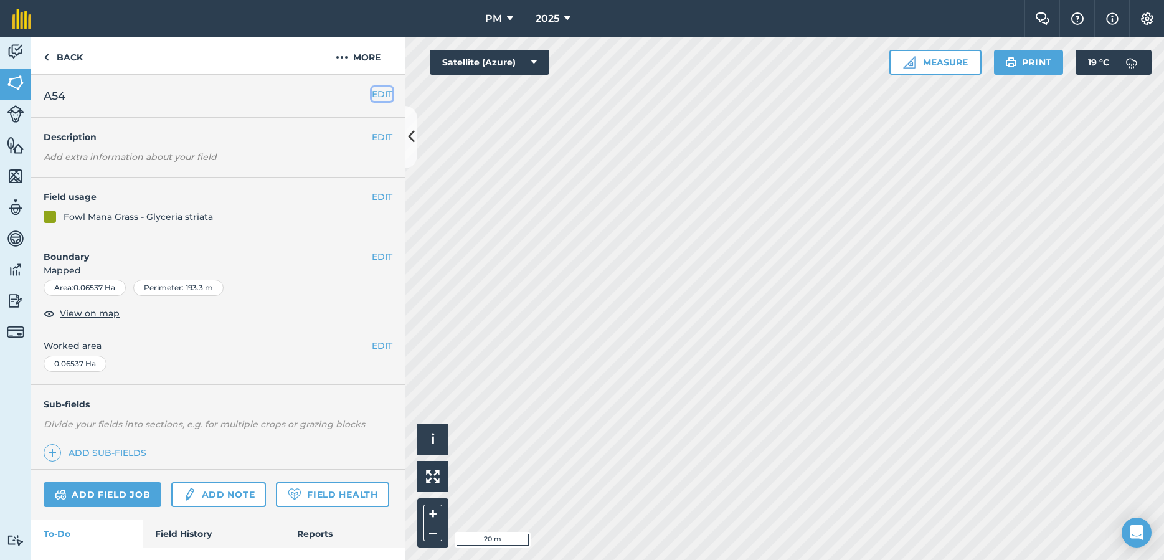
click at [382, 95] on button "EDIT" at bounding box center [382, 94] width 21 height 14
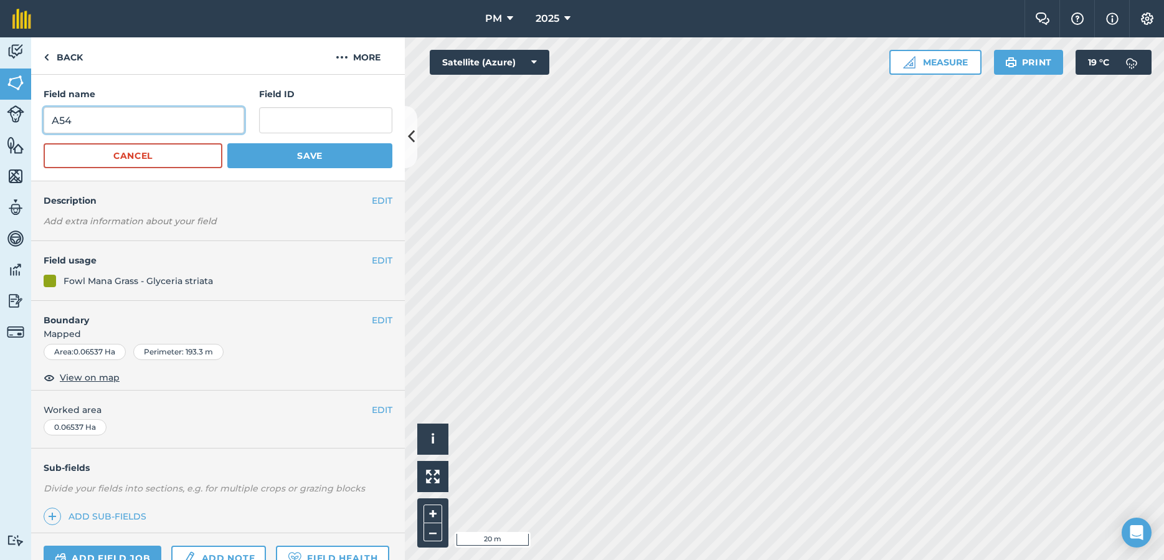
click at [103, 129] on input "A54" at bounding box center [144, 120] width 200 height 26
type input "A64"
click at [298, 158] on button "Save" at bounding box center [309, 155] width 165 height 25
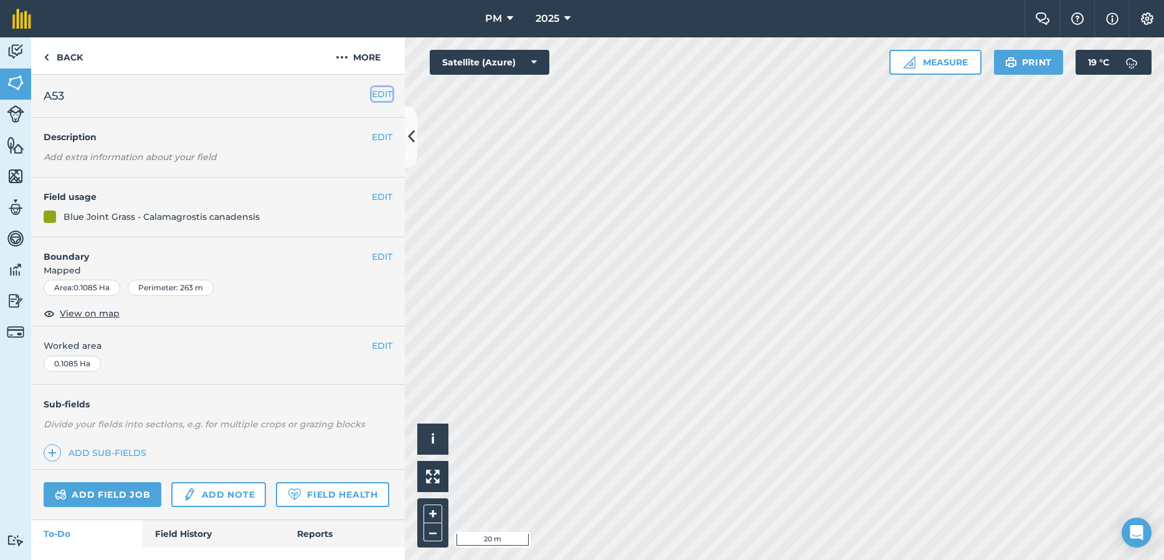
click at [382, 93] on button "EDIT" at bounding box center [382, 94] width 21 height 14
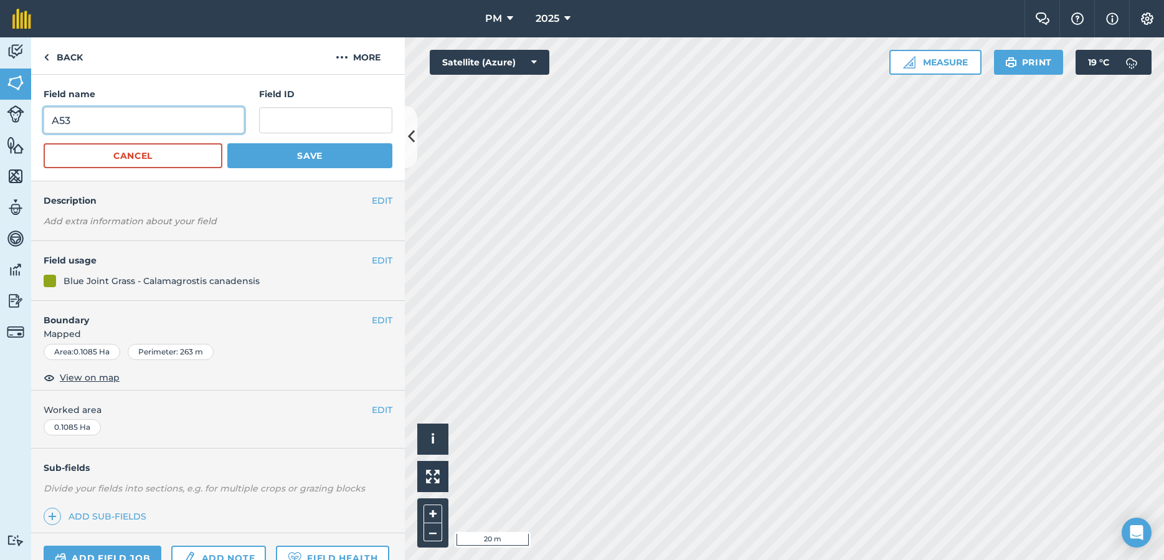
click at [205, 124] on input "A53" at bounding box center [144, 120] width 200 height 26
type input "A65"
click at [301, 156] on button "Save" at bounding box center [309, 155] width 165 height 25
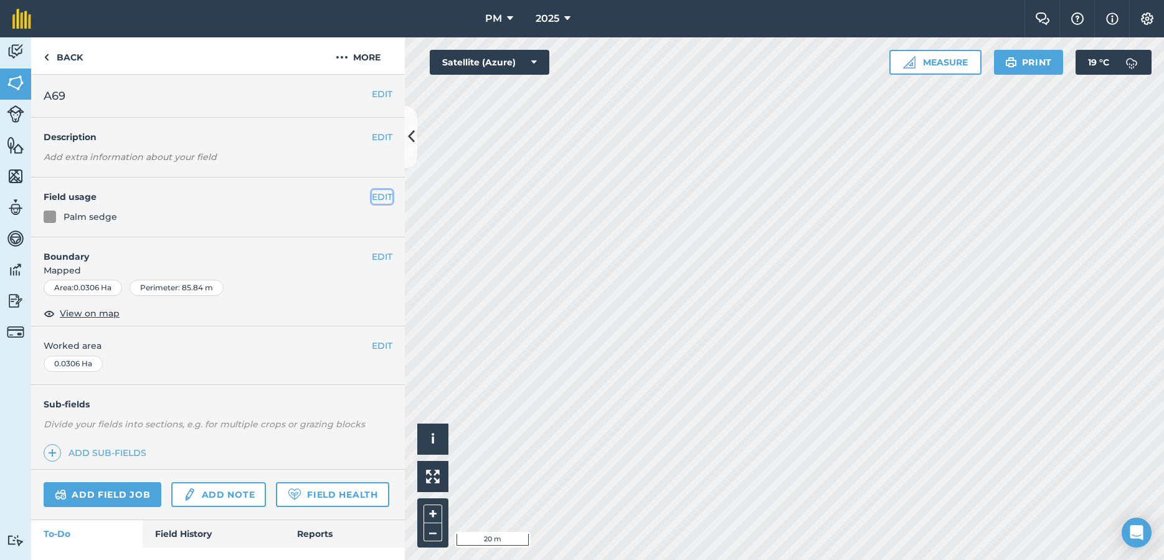
click at [383, 200] on button "EDIT" at bounding box center [382, 197] width 21 height 14
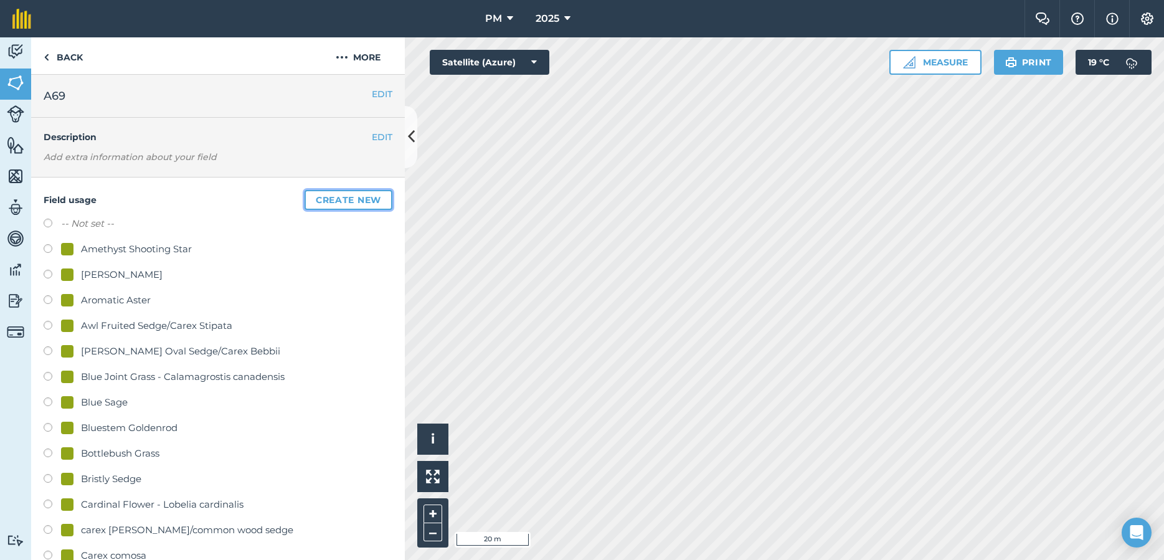
click at [373, 200] on button "Create new" at bounding box center [348, 200] width 88 height 20
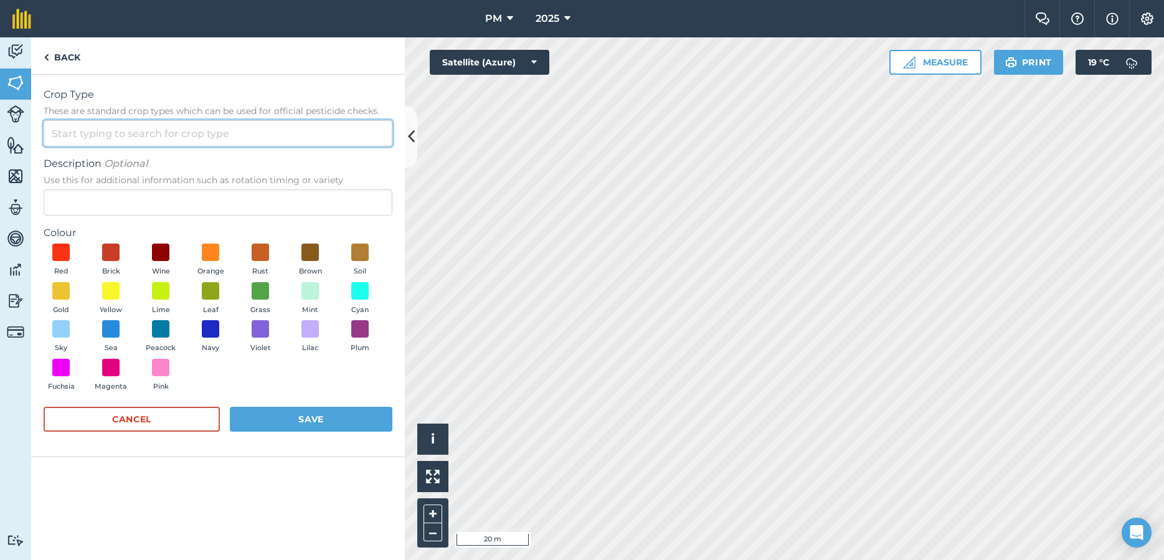
click at [182, 134] on input "Crop Type These are standard crop types which can be used for official pesticid…" at bounding box center [218, 133] width 349 height 26
click at [75, 154] on li "Other" at bounding box center [217, 161] width 347 height 29
type input "Other"
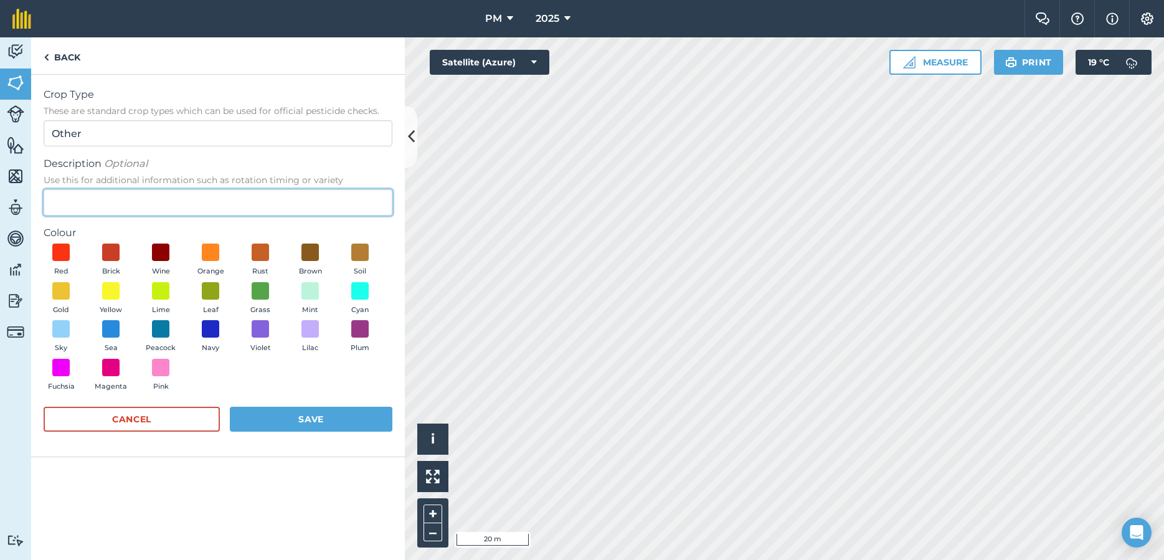
click at [78, 198] on input "Description Optional Use this for additional information such as rotation timin…" at bounding box center [218, 202] width 349 height 26
type input "palm sedge"
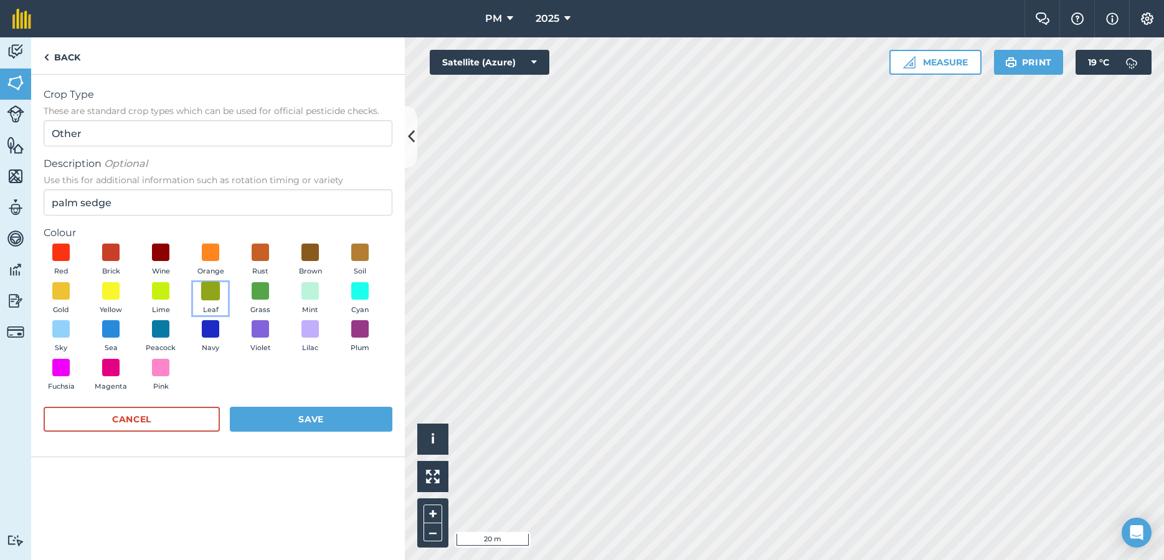
click at [216, 297] on span at bounding box center [210, 290] width 19 height 19
click at [309, 420] on button "Save" at bounding box center [311, 419] width 162 height 25
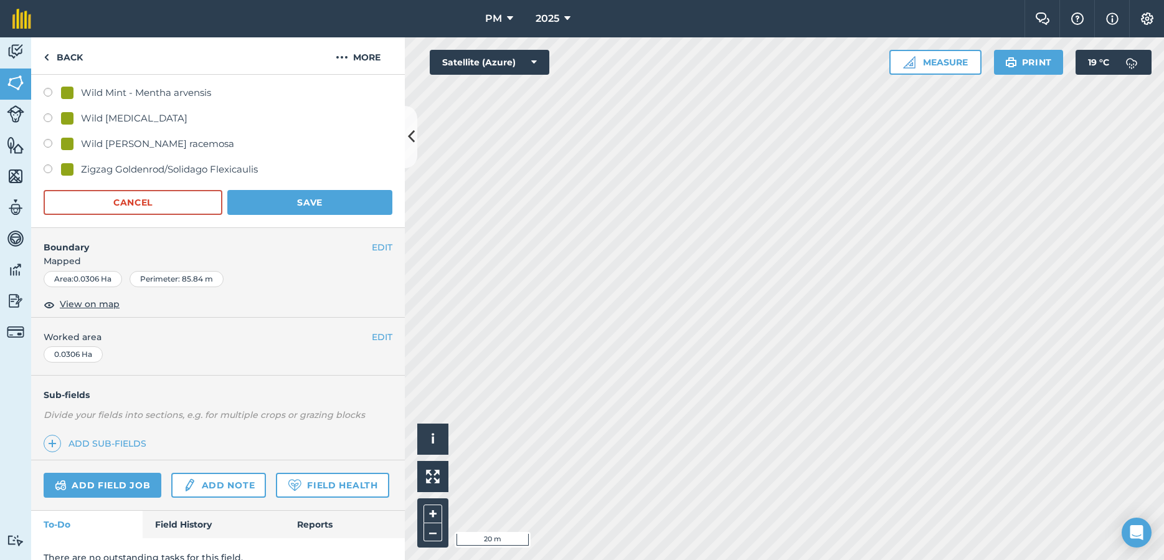
scroll to position [2751, 0]
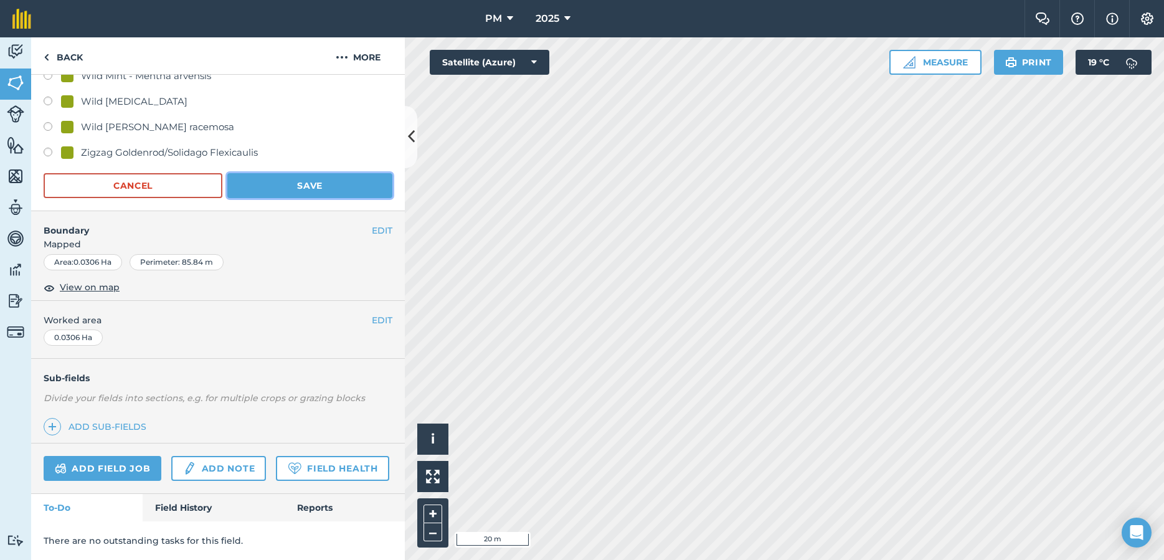
click at [333, 187] on button "Save" at bounding box center [309, 185] width 165 height 25
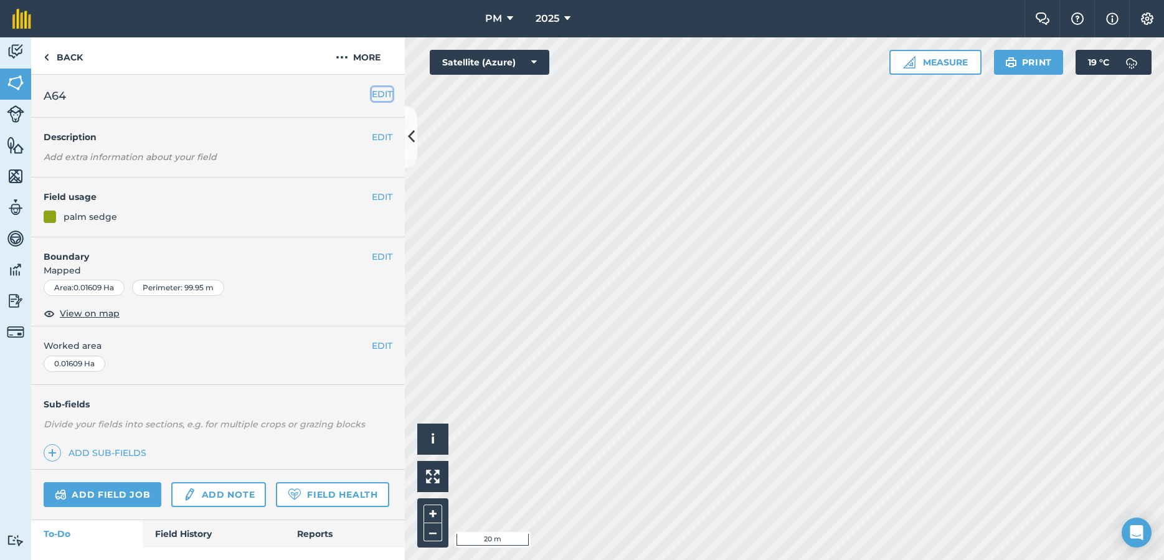
click at [381, 95] on button "EDIT" at bounding box center [382, 94] width 21 height 14
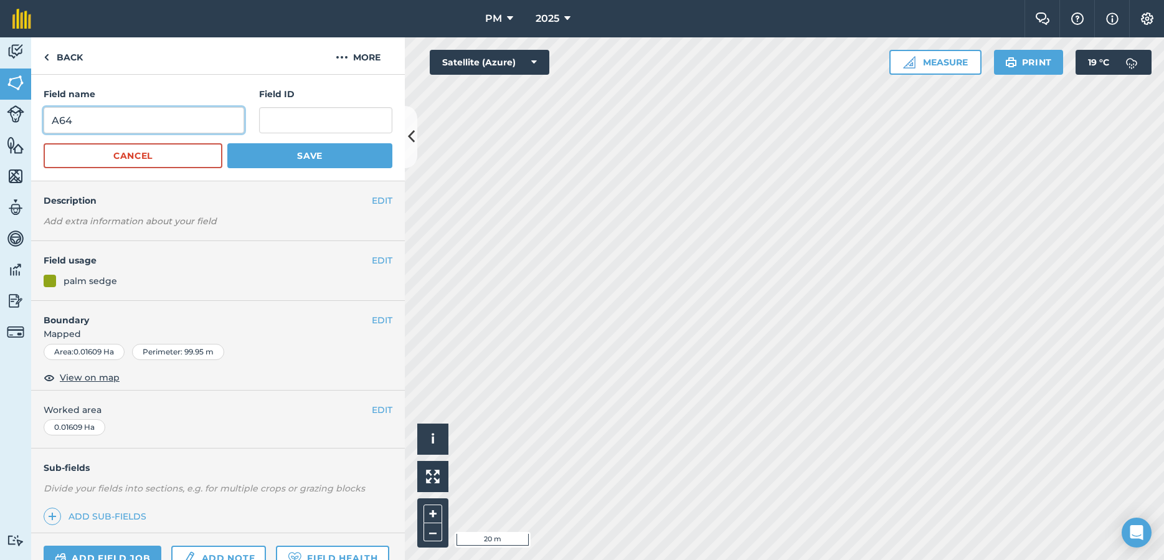
click at [174, 123] on input "A64" at bounding box center [144, 120] width 200 height 26
click at [81, 121] on input "A67" at bounding box center [144, 120] width 200 height 26
type input "A66"
click at [268, 151] on button "Save" at bounding box center [309, 155] width 165 height 25
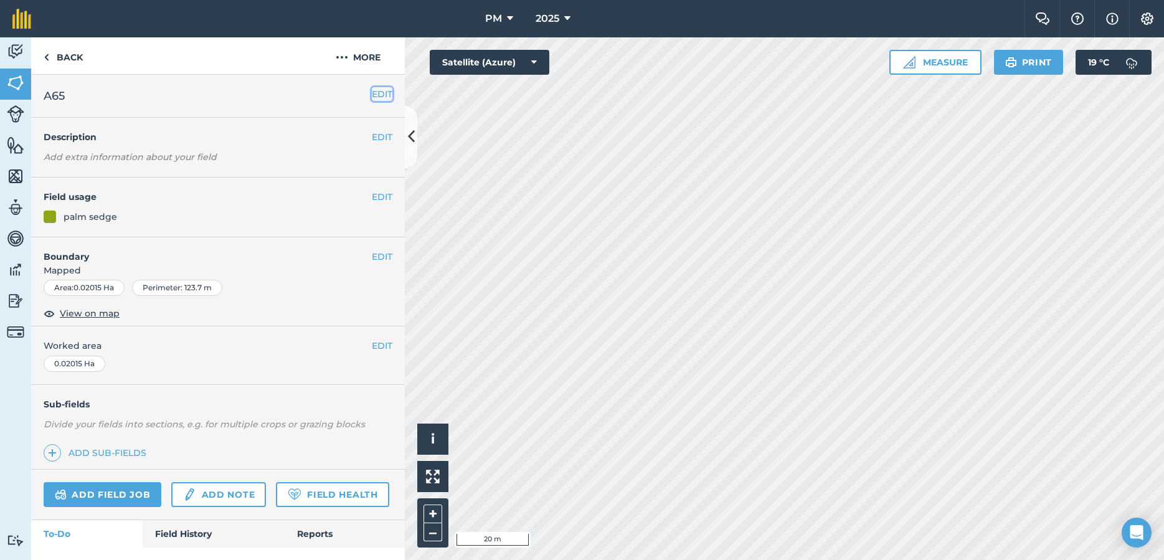
click at [385, 95] on button "EDIT" at bounding box center [382, 94] width 21 height 14
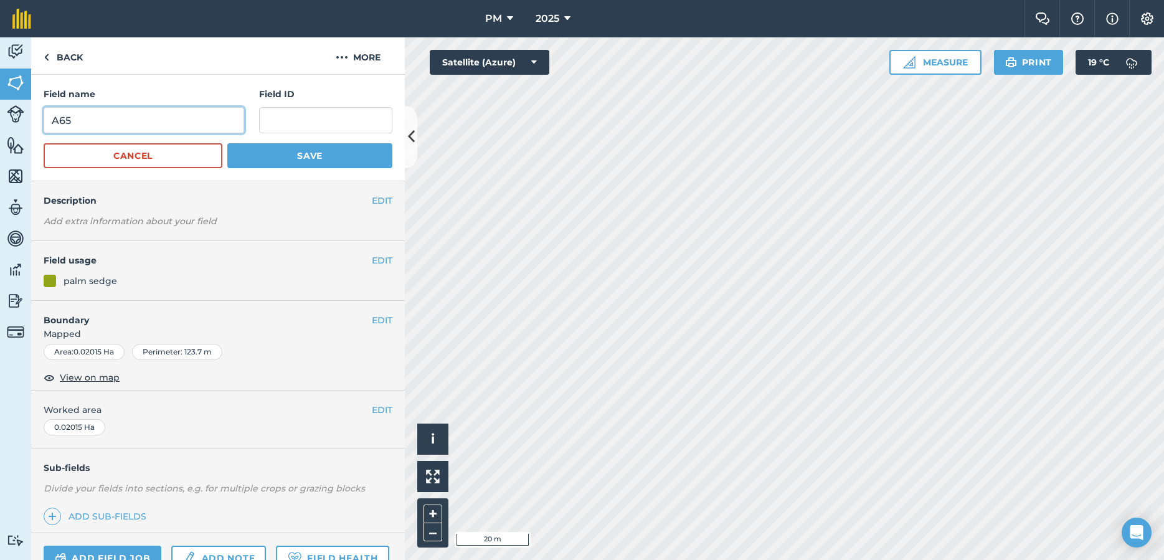
click at [176, 122] on input "A65" at bounding box center [144, 120] width 200 height 26
type input "A67"
click at [244, 149] on button "Save" at bounding box center [309, 155] width 165 height 25
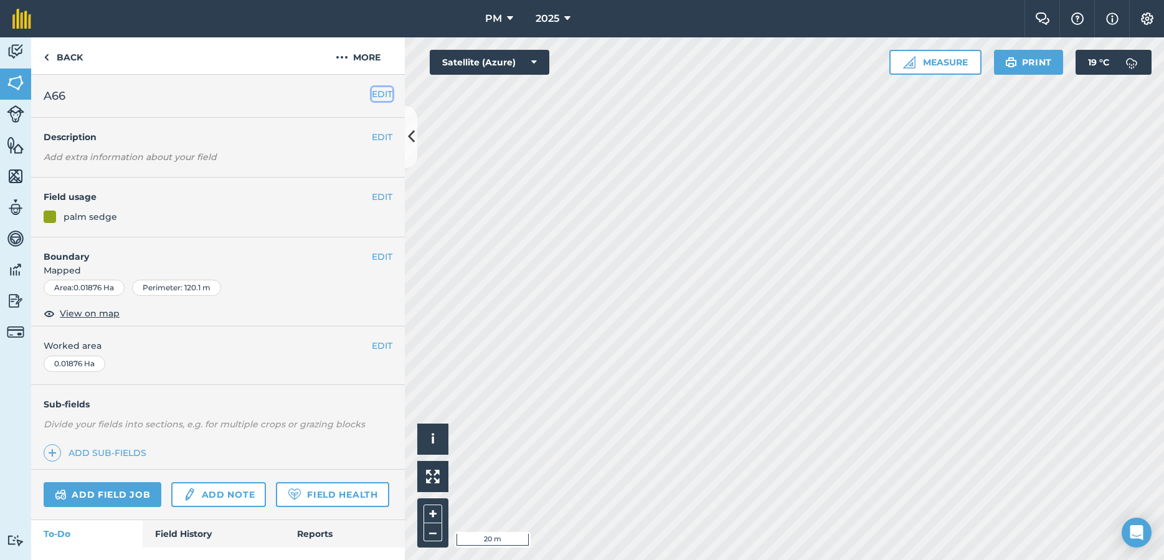
click at [374, 95] on button "EDIT" at bounding box center [382, 94] width 21 height 14
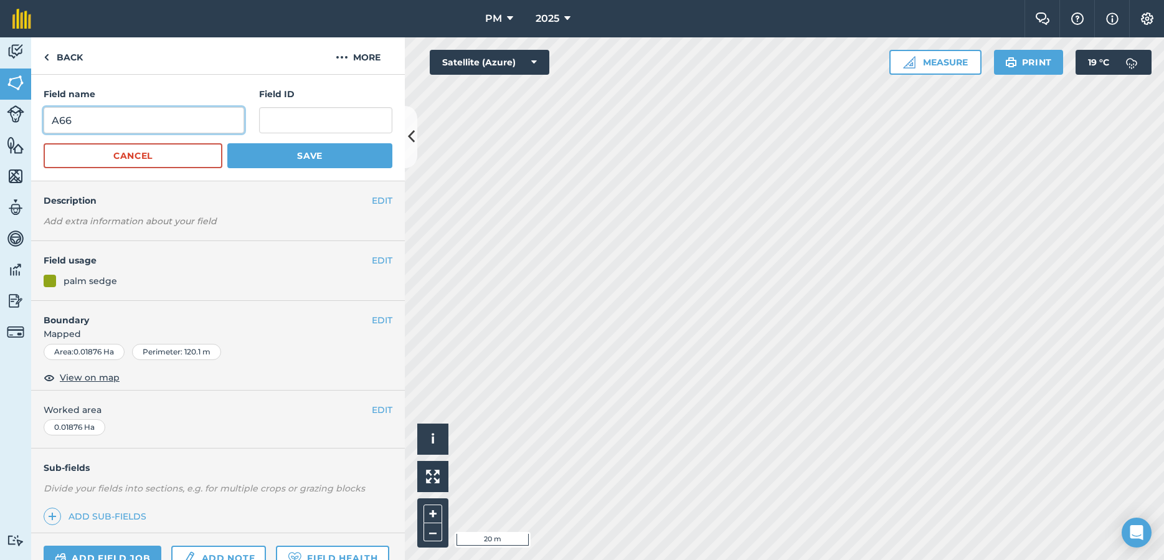
click at [172, 115] on input "A66" at bounding box center [144, 120] width 200 height 26
type input "A68"
click at [284, 161] on button "Save" at bounding box center [309, 155] width 165 height 25
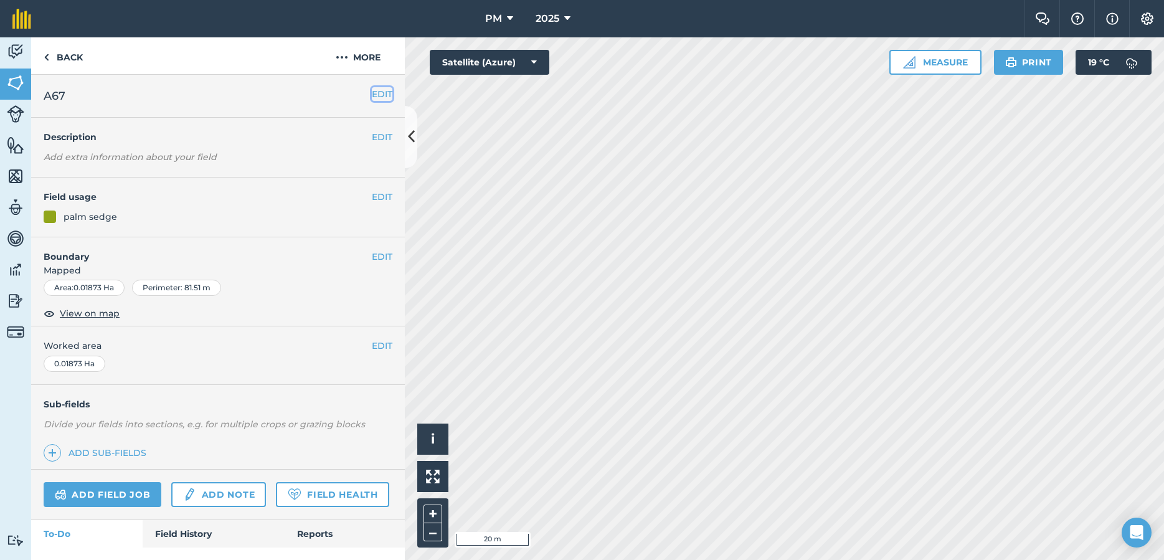
click at [383, 96] on button "EDIT" at bounding box center [382, 94] width 21 height 14
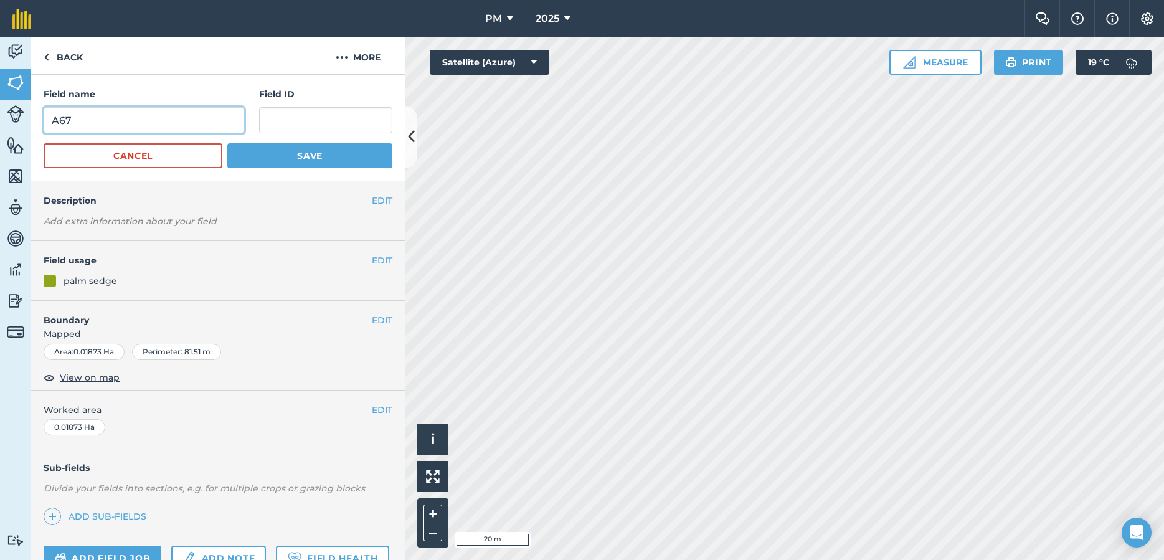
click at [195, 129] on input "A67" at bounding box center [144, 120] width 200 height 26
type input "A69"
click at [319, 161] on button "Save" at bounding box center [309, 155] width 165 height 25
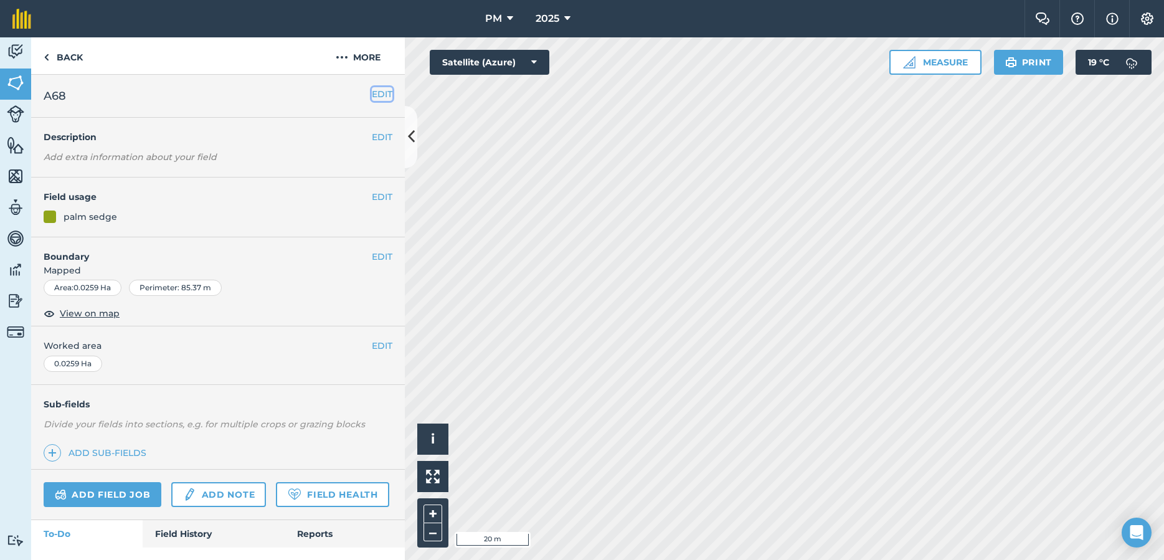
click at [385, 96] on button "EDIT" at bounding box center [382, 94] width 21 height 14
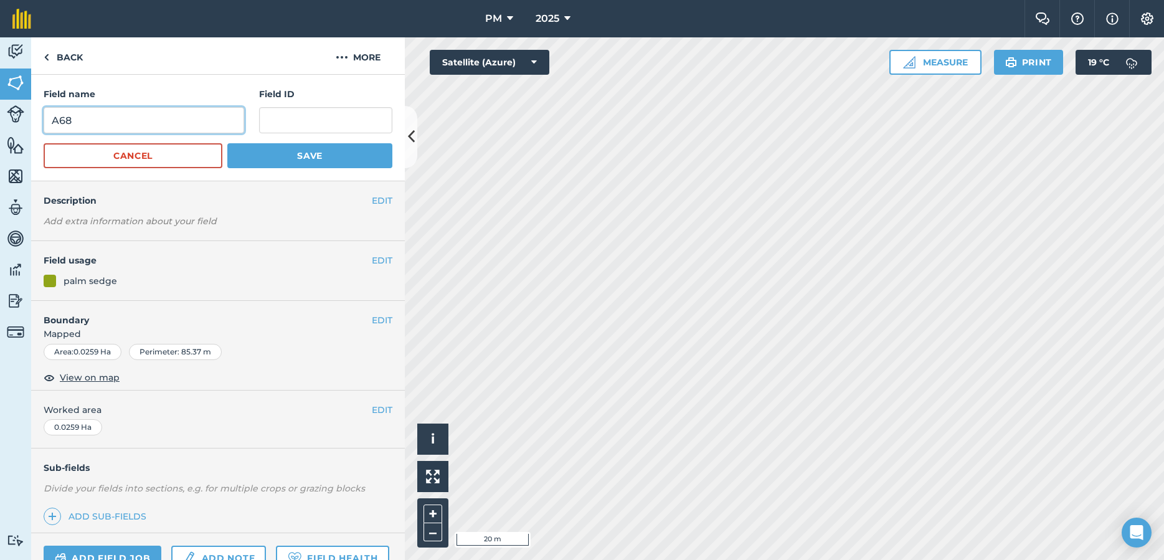
click at [232, 129] on input "A68" at bounding box center [144, 120] width 200 height 26
type input "A70"
drag, startPoint x: 330, startPoint y: 154, endPoint x: 339, endPoint y: 156, distance: 9.5
click at [331, 154] on button "Save" at bounding box center [309, 155] width 165 height 25
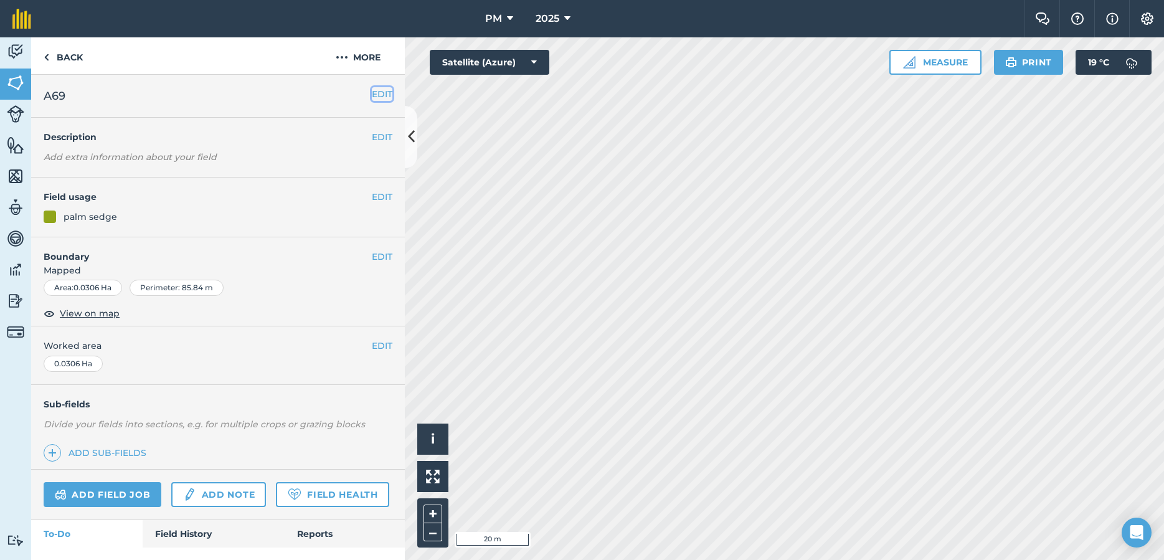
click at [377, 93] on button "EDIT" at bounding box center [382, 94] width 21 height 14
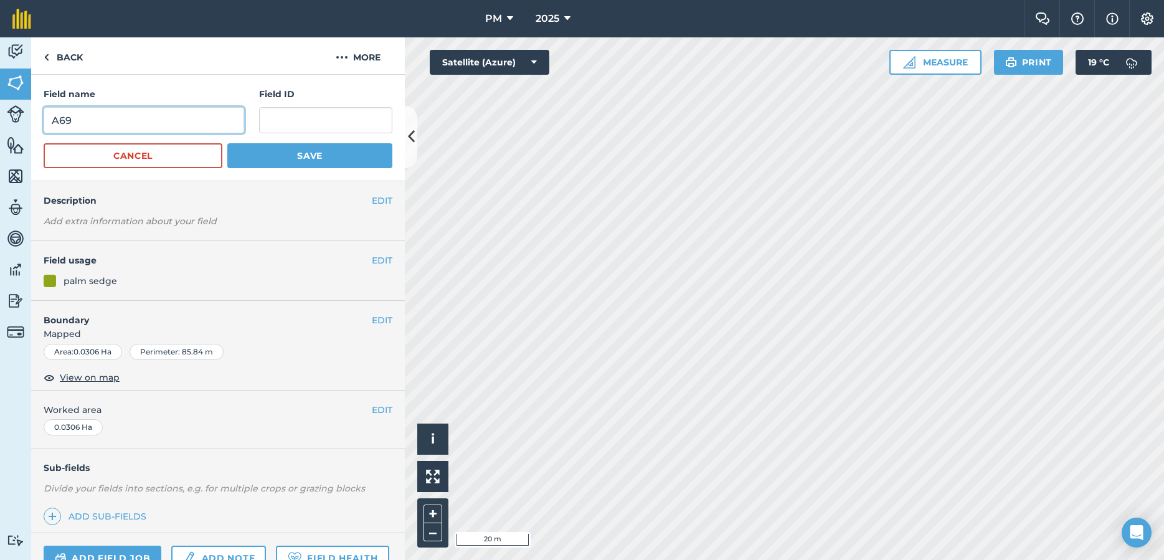
click at [162, 132] on input "A69" at bounding box center [144, 120] width 200 height 26
type input "A71"
click at [283, 153] on button "Save" at bounding box center [309, 155] width 165 height 25
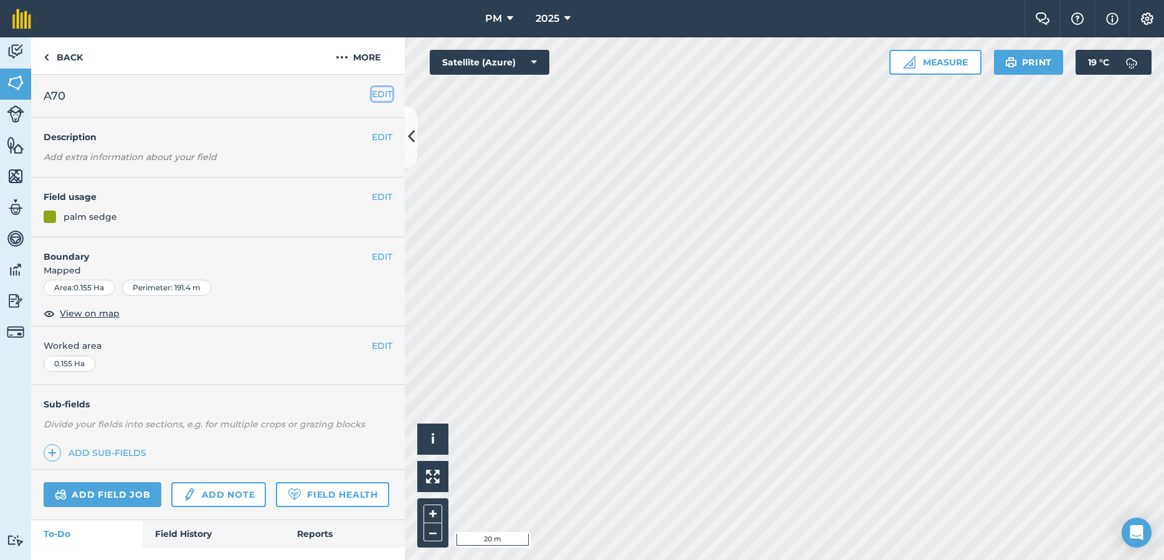
click at [374, 92] on button "EDIT" at bounding box center [382, 94] width 21 height 14
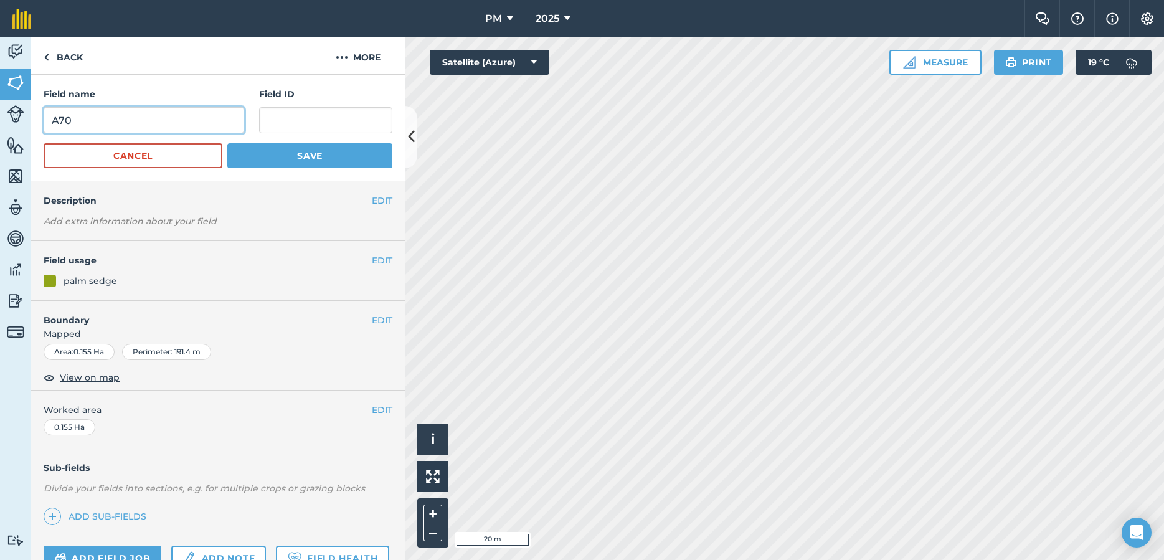
click at [223, 124] on input "A70" at bounding box center [144, 120] width 200 height 26
type input "A72"
click at [290, 151] on button "Save" at bounding box center [309, 155] width 165 height 25
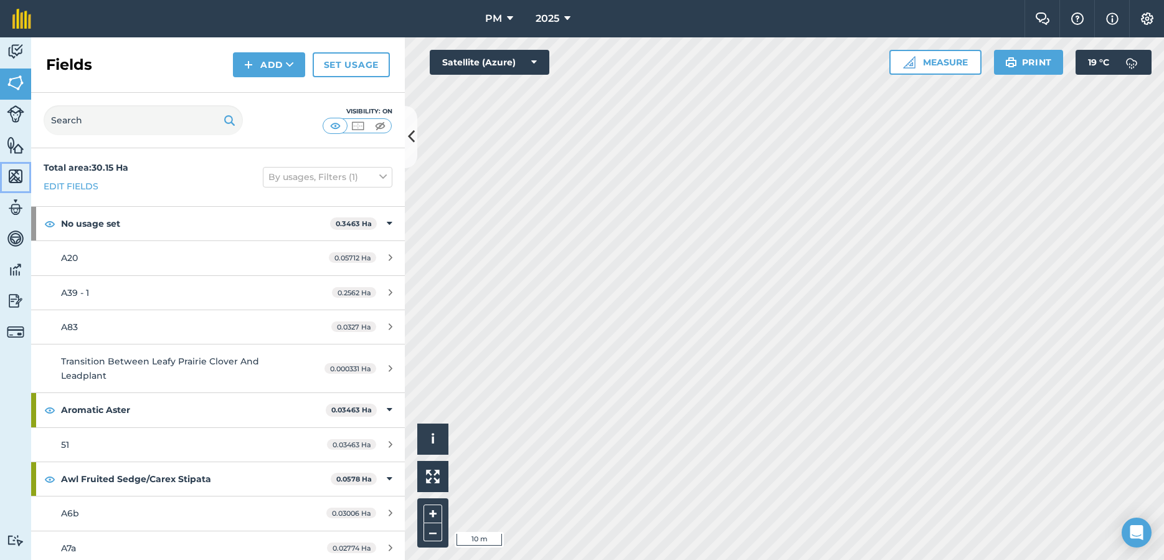
click at [14, 171] on img at bounding box center [15, 176] width 17 height 19
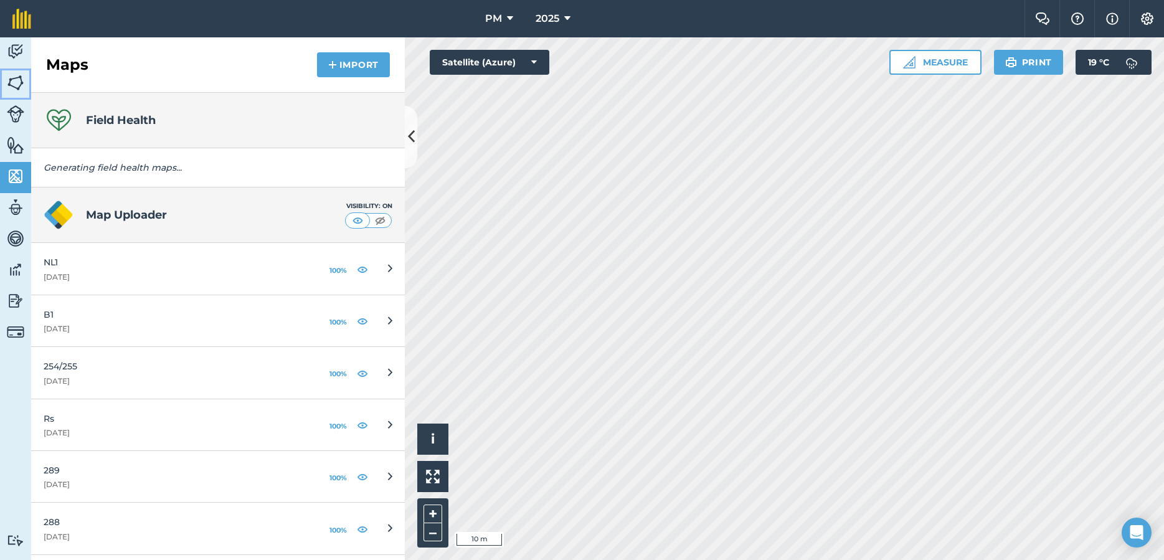
click at [15, 78] on img at bounding box center [15, 82] width 17 height 19
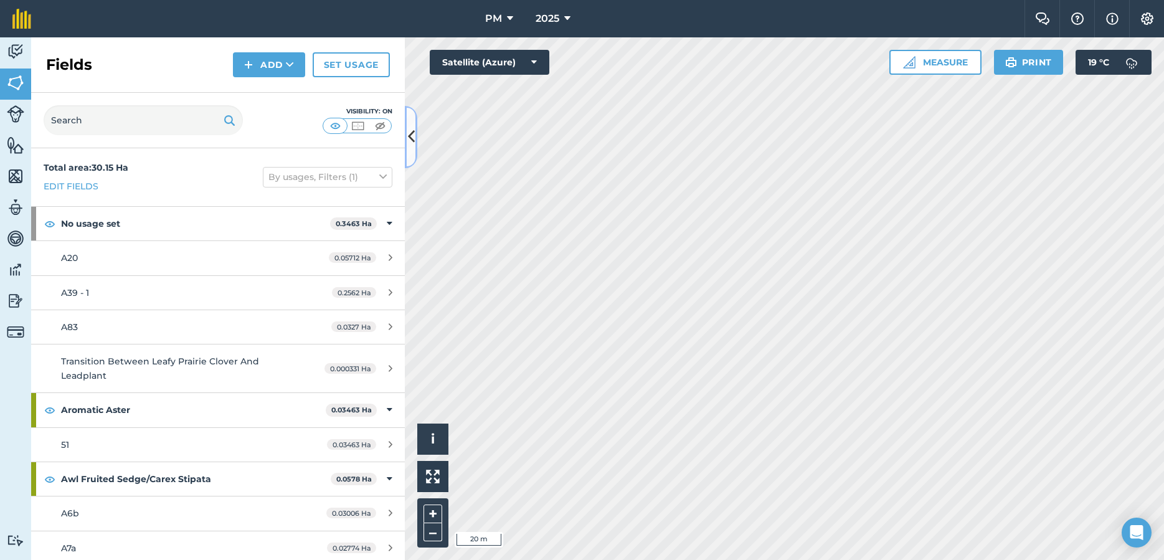
click at [413, 139] on icon at bounding box center [411, 137] width 7 height 22
